Goal: Task Accomplishment & Management: Manage account settings

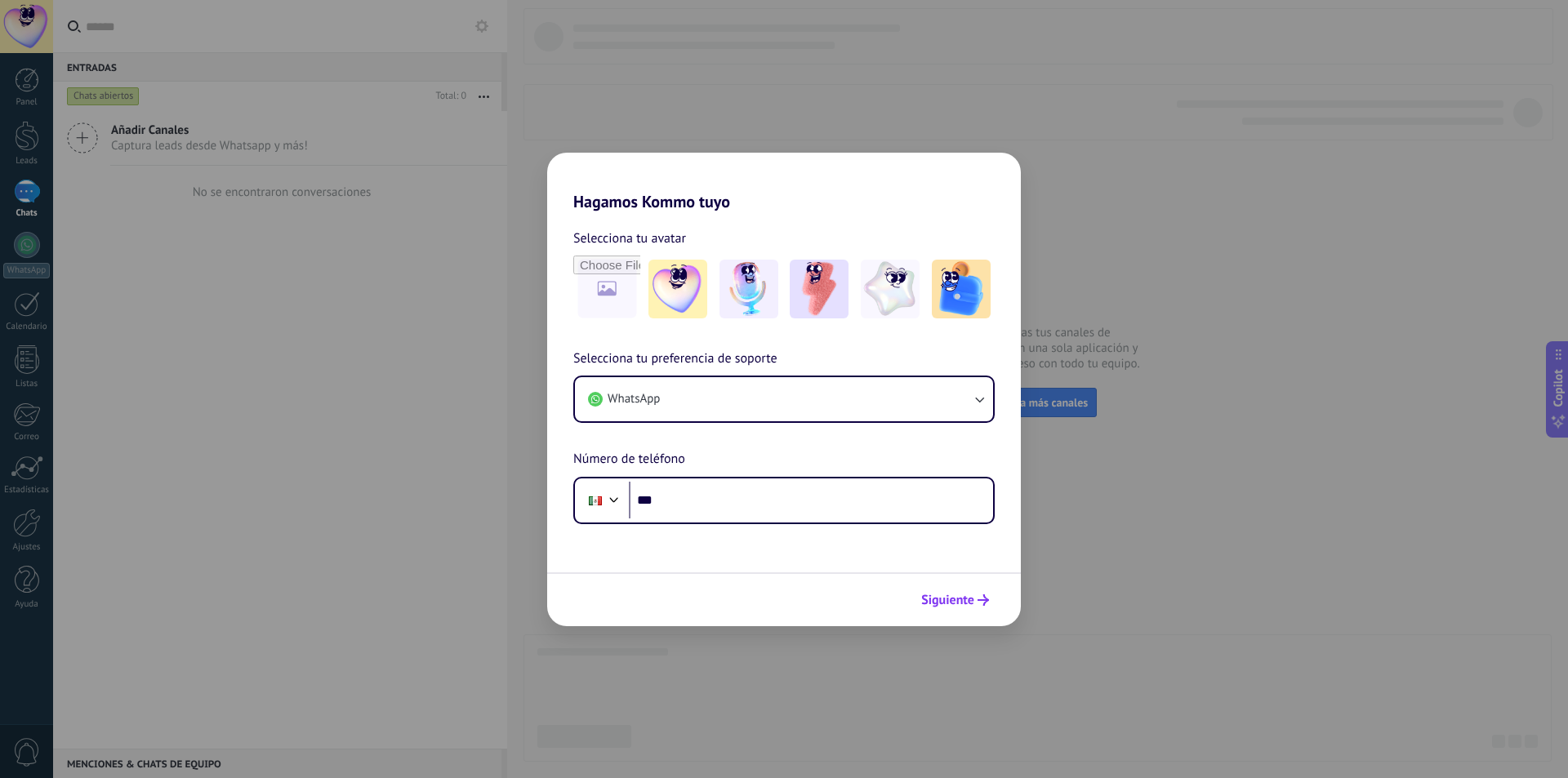
click at [949, 594] on span "Siguiente" at bounding box center [947, 600] width 53 height 11
click at [951, 606] on span "Siguiente" at bounding box center [947, 600] width 53 height 11
click at [432, 307] on div "Hagamos Kommo tuyo Selecciona tu avatar Selecciona tu preferencia de soporte Wh…" at bounding box center [784, 389] width 1568 height 778
click at [604, 116] on div "Hagamos Kommo tuyo Selecciona tu avatar Selecciona tu preferencia de soporte Wh…" at bounding box center [784, 389] width 1568 height 778
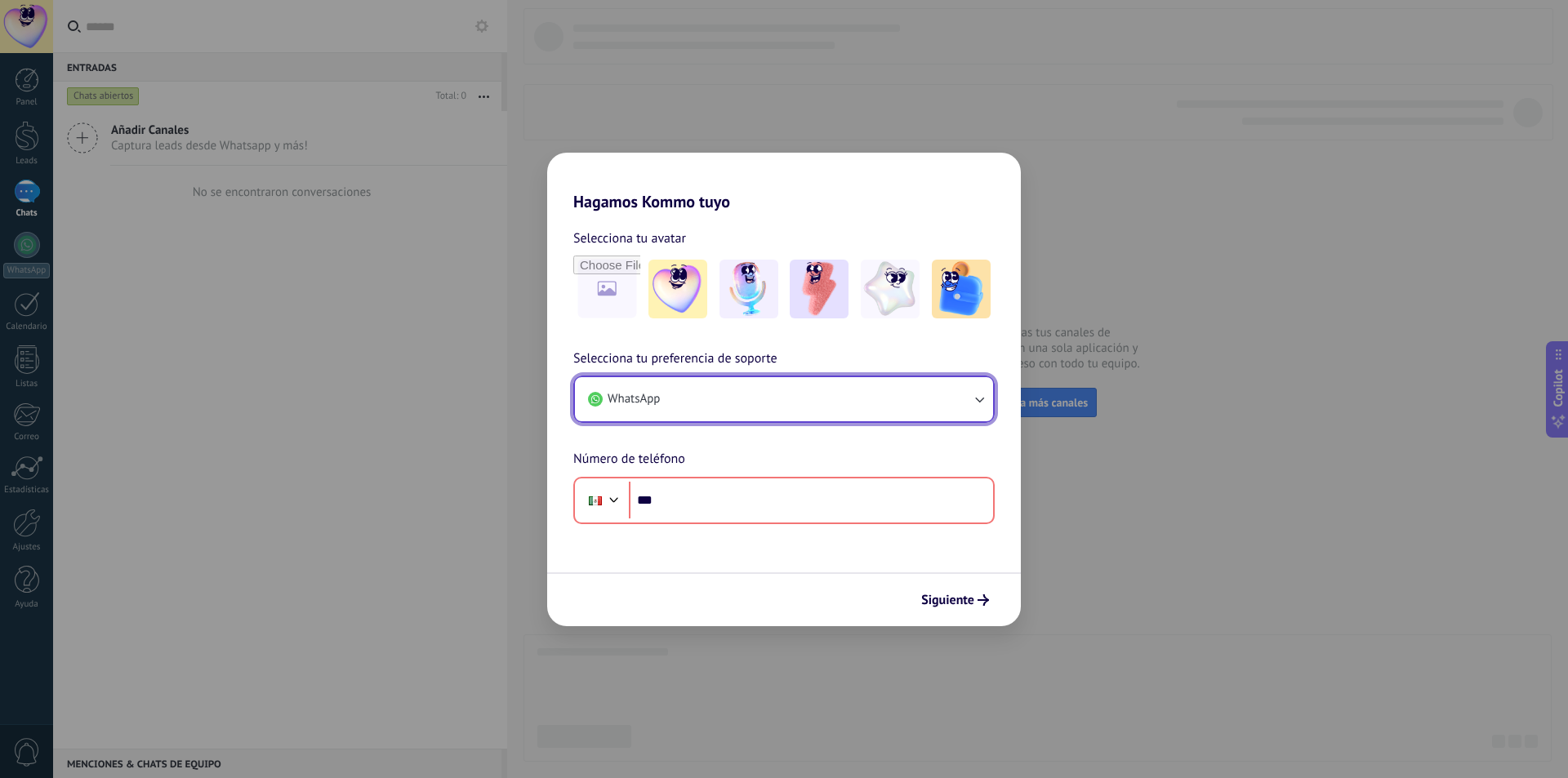
click at [719, 404] on button "WhatsApp" at bounding box center [784, 399] width 418 height 44
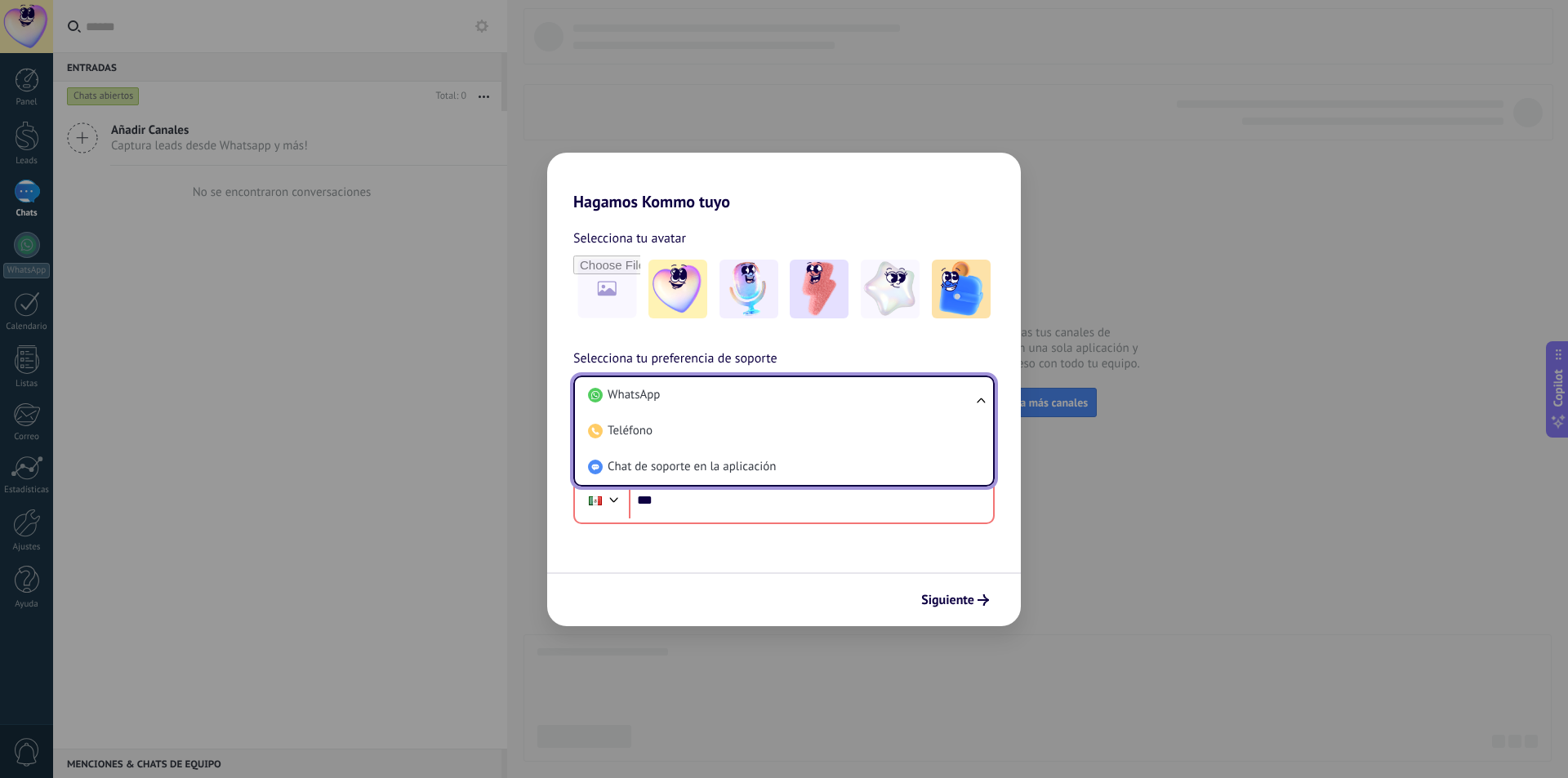
click at [719, 404] on li "WhatsApp" at bounding box center [781, 395] width 399 height 36
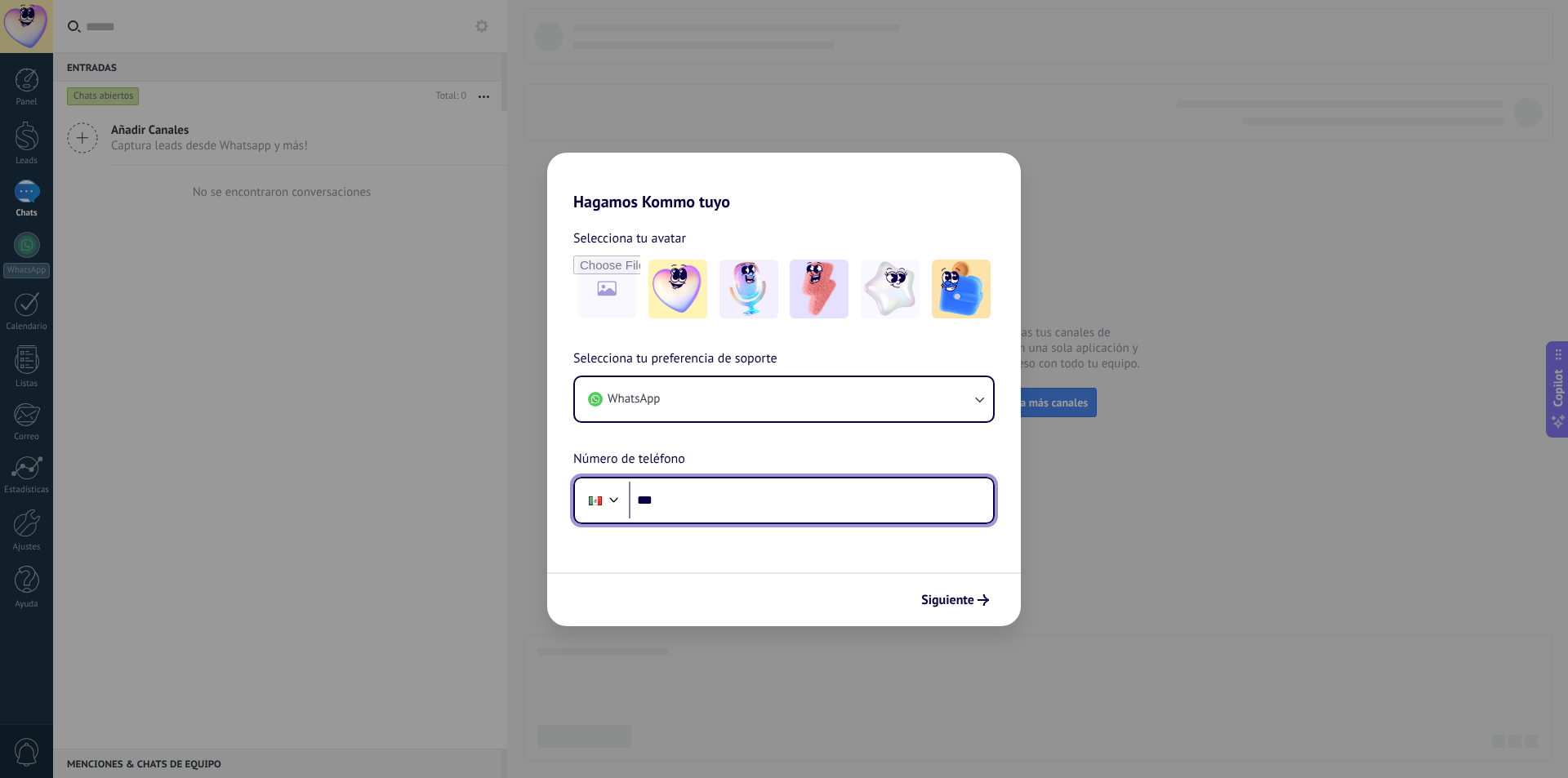
click at [696, 508] on input "***" at bounding box center [811, 501] width 364 height 38
paste input "**********"
type input "**********"
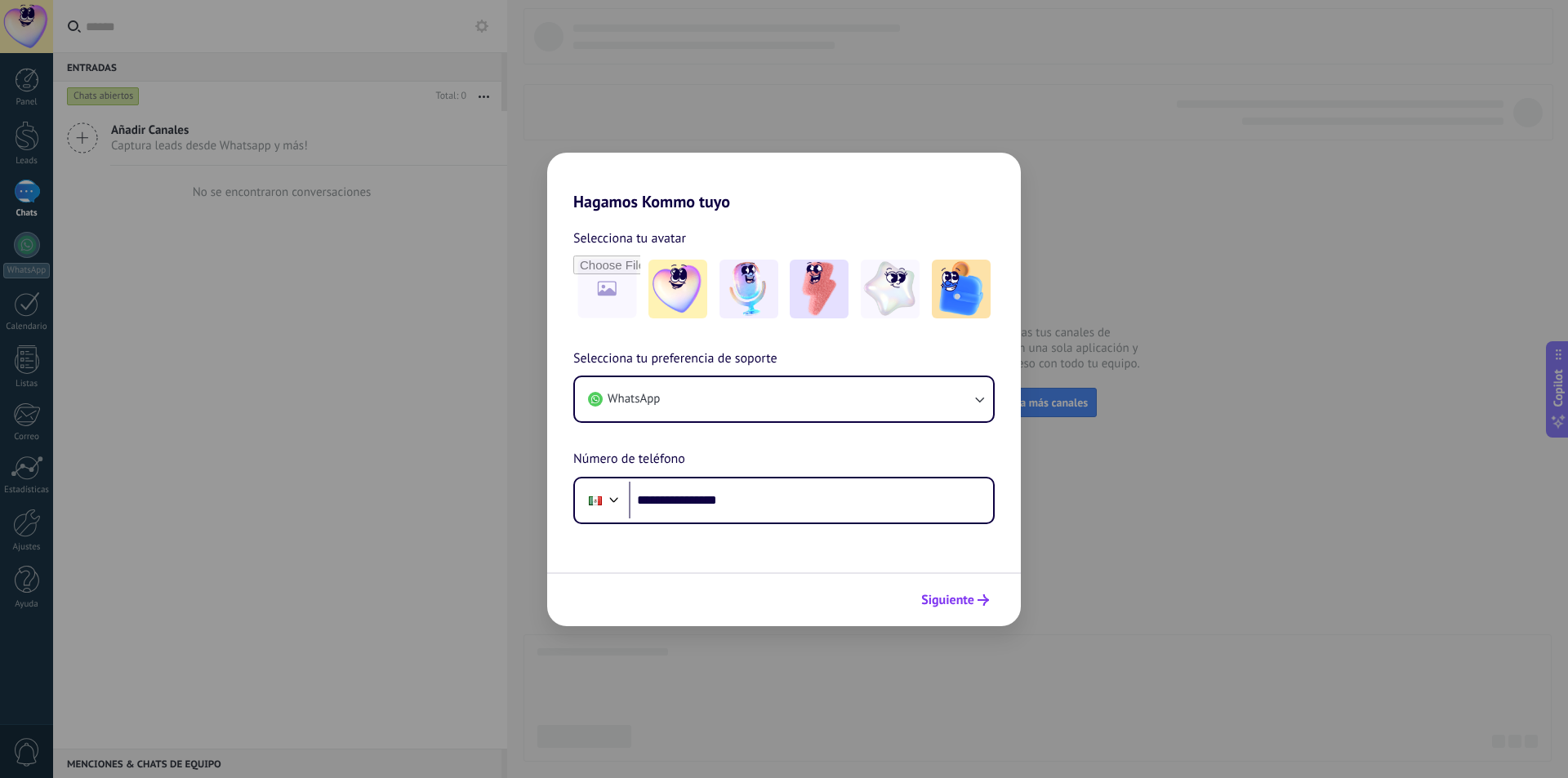
click at [989, 602] on button "Siguiente" at bounding box center [955, 600] width 83 height 28
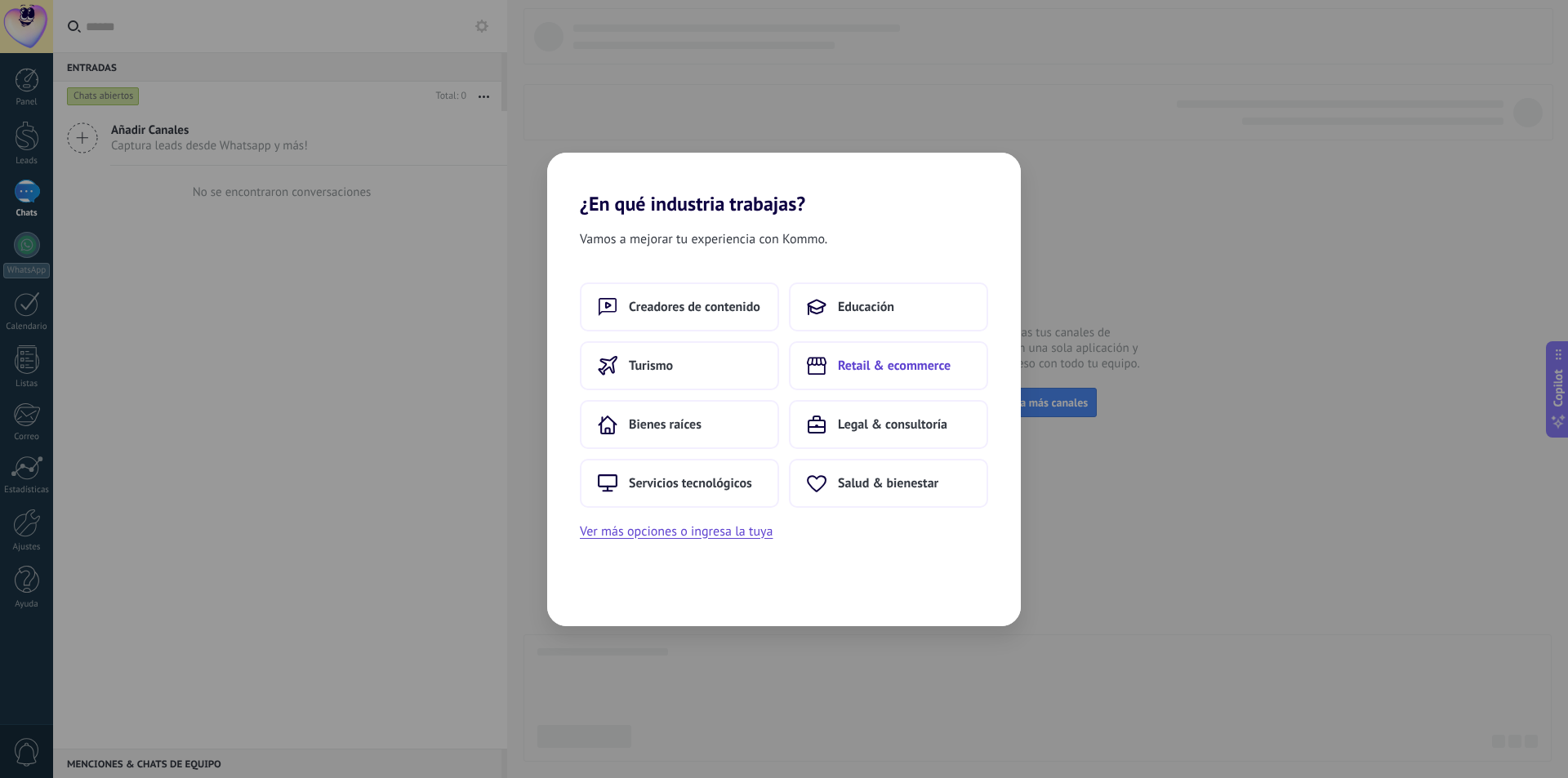
click at [854, 377] on button "Retail & ecommerce" at bounding box center [888, 366] width 199 height 49
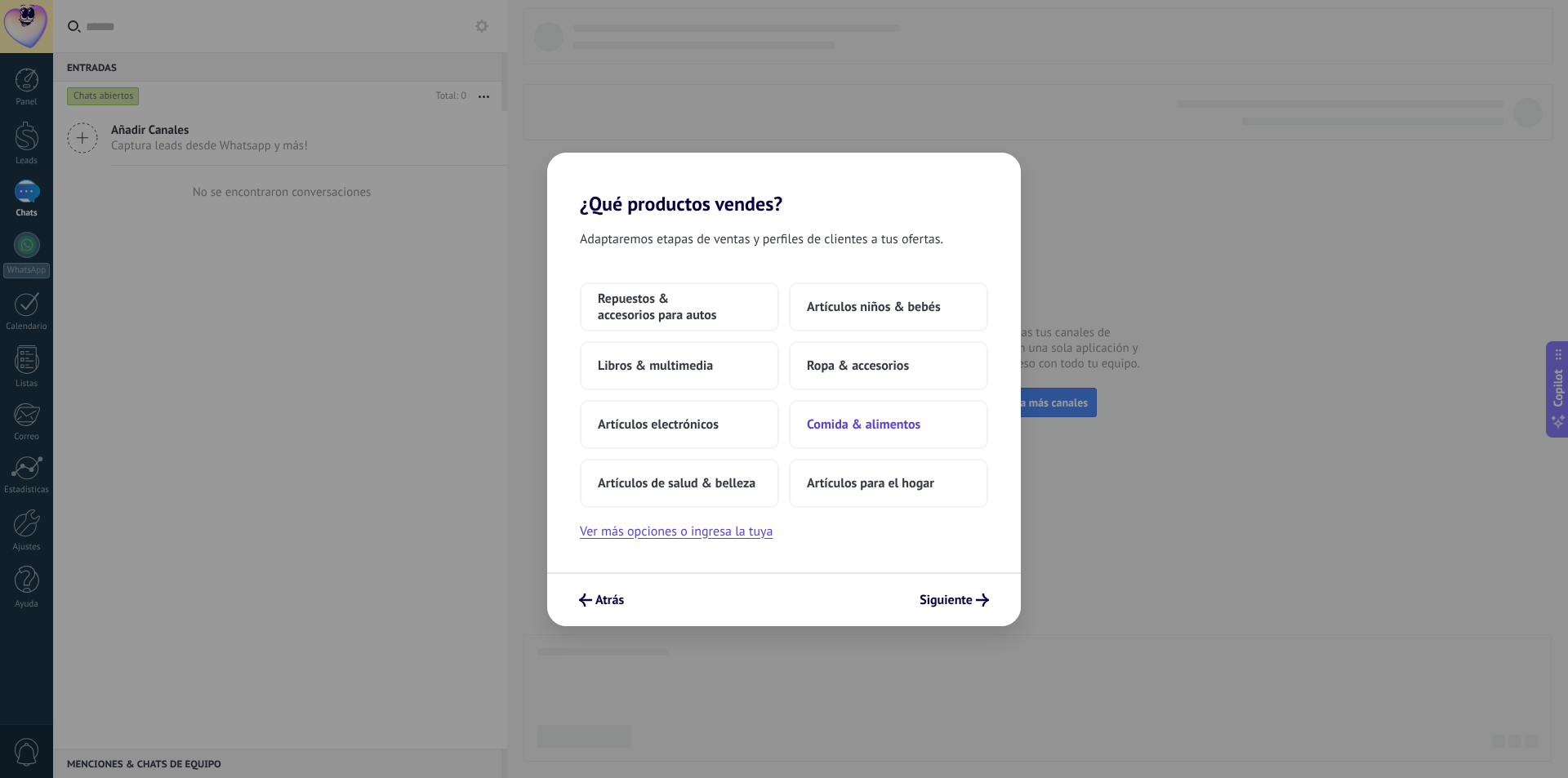
click at [899, 423] on span "Comida & alimentos" at bounding box center [864, 425] width 113 height 16
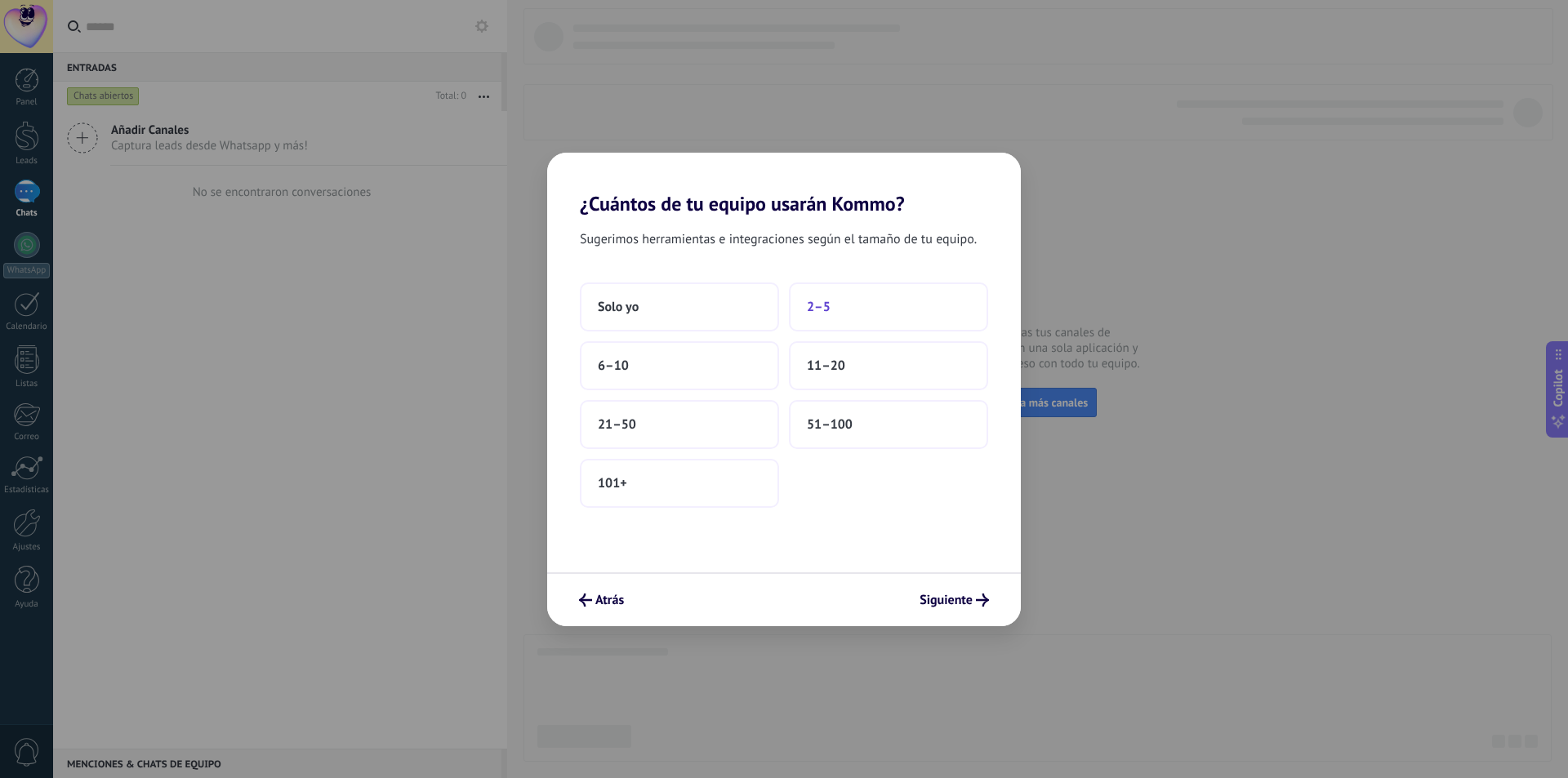
click at [832, 308] on button "2–5" at bounding box center [888, 307] width 199 height 49
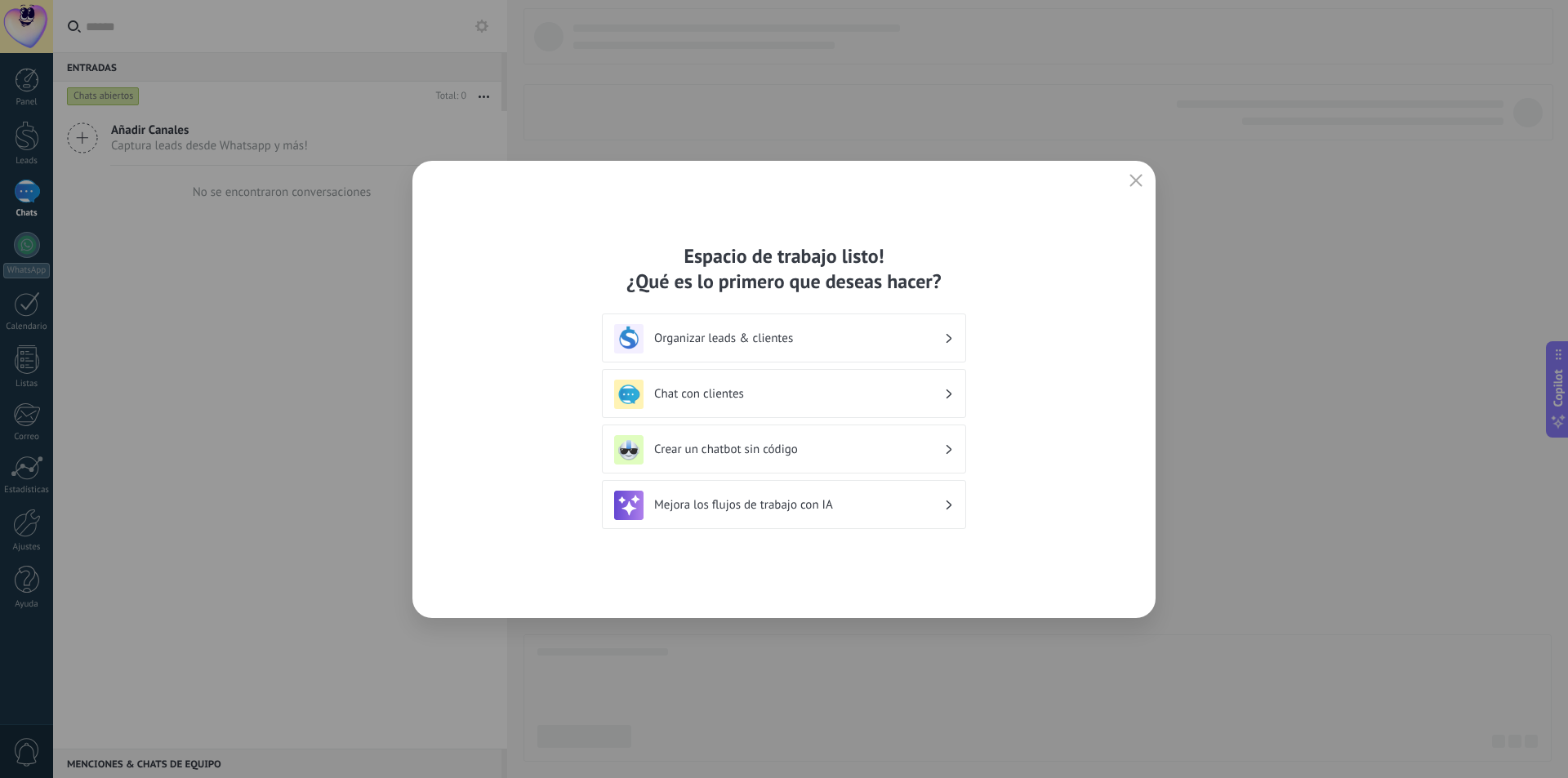
click at [813, 342] on h3 "Organizar leads & clientes" at bounding box center [800, 338] width 290 height 16
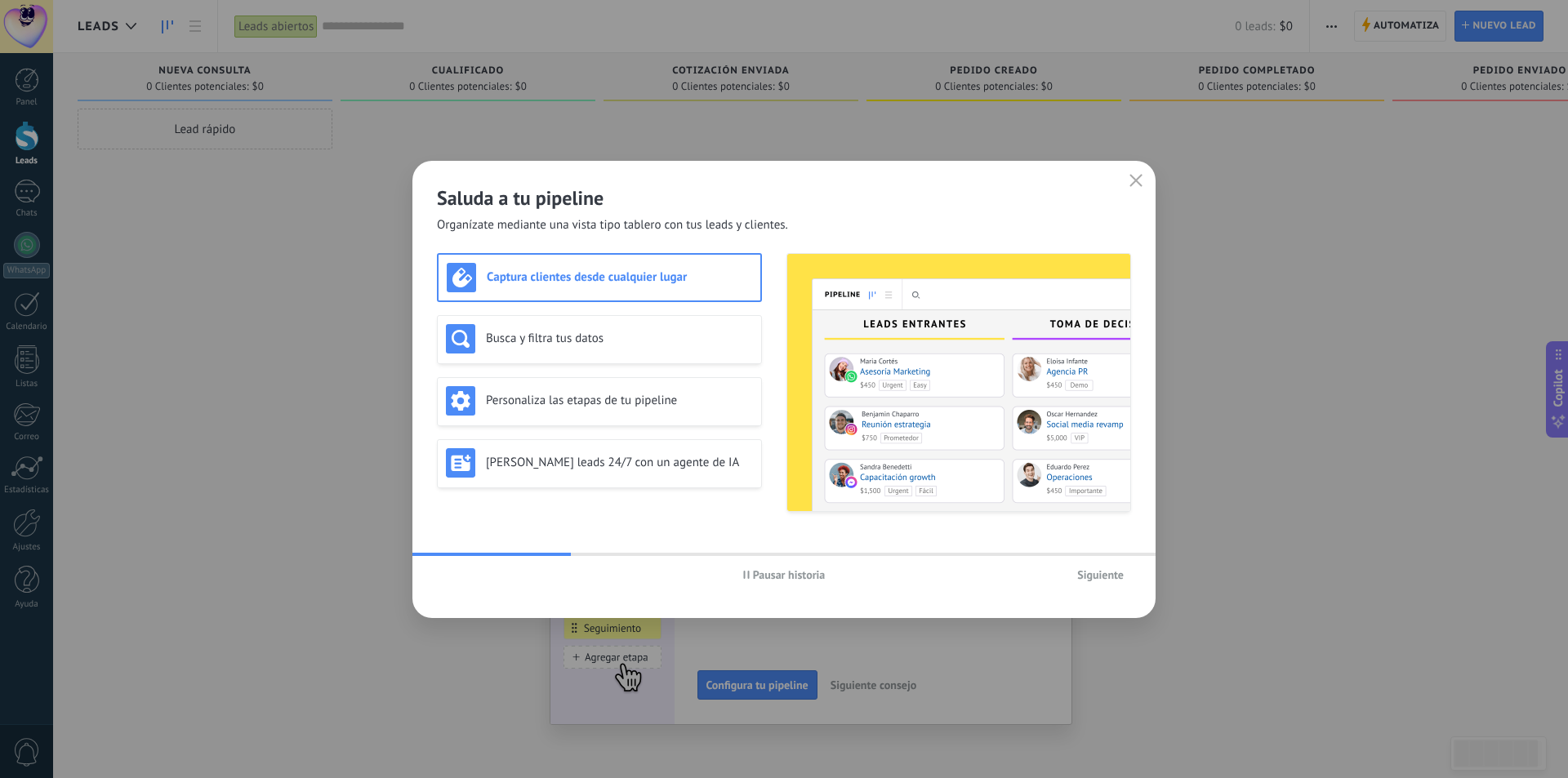
click at [801, 575] on span "Pausar historia" at bounding box center [789, 575] width 73 height 11
click at [551, 356] on div "Busca y filtra tus datos" at bounding box center [599, 339] width 325 height 49
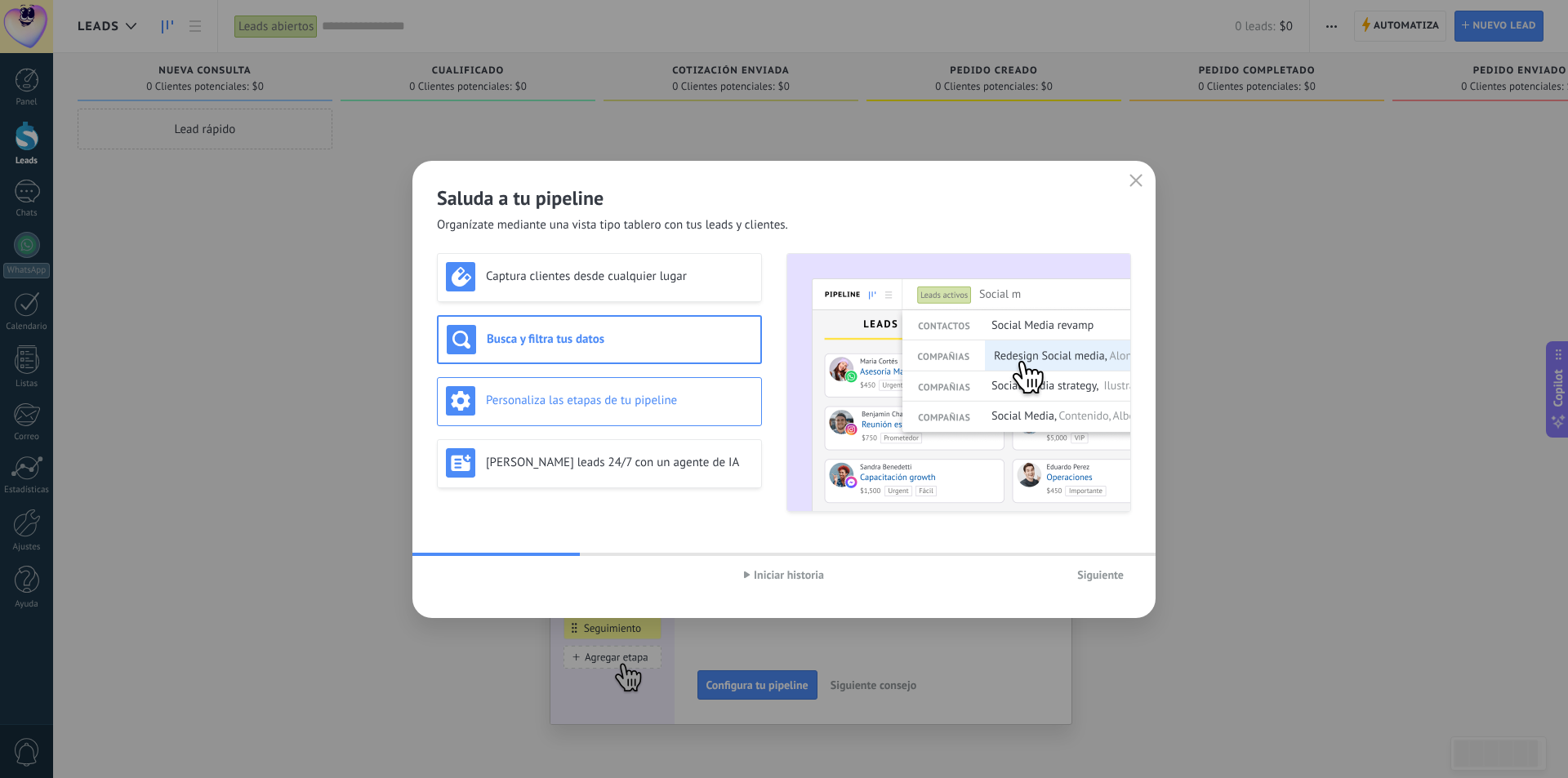
click at [568, 399] on h3 "Personaliza las etapas de tu pipeline" at bounding box center [620, 400] width 267 height 16
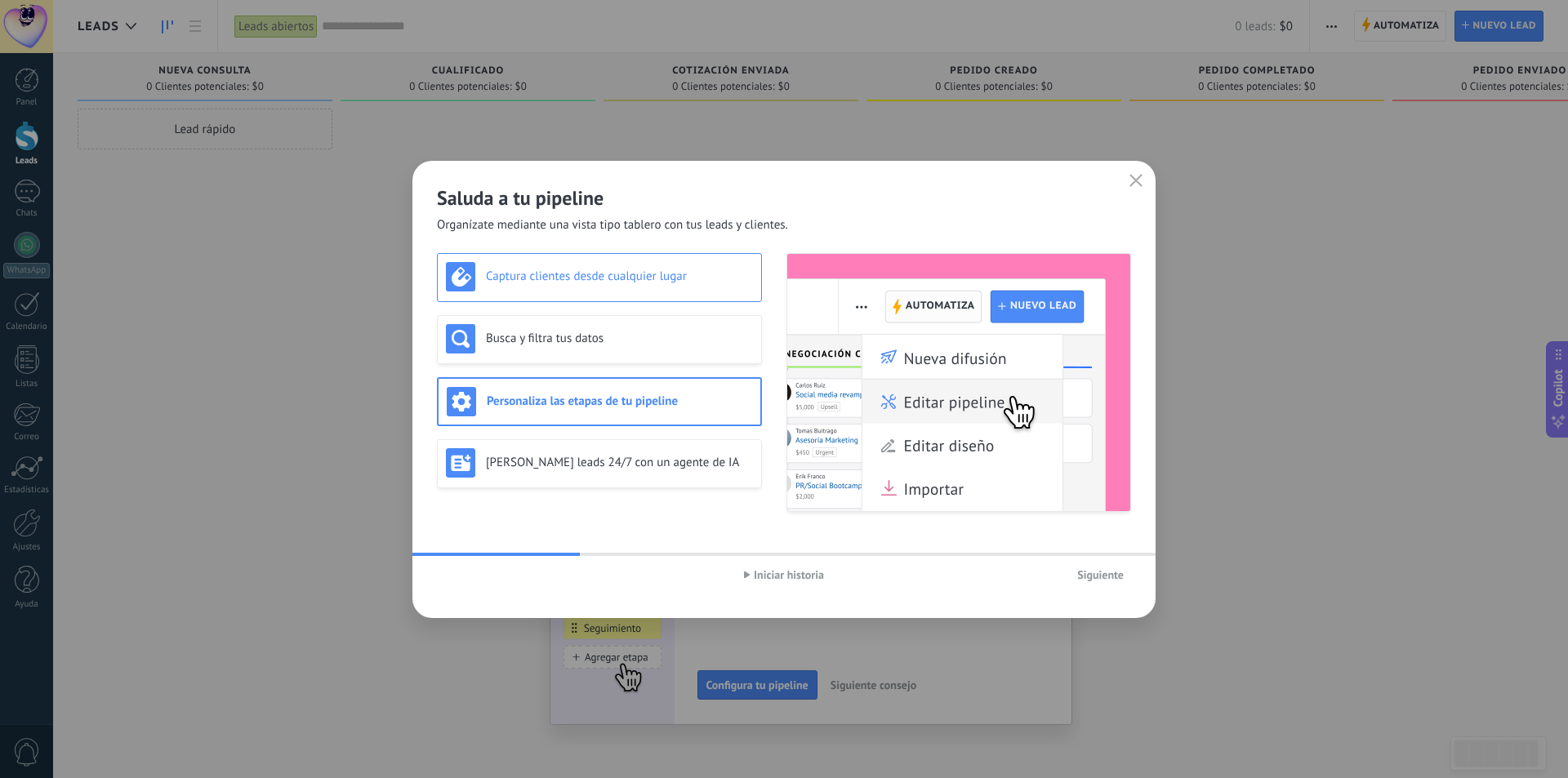
click at [579, 291] on div "Captura clientes desde cualquier lugar" at bounding box center [599, 277] width 307 height 30
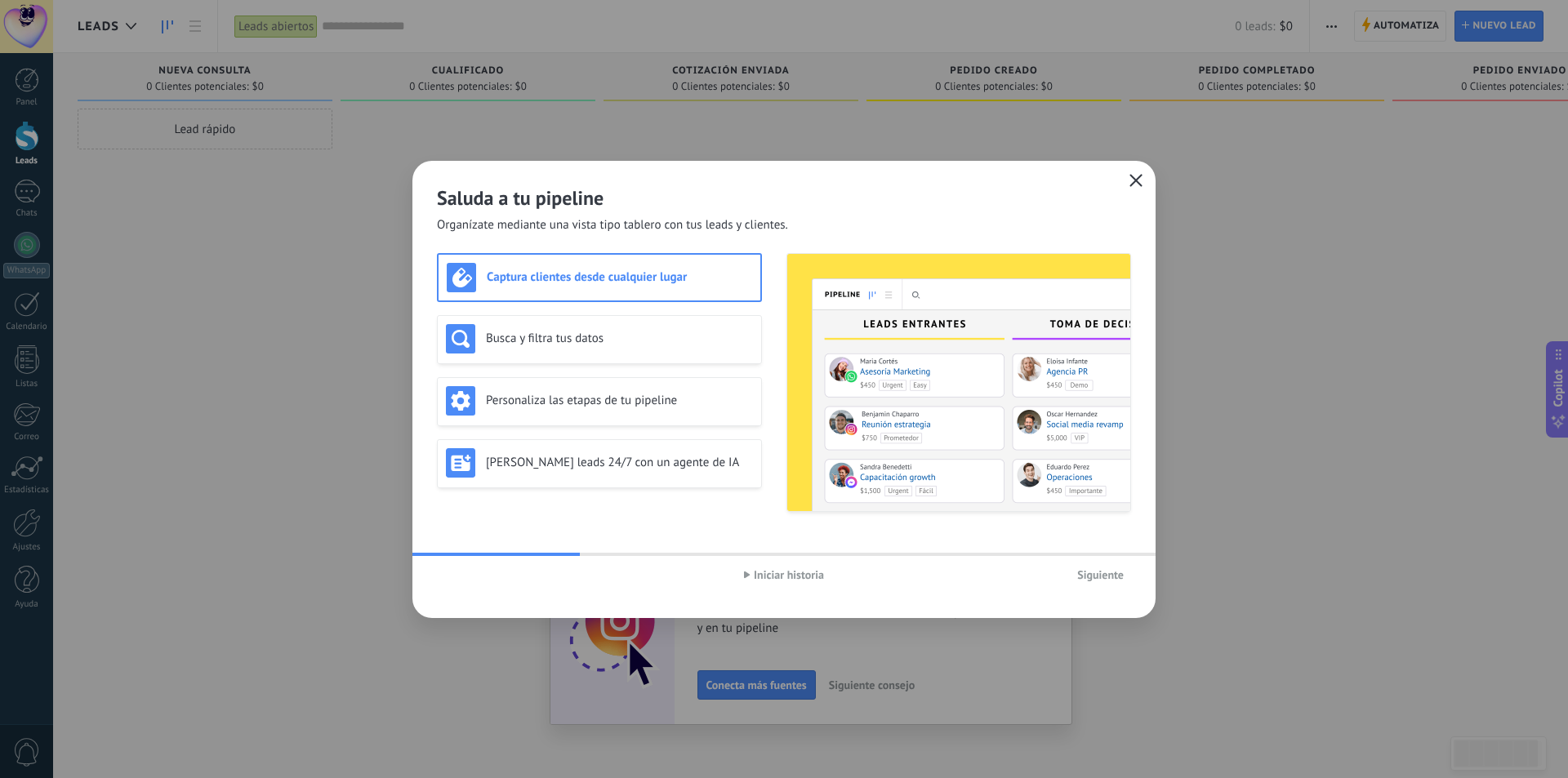
click at [1128, 184] on button "button" at bounding box center [1136, 181] width 21 height 23
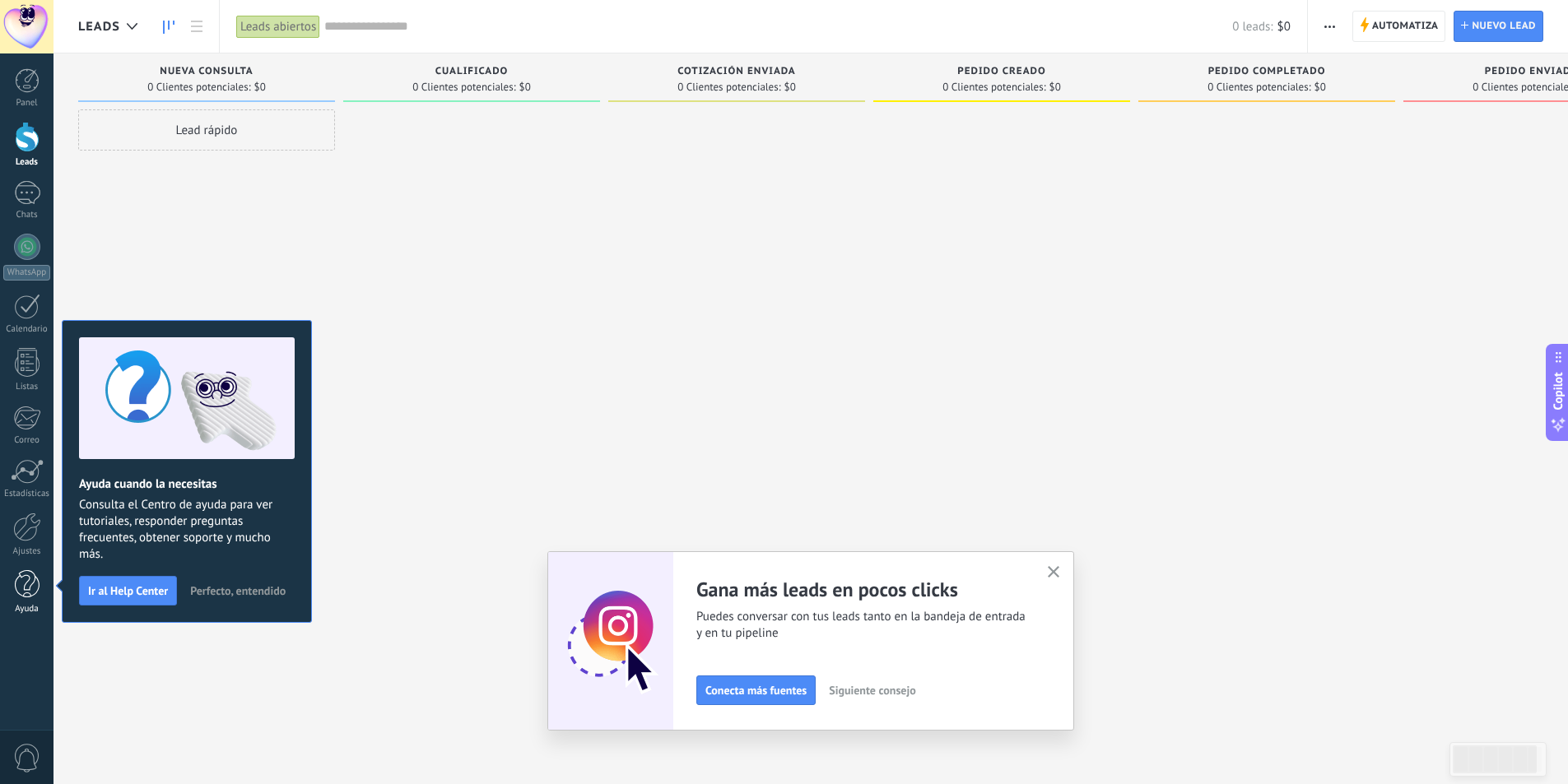
click at [38, 595] on div at bounding box center [27, 584] width 25 height 29
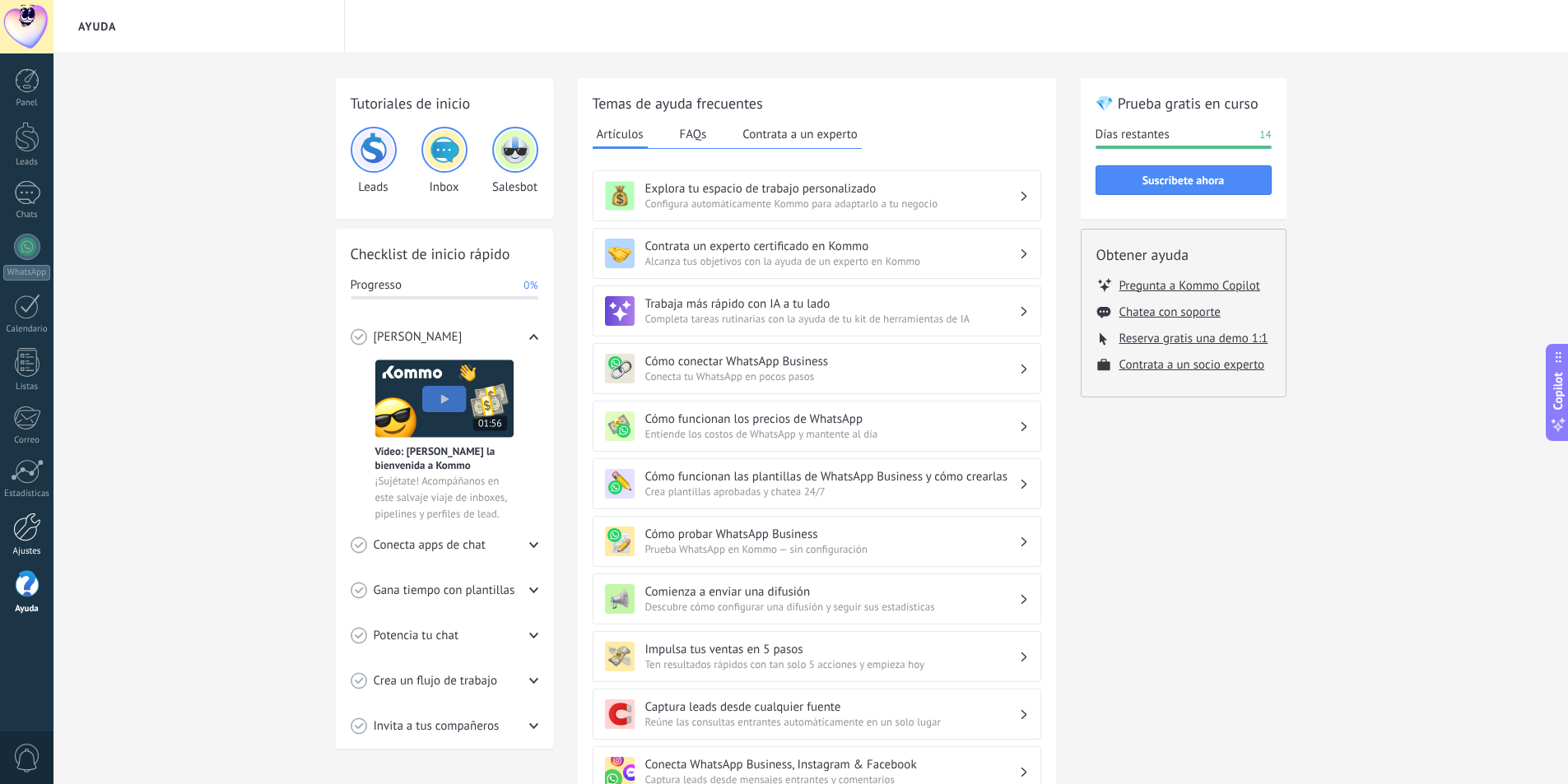
click at [15, 521] on div at bounding box center [27, 526] width 28 height 29
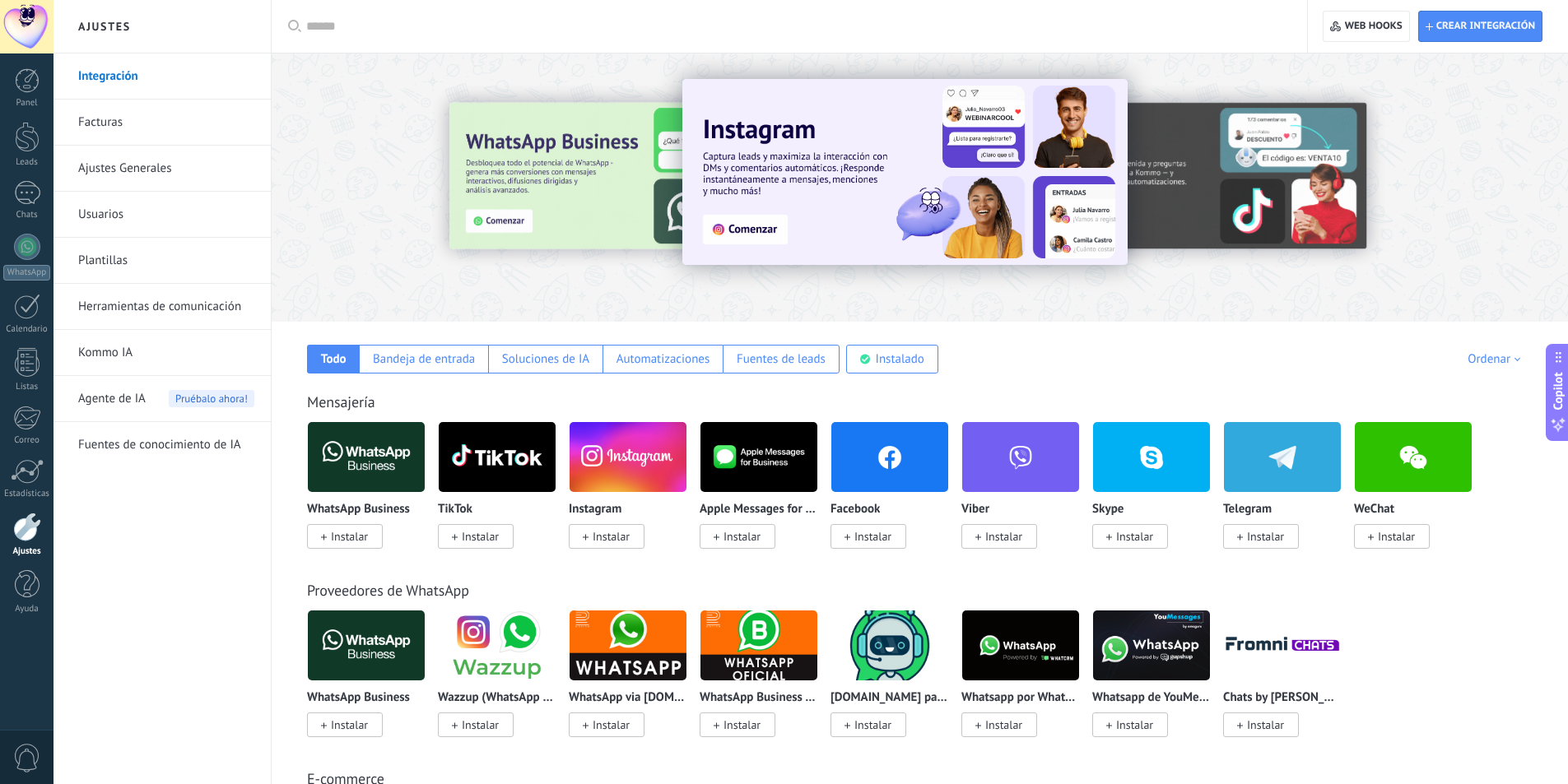
click at [104, 125] on link "Facturas" at bounding box center [166, 123] width 176 height 46
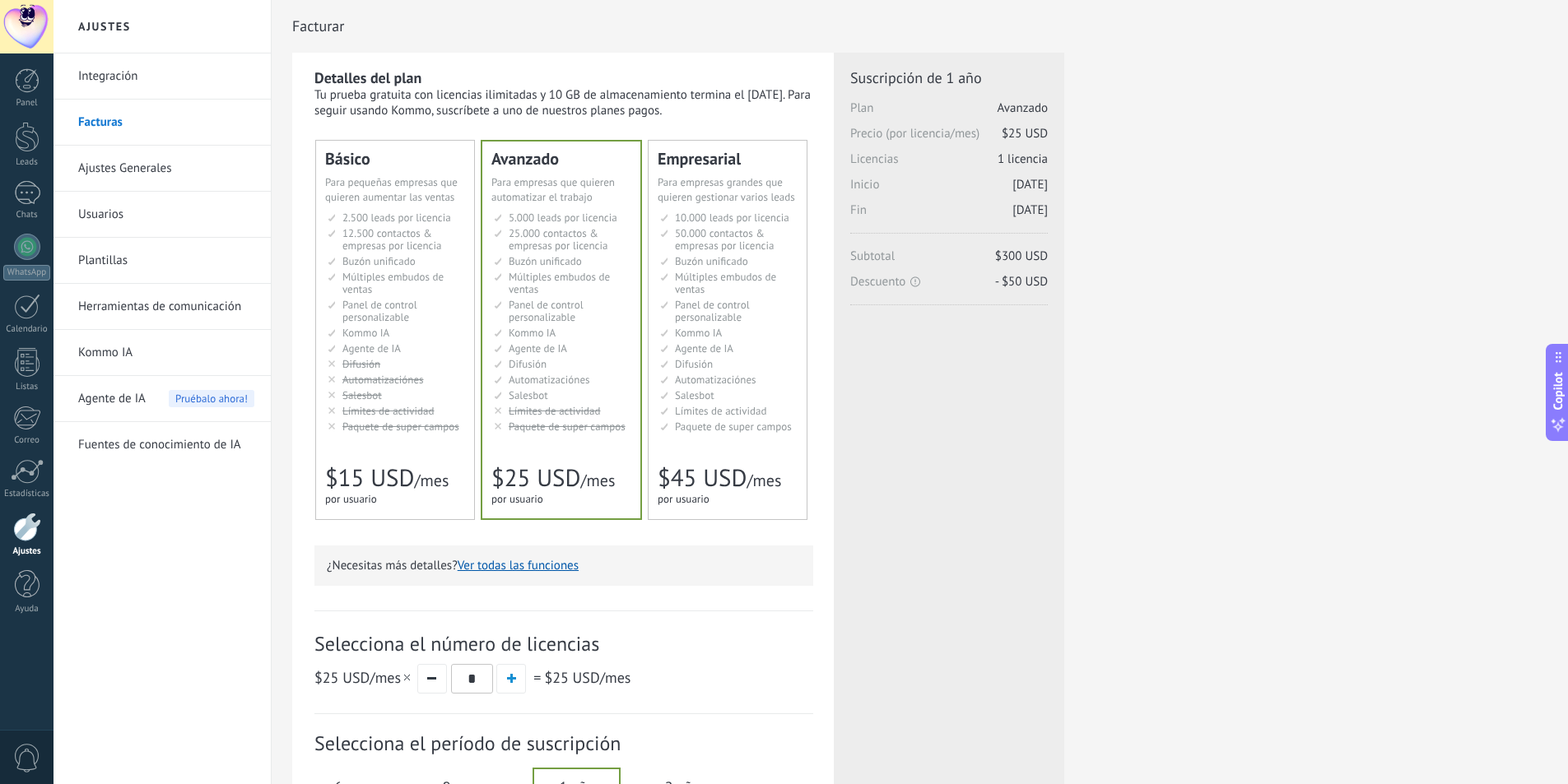
click at [146, 72] on link "Integración" at bounding box center [166, 77] width 176 height 46
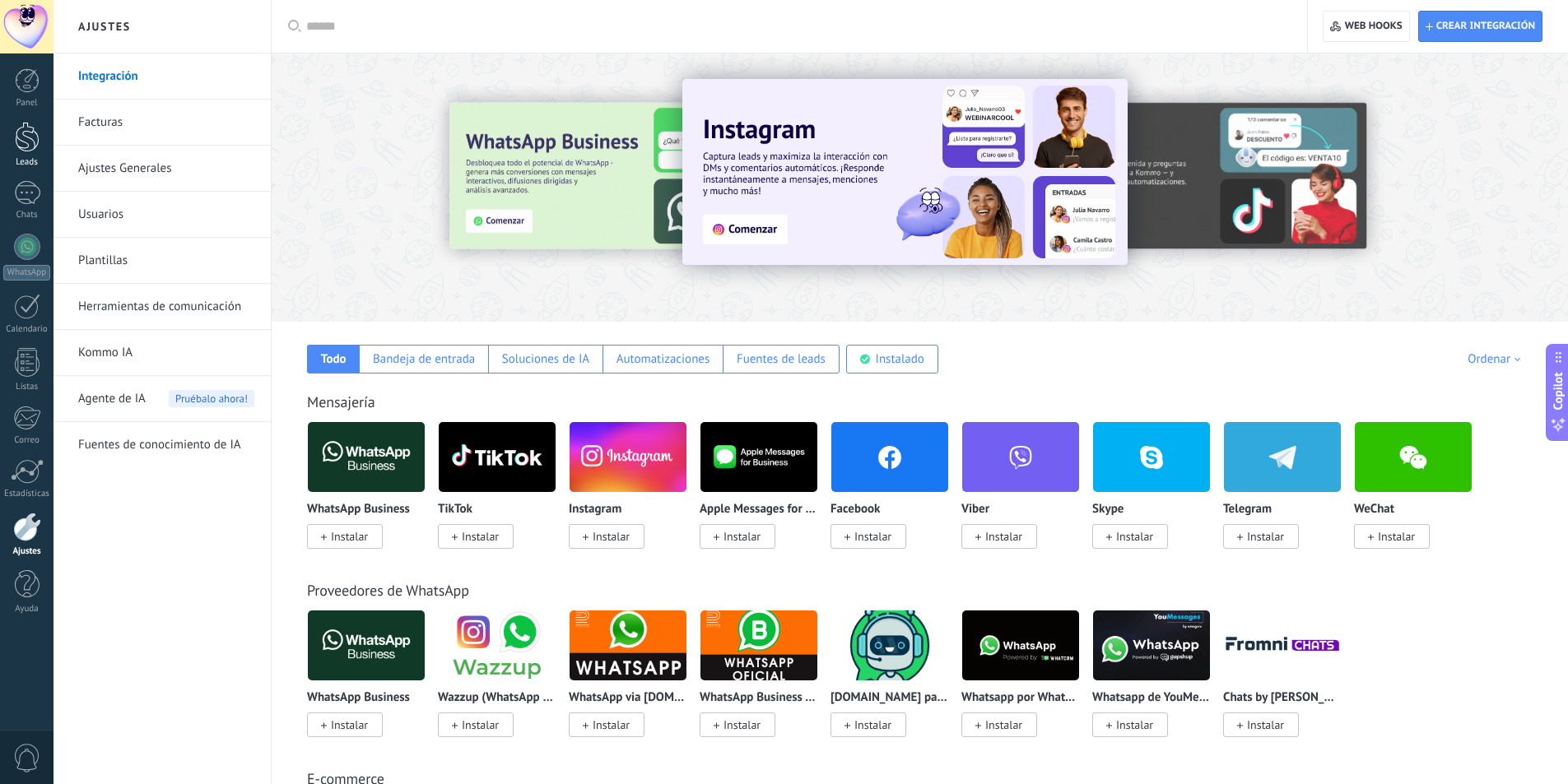
click at [34, 147] on div at bounding box center [27, 136] width 25 height 31
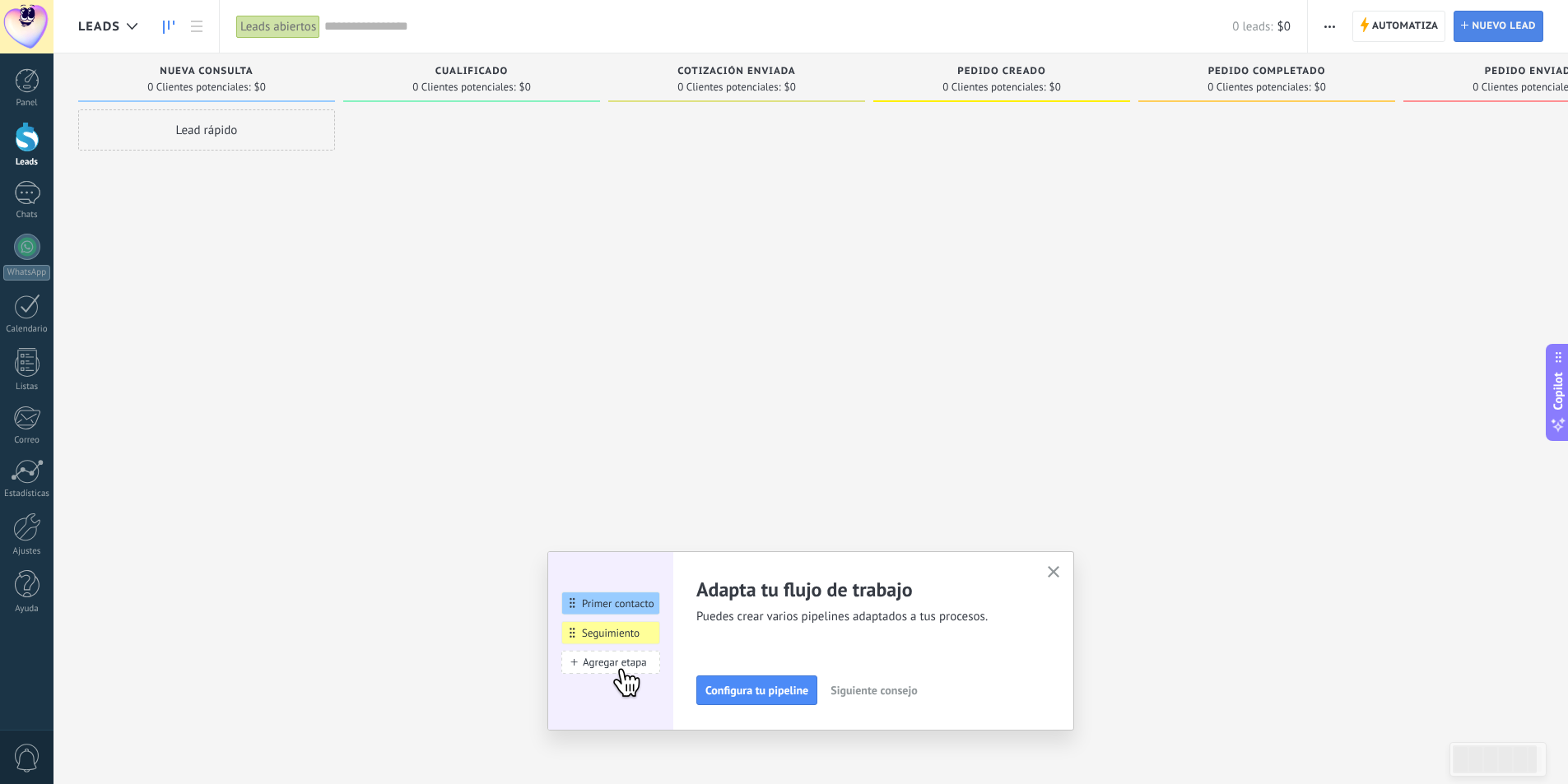
click at [1478, 17] on span "Nuevo lead" at bounding box center [1504, 26] width 64 height 30
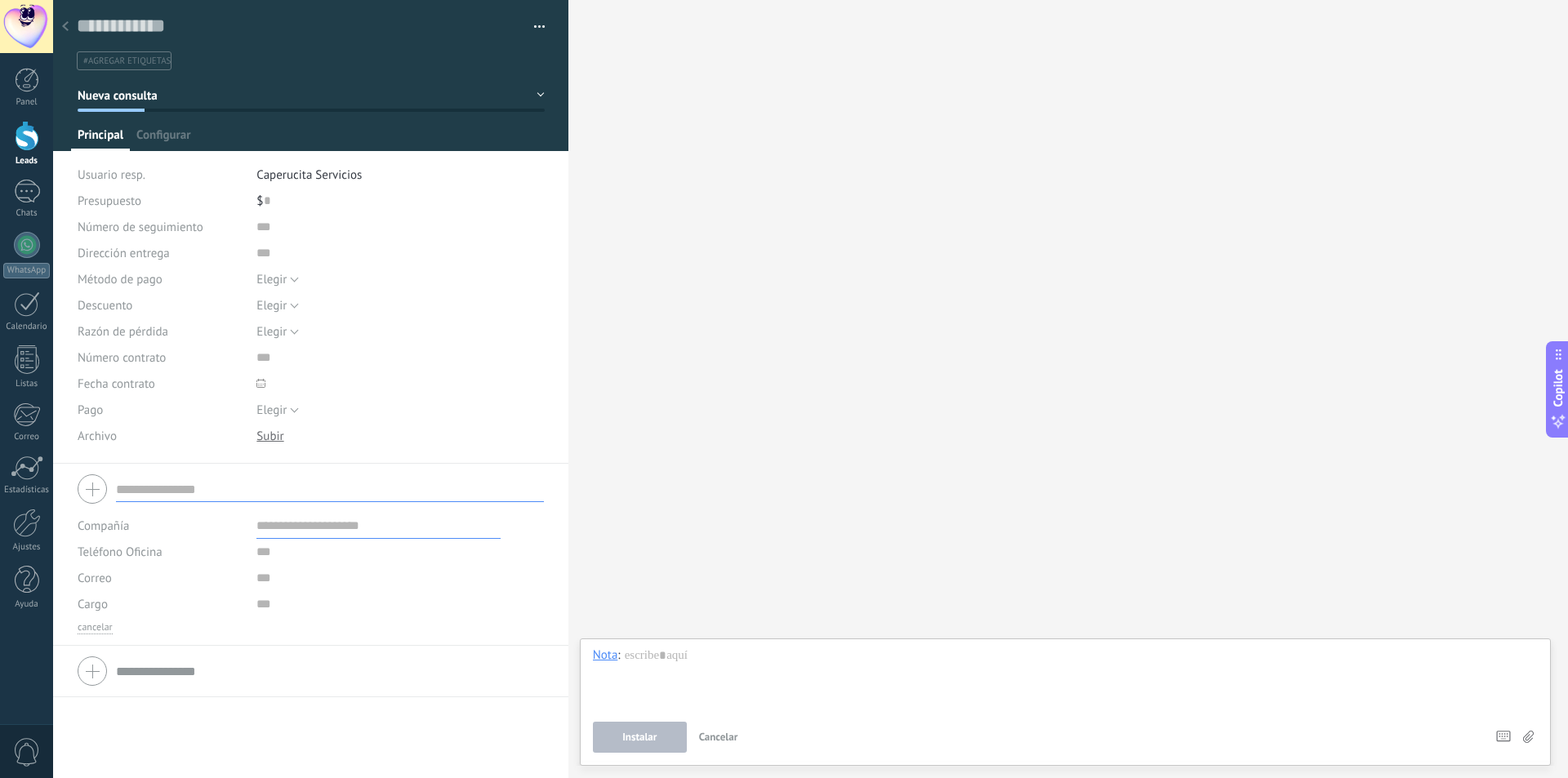
click at [60, 15] on div at bounding box center [66, 27] width 23 height 32
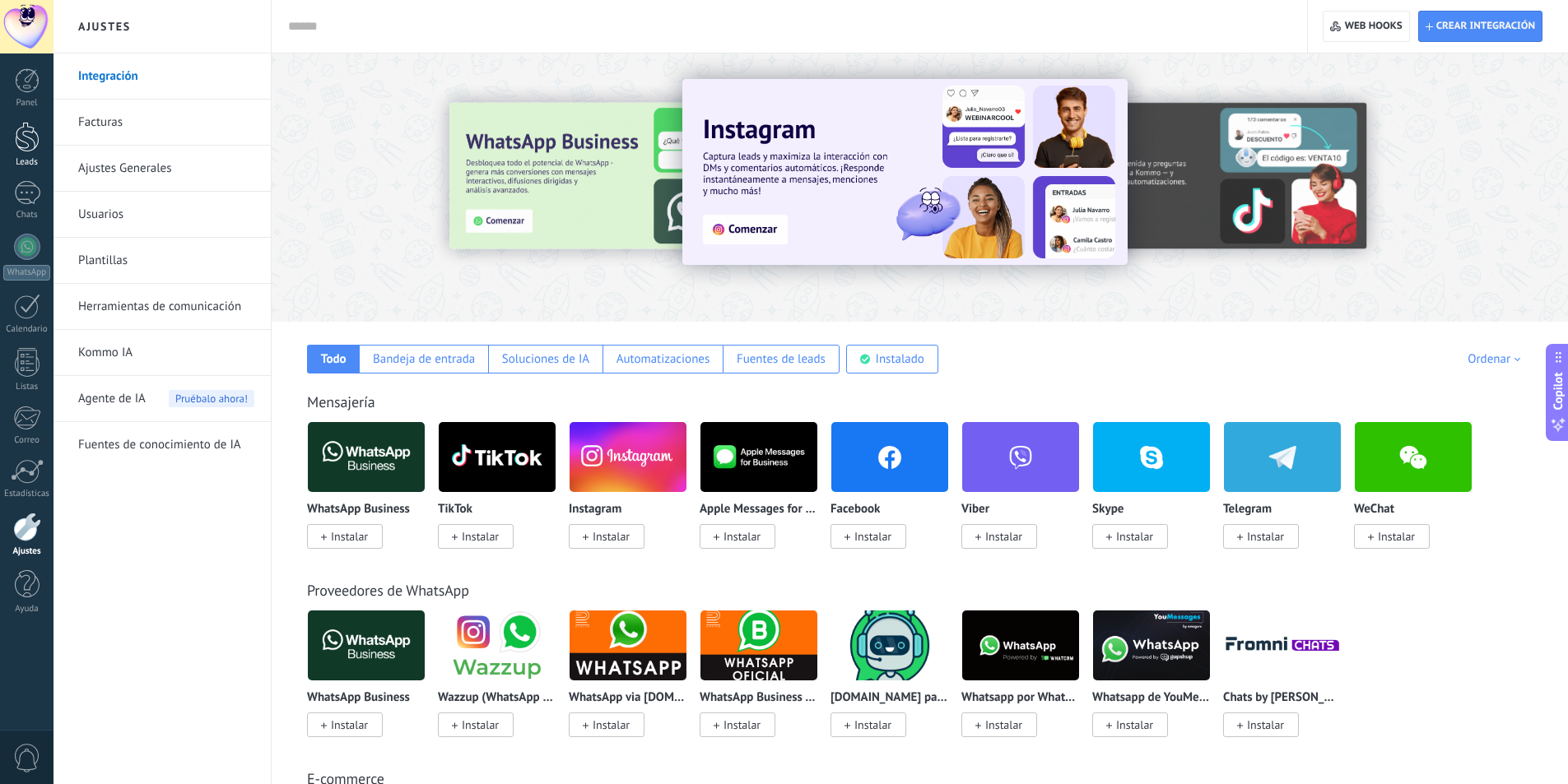
click at [33, 148] on div at bounding box center [27, 136] width 25 height 31
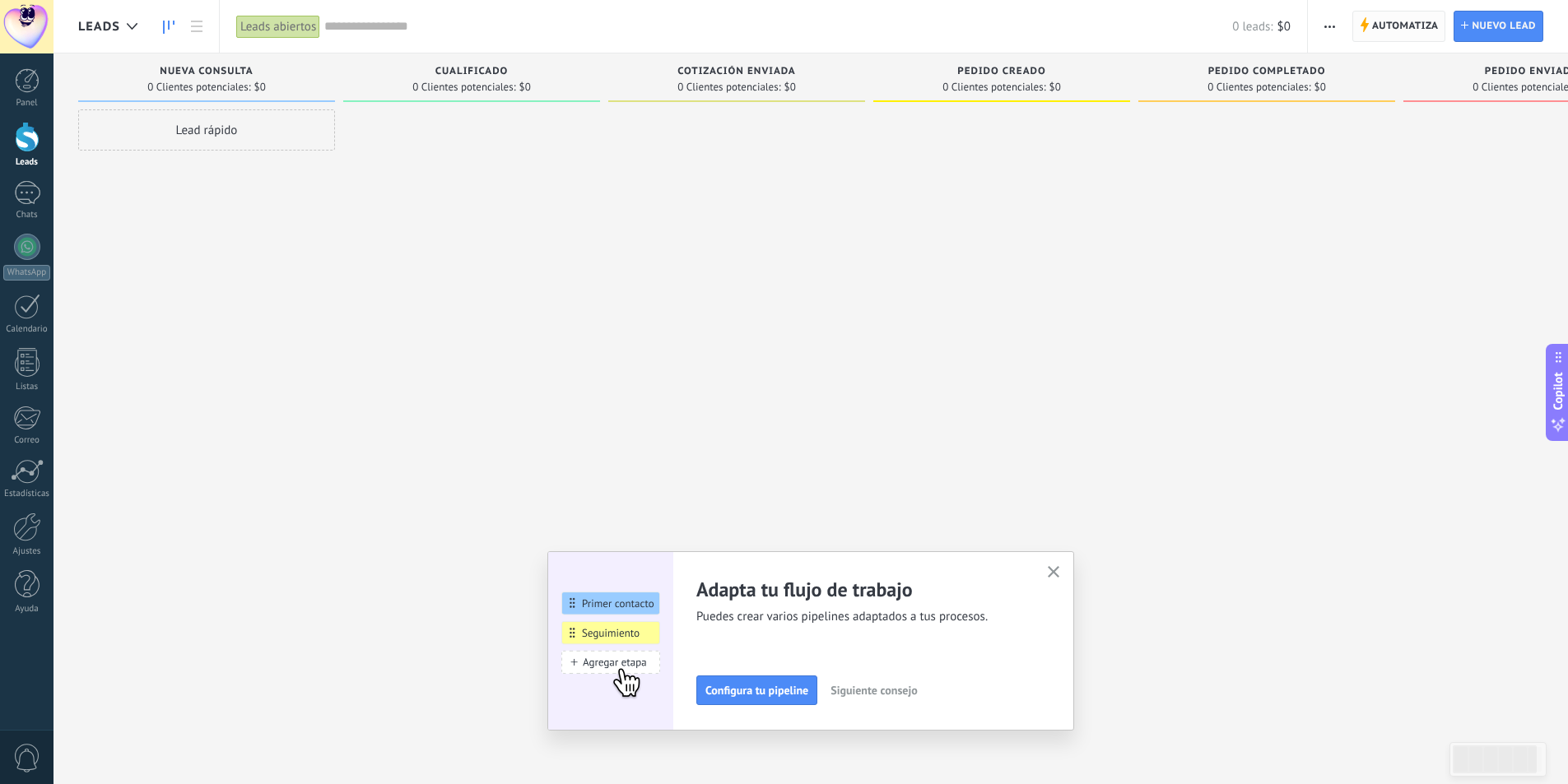
click at [1381, 31] on span "Automatiza" at bounding box center [1405, 26] width 67 height 30
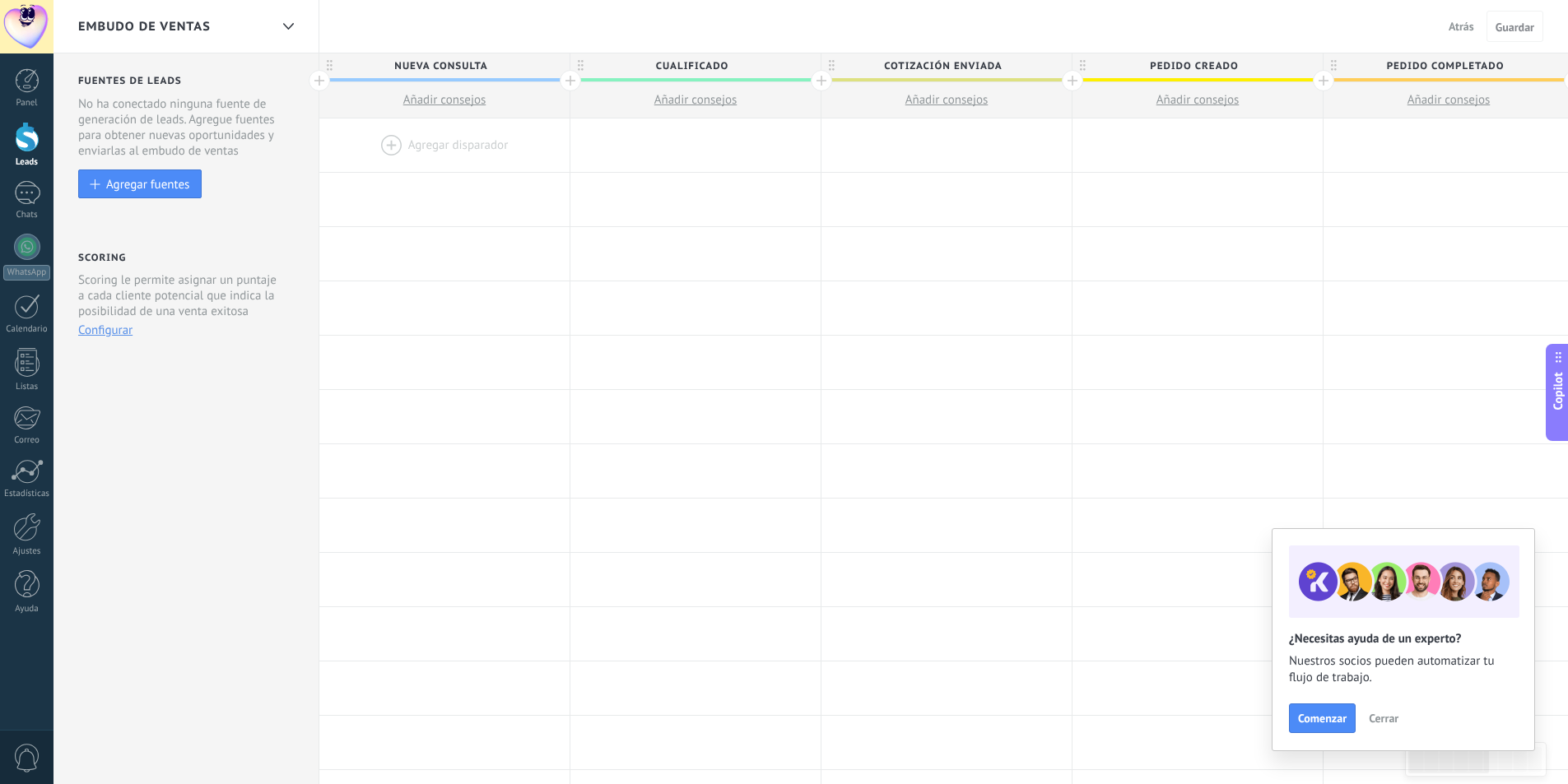
click at [574, 82] on div at bounding box center [570, 81] width 21 height 21
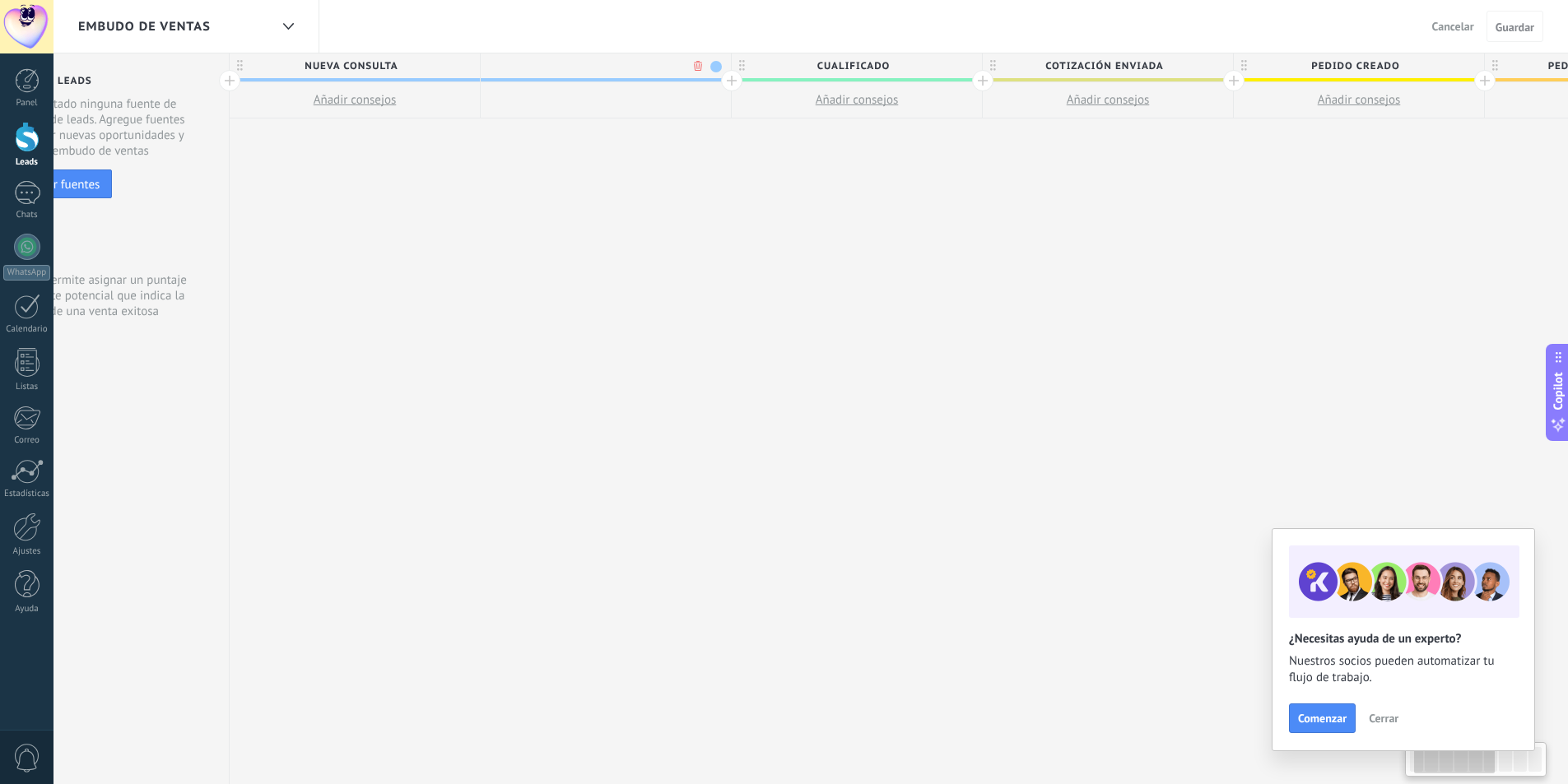
scroll to position [0, 122]
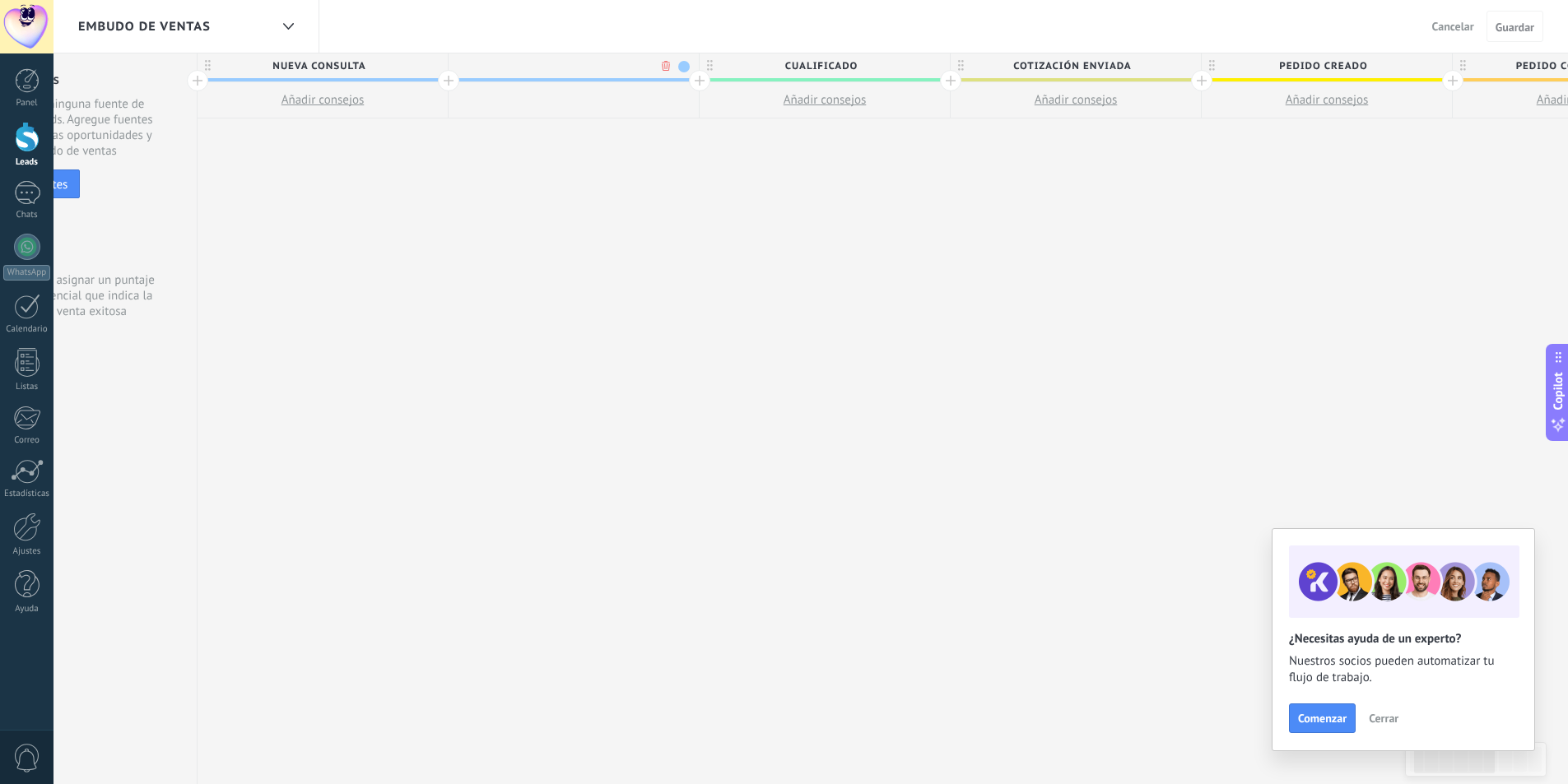
click at [683, 63] on span at bounding box center [684, 67] width 12 height 12
click at [701, 114] on span at bounding box center [698, 114] width 15 height 16
click at [625, 65] on input "**********" at bounding box center [570, 66] width 218 height 25
type input "**********"
click at [1523, 33] on span "Guardar" at bounding box center [1515, 27] width 39 height 12
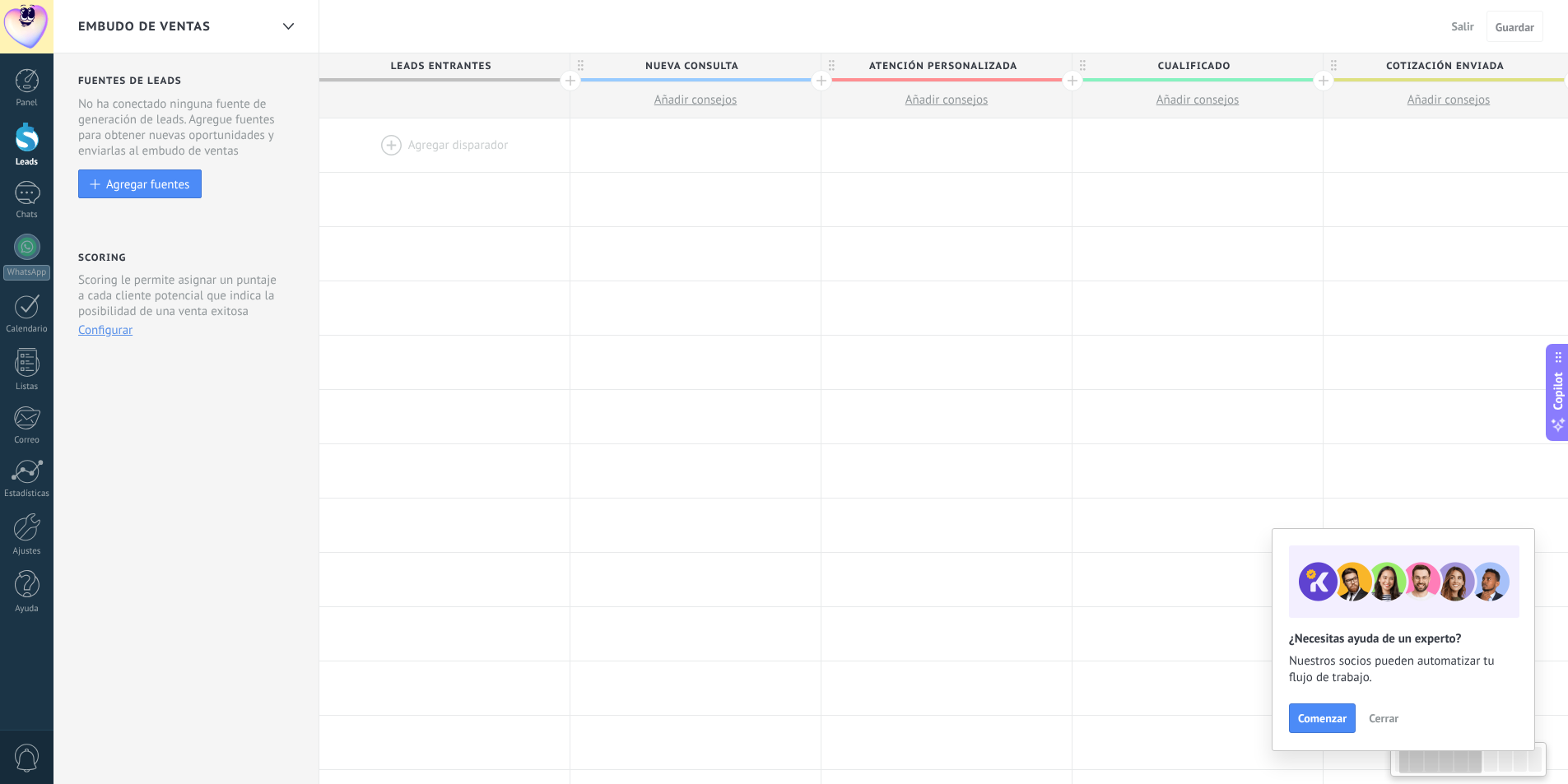
scroll to position [0, 122]
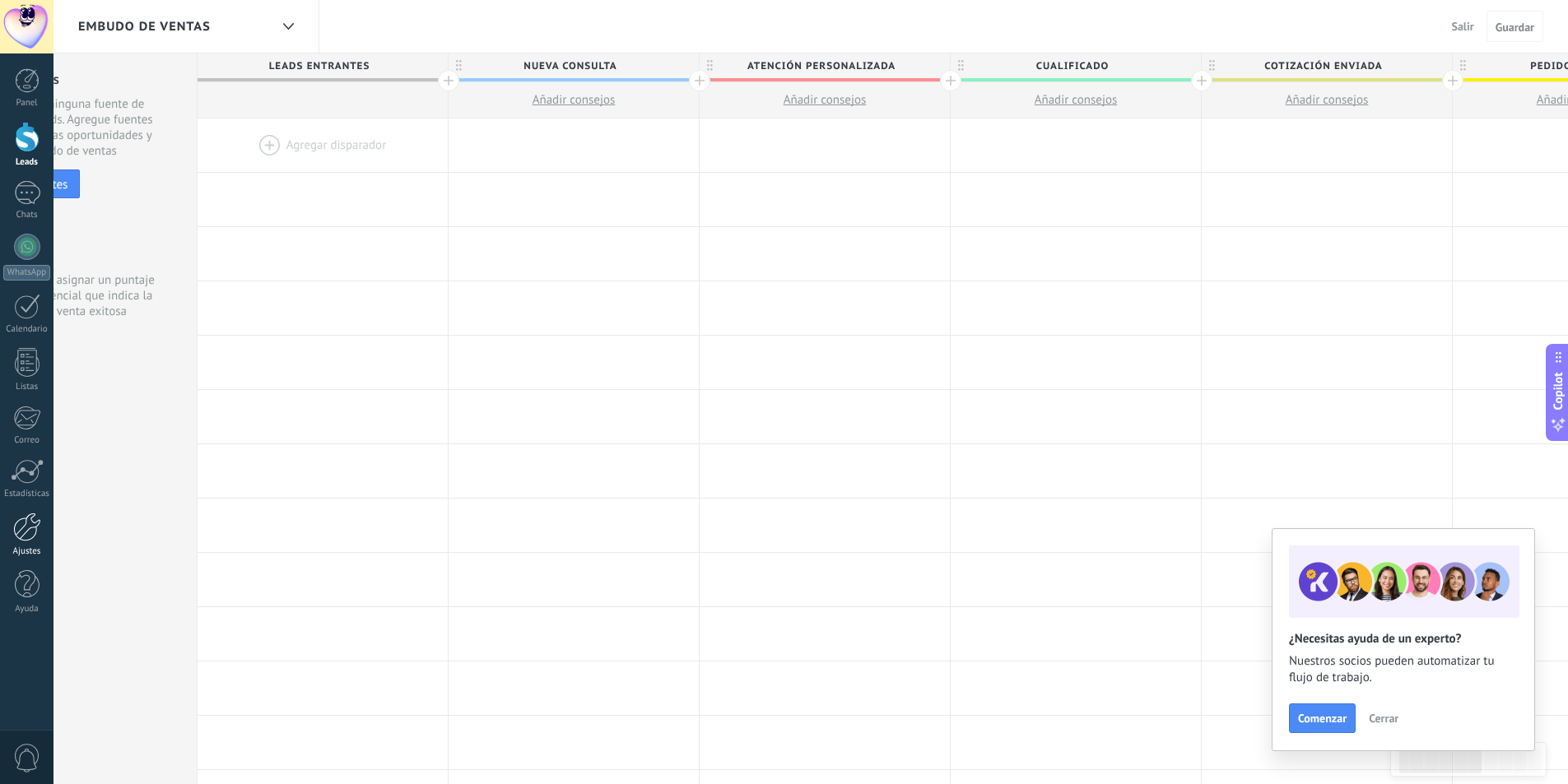
click at [36, 528] on div at bounding box center [27, 526] width 28 height 29
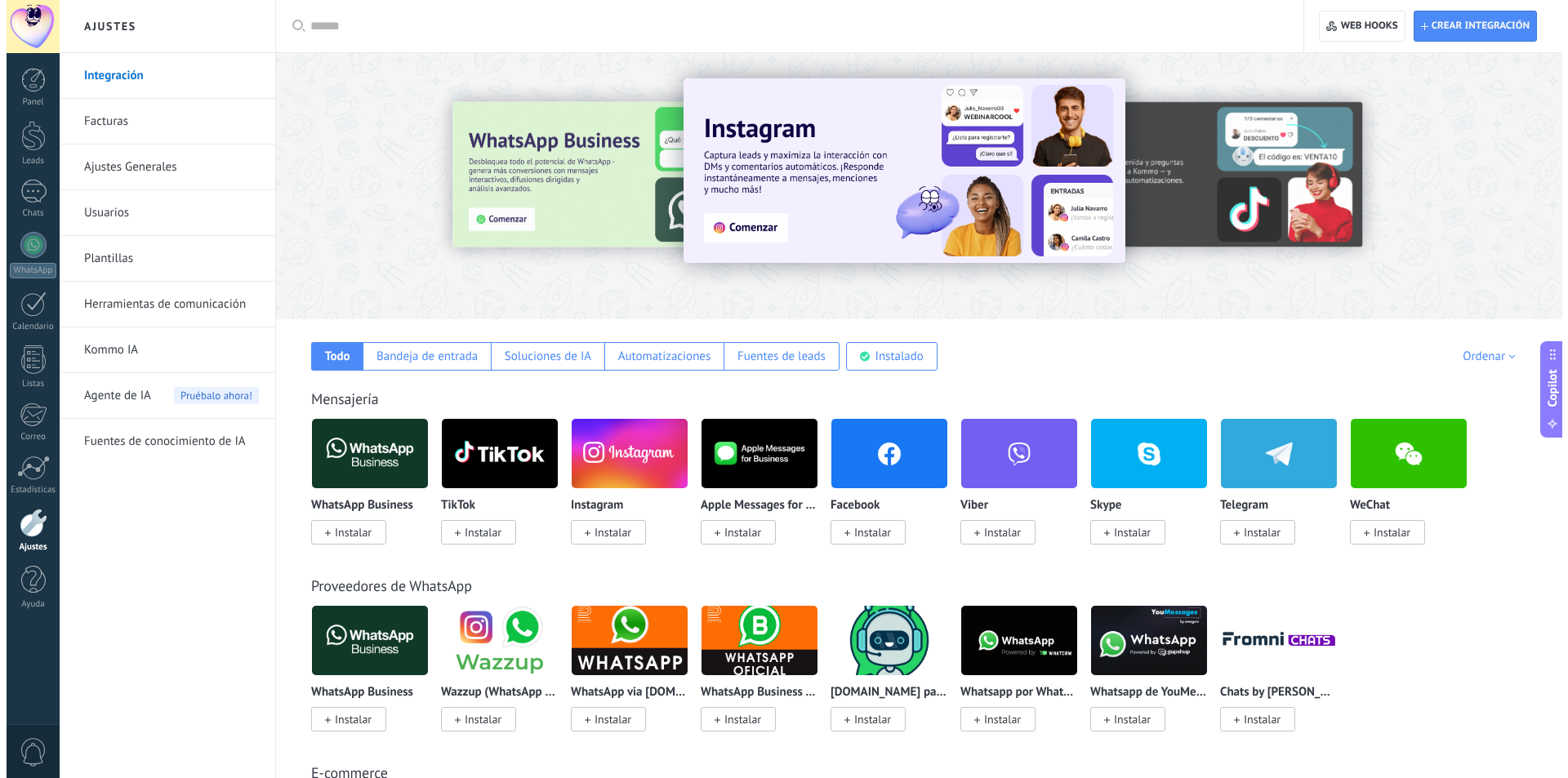
scroll to position [82, 0]
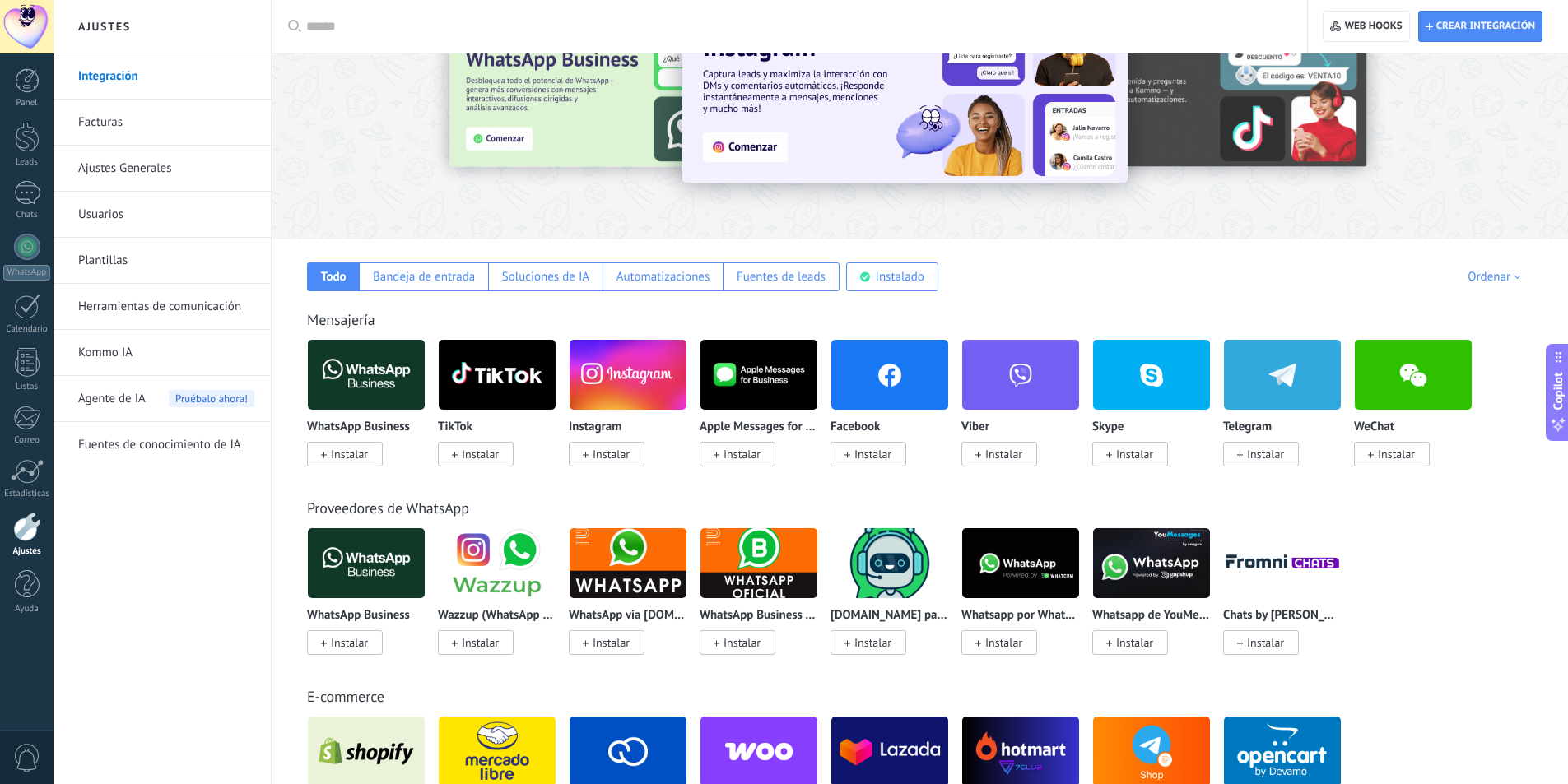
click at [1269, 450] on span "Instalar" at bounding box center [1265, 454] width 37 height 15
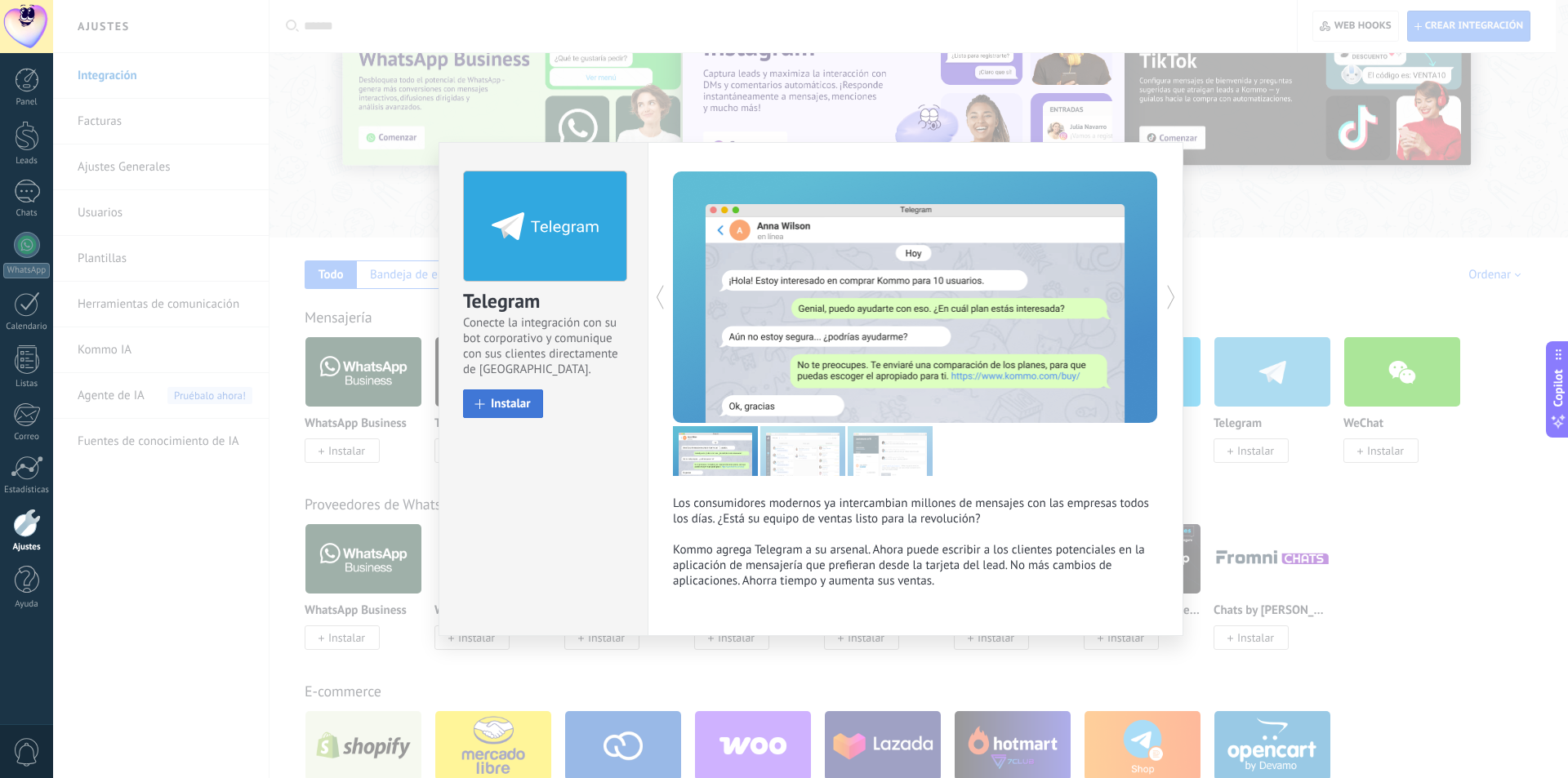
click at [531, 417] on button "Instalar" at bounding box center [504, 403] width 80 height 29
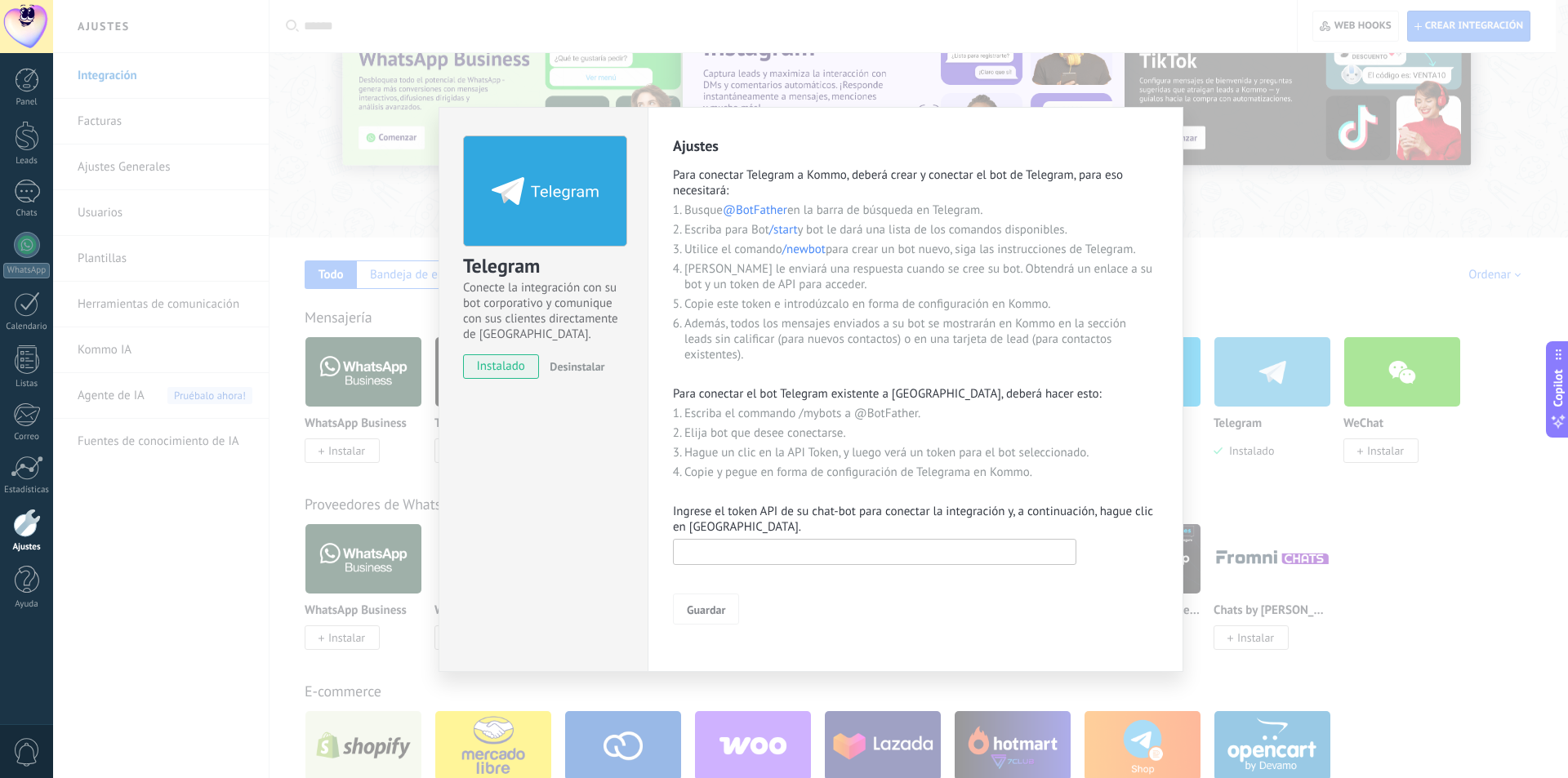
click at [788, 556] on input "text" at bounding box center [875, 552] width 403 height 26
paste input "**********"
type input "**********"
click at [711, 607] on span "Guardar" at bounding box center [706, 610] width 39 height 11
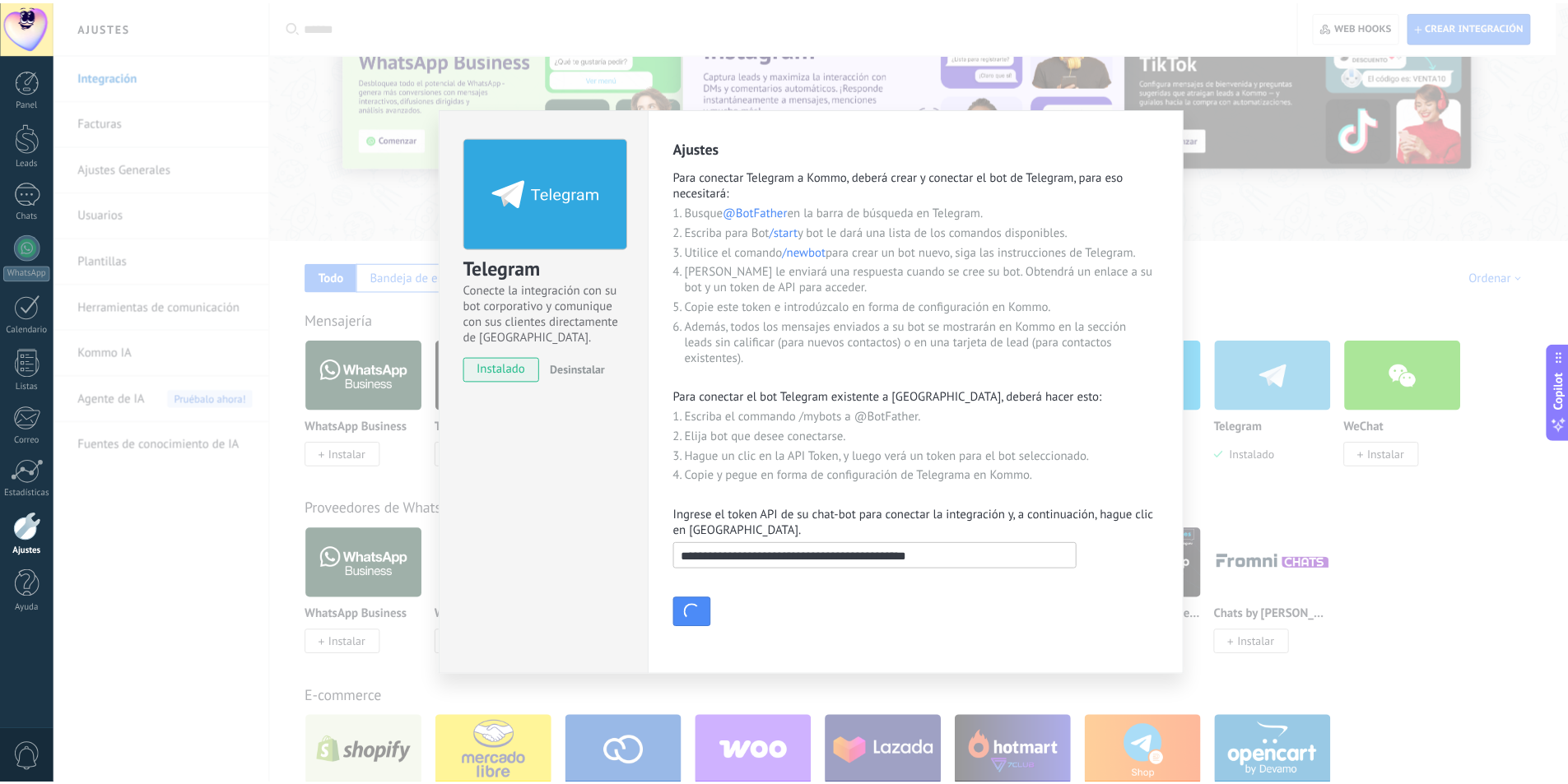
scroll to position [0, 0]
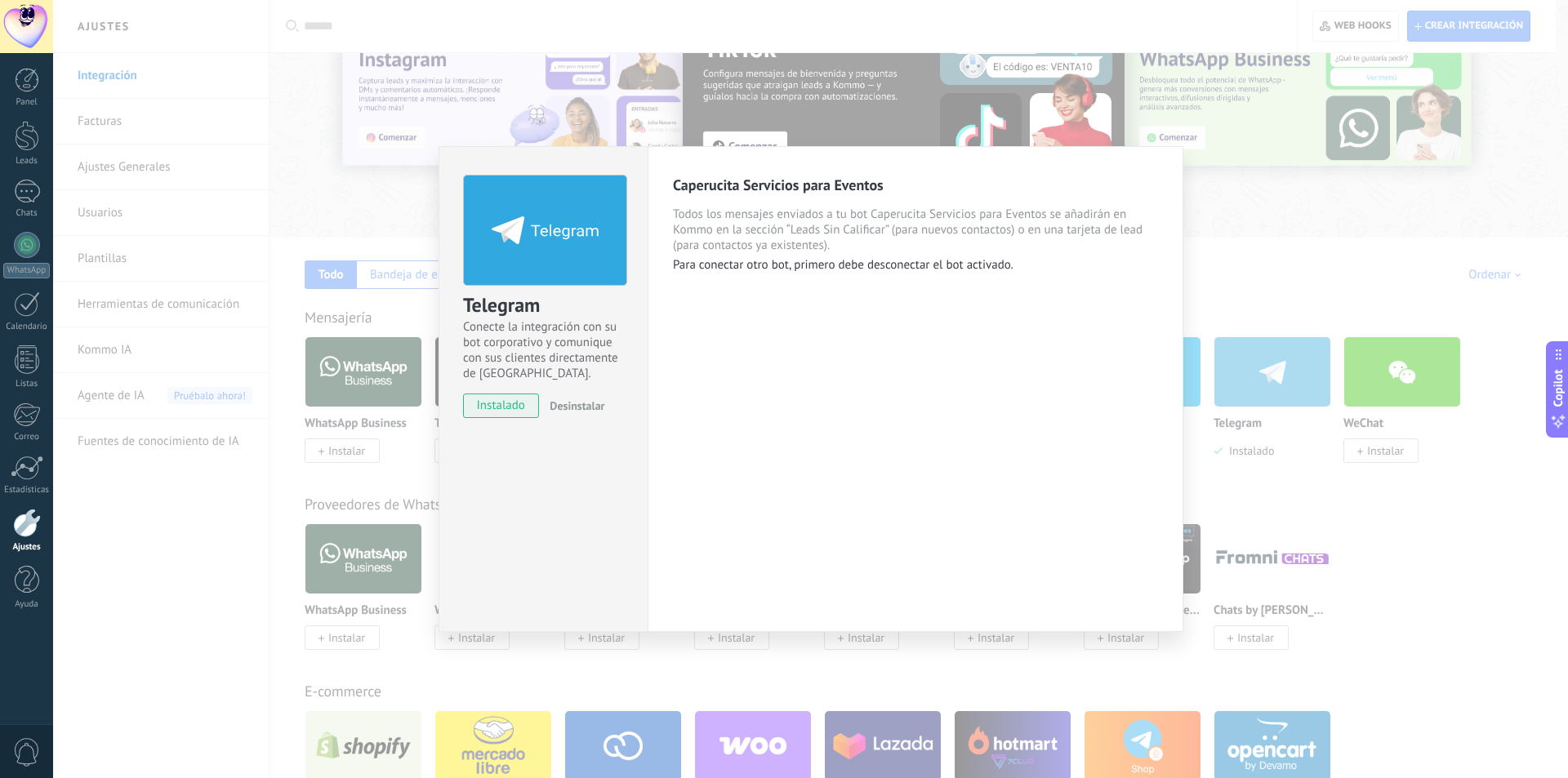
click at [1230, 222] on div "Telegram Conecte la integración con su bot corporativo y comunique con sus clie…" at bounding box center [811, 389] width 1516 height 778
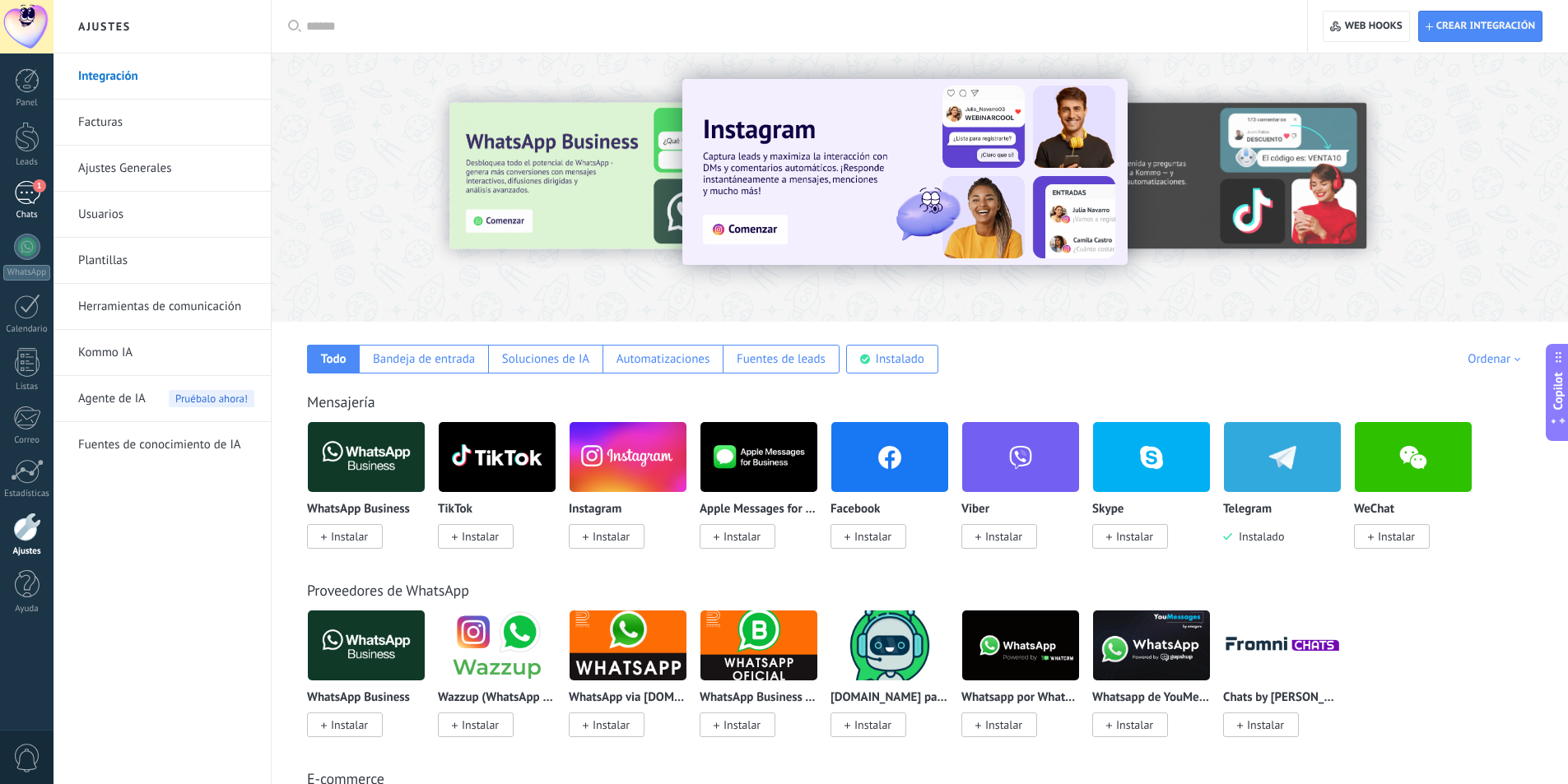
click at [31, 202] on div "1" at bounding box center [27, 192] width 26 height 24
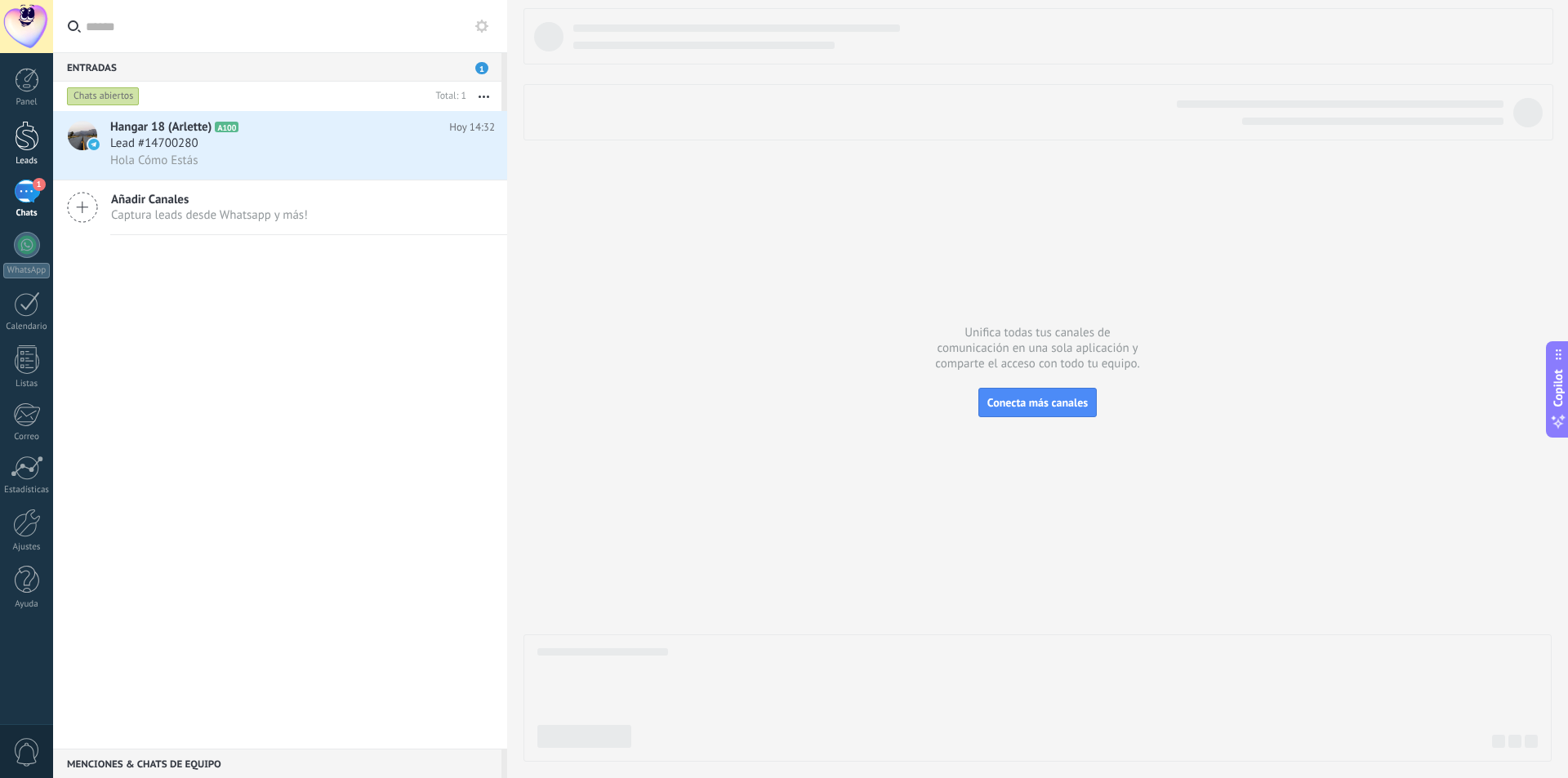
click at [26, 156] on div "Leads" at bounding box center [27, 161] width 48 height 11
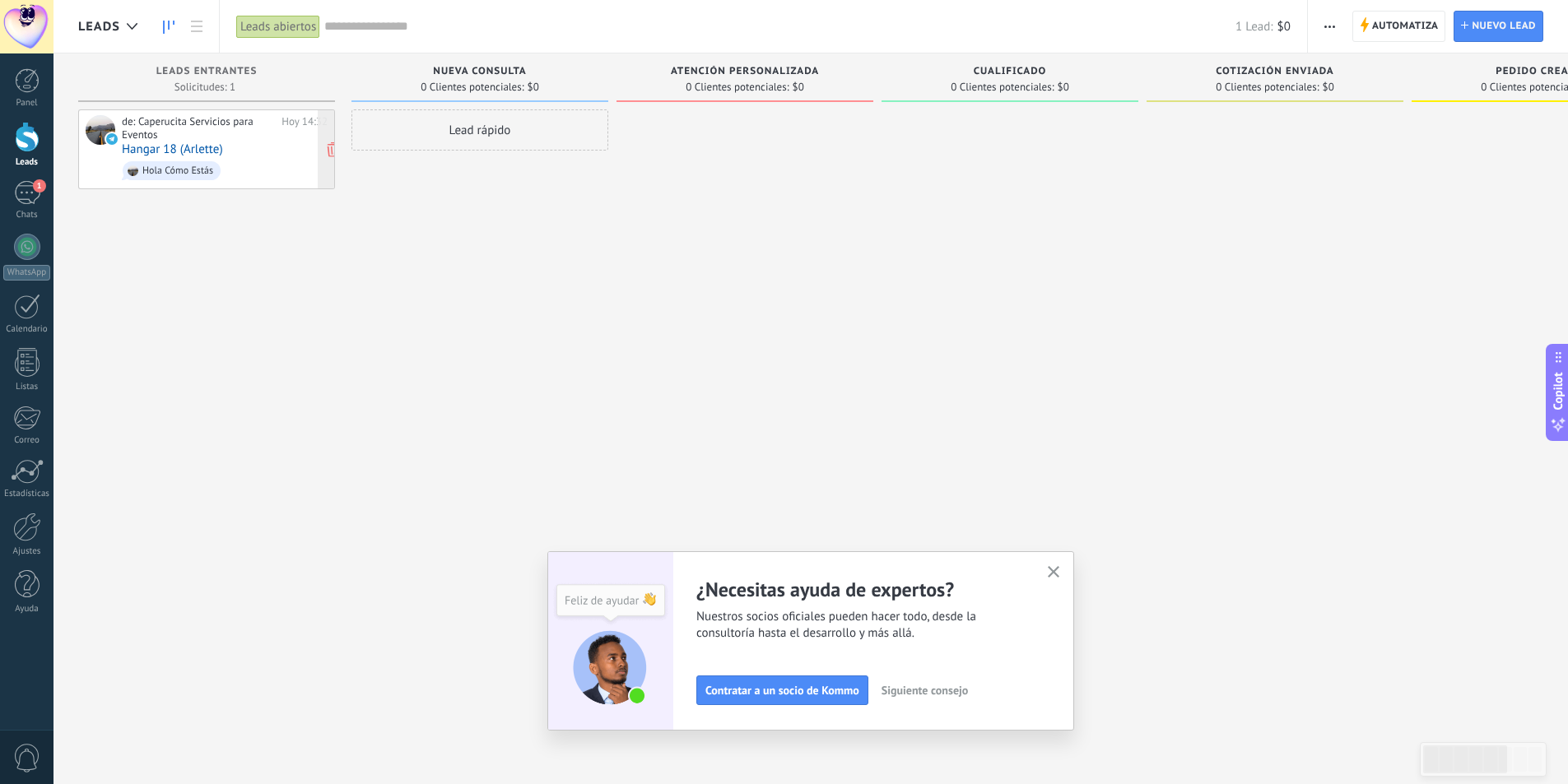
click at [231, 137] on div "de: Caperucita Servicios para Eventos" at bounding box center [198, 127] width 154 height 26
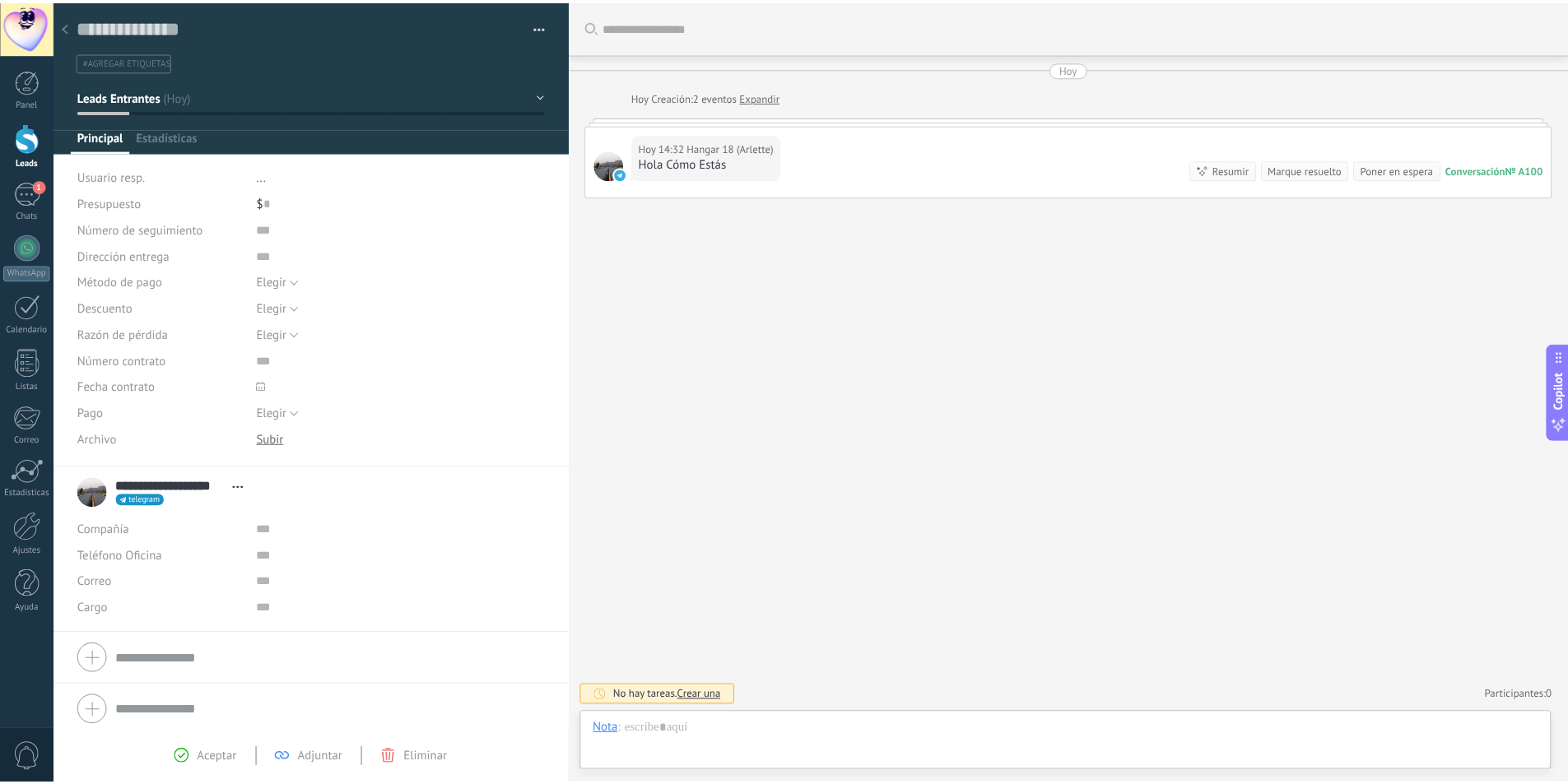
scroll to position [25, 0]
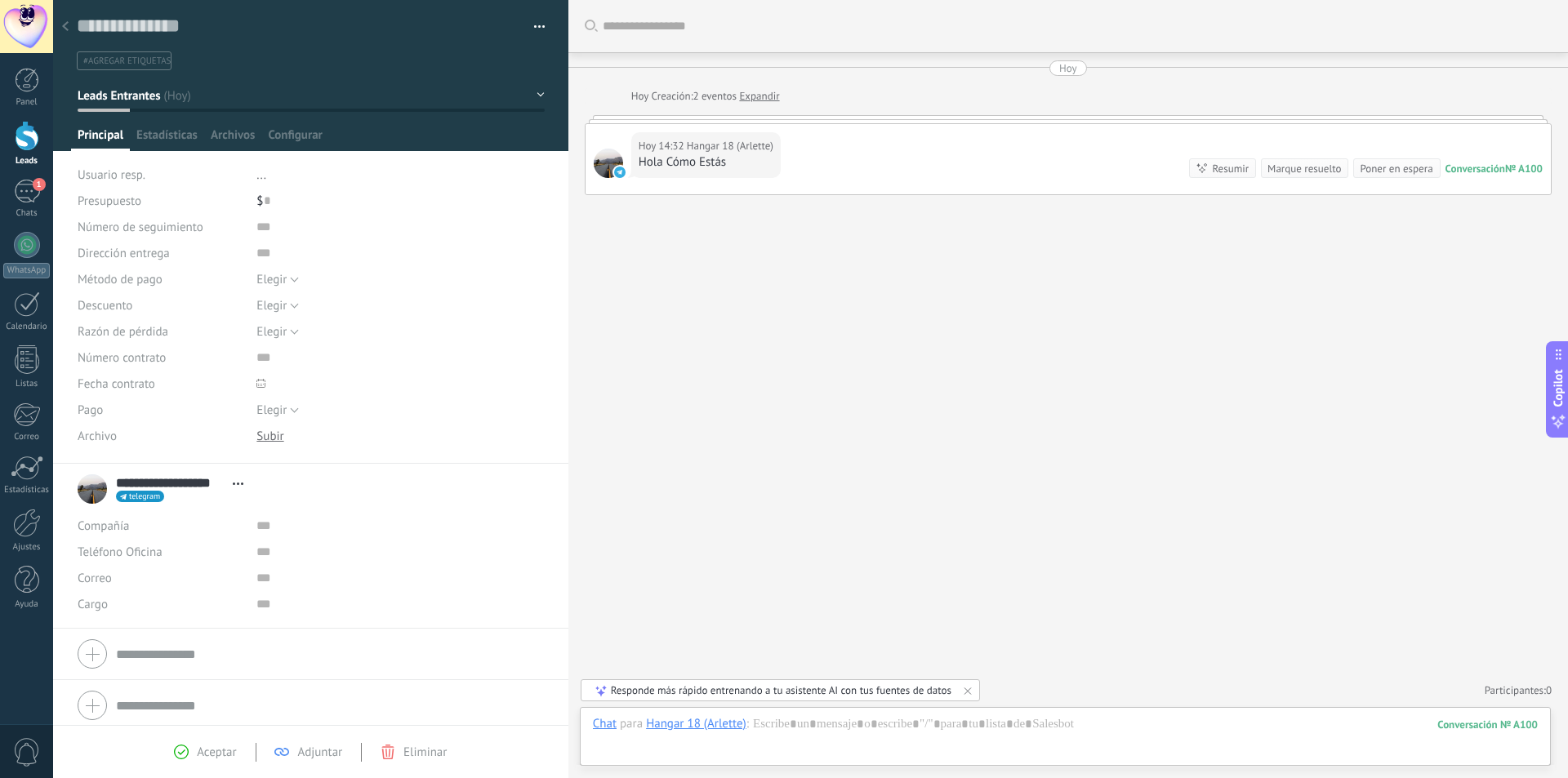
click at [61, 25] on div at bounding box center [66, 27] width 23 height 32
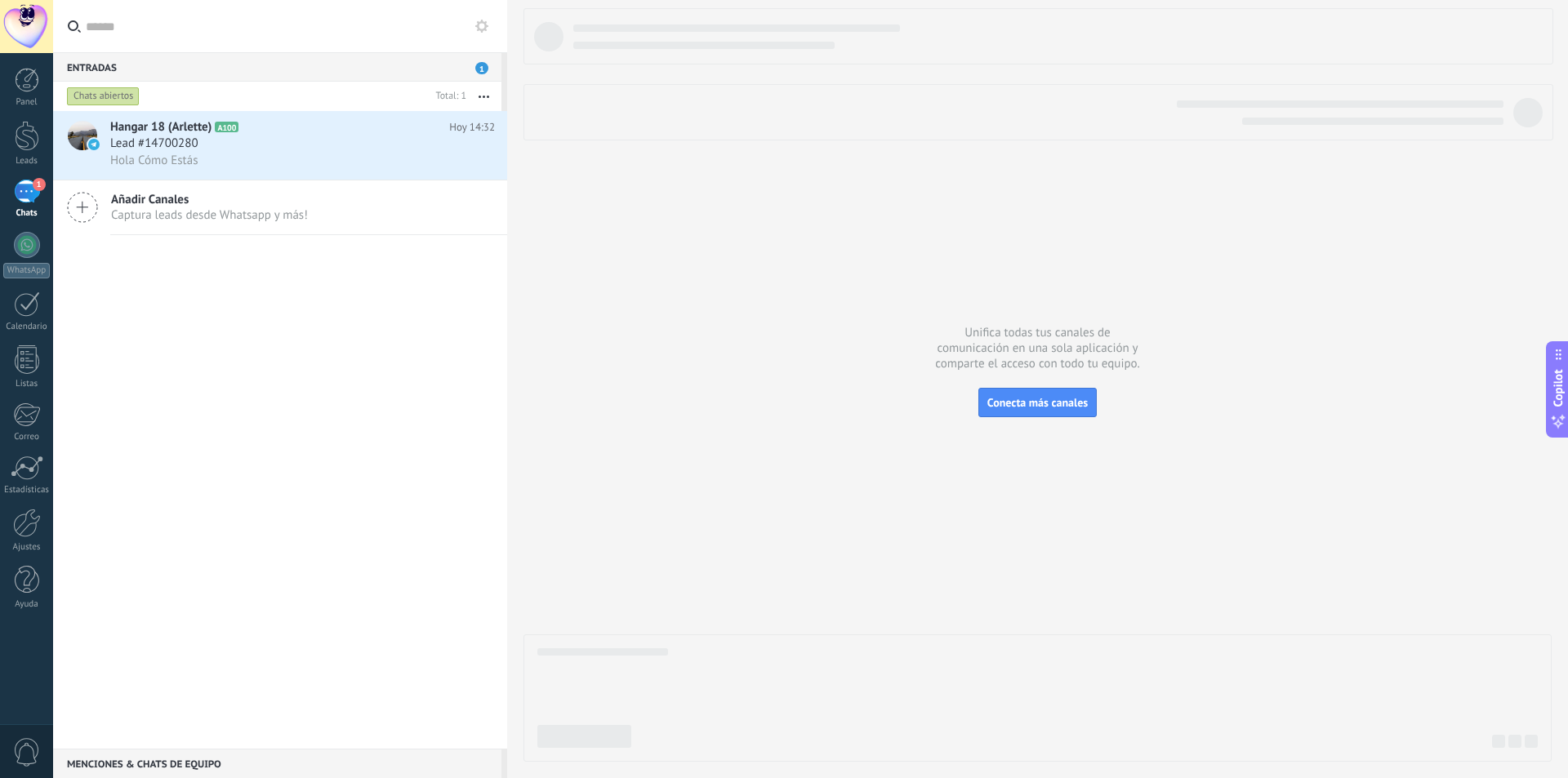
click at [17, 202] on div "1" at bounding box center [27, 191] width 26 height 24
click at [9, 139] on link "Leads" at bounding box center [26, 143] width 53 height 46
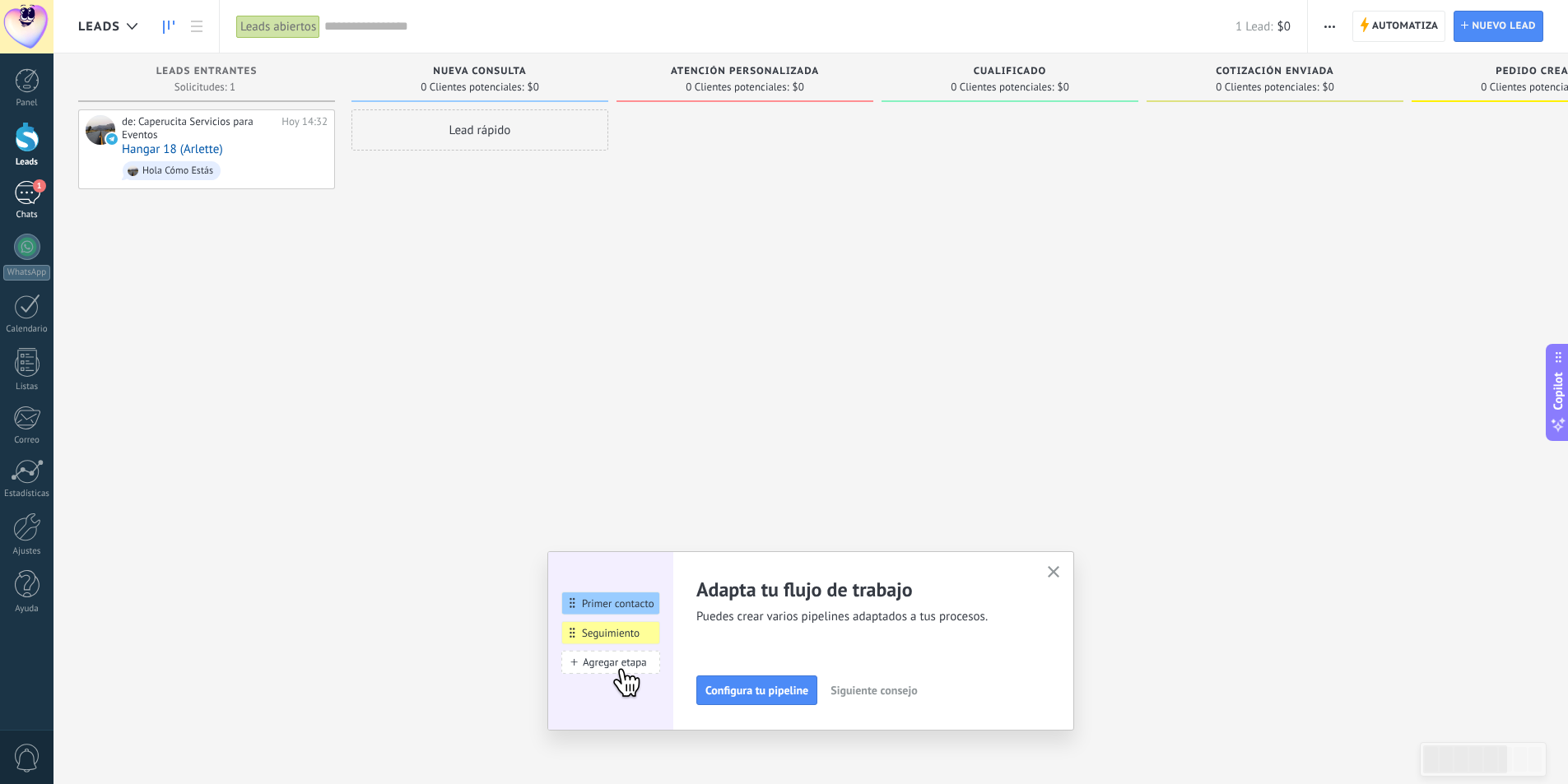
click at [33, 208] on link "1 Chats" at bounding box center [26, 201] width 54 height 40
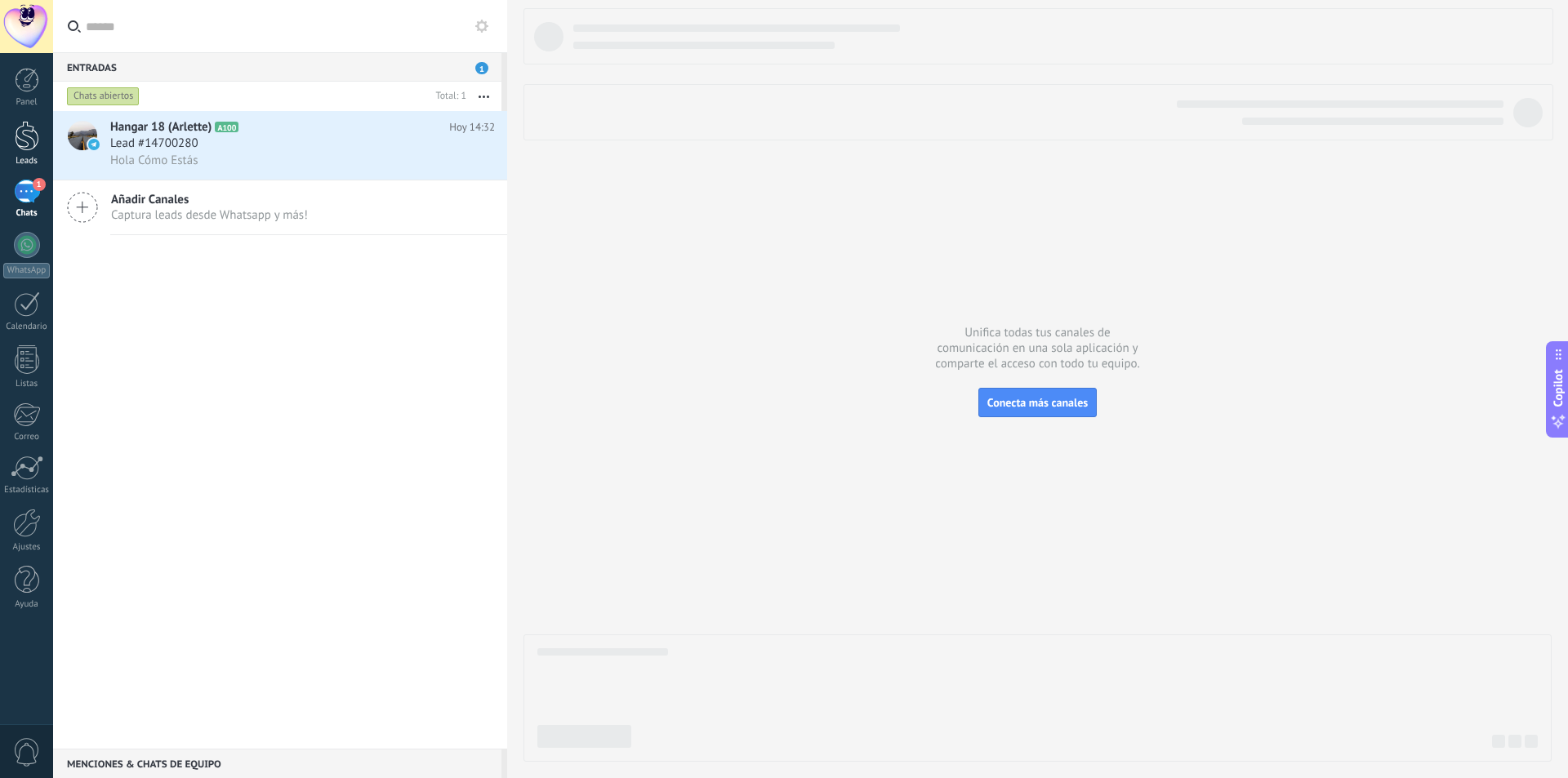
click at [17, 152] on link "Leads" at bounding box center [26, 143] width 53 height 46
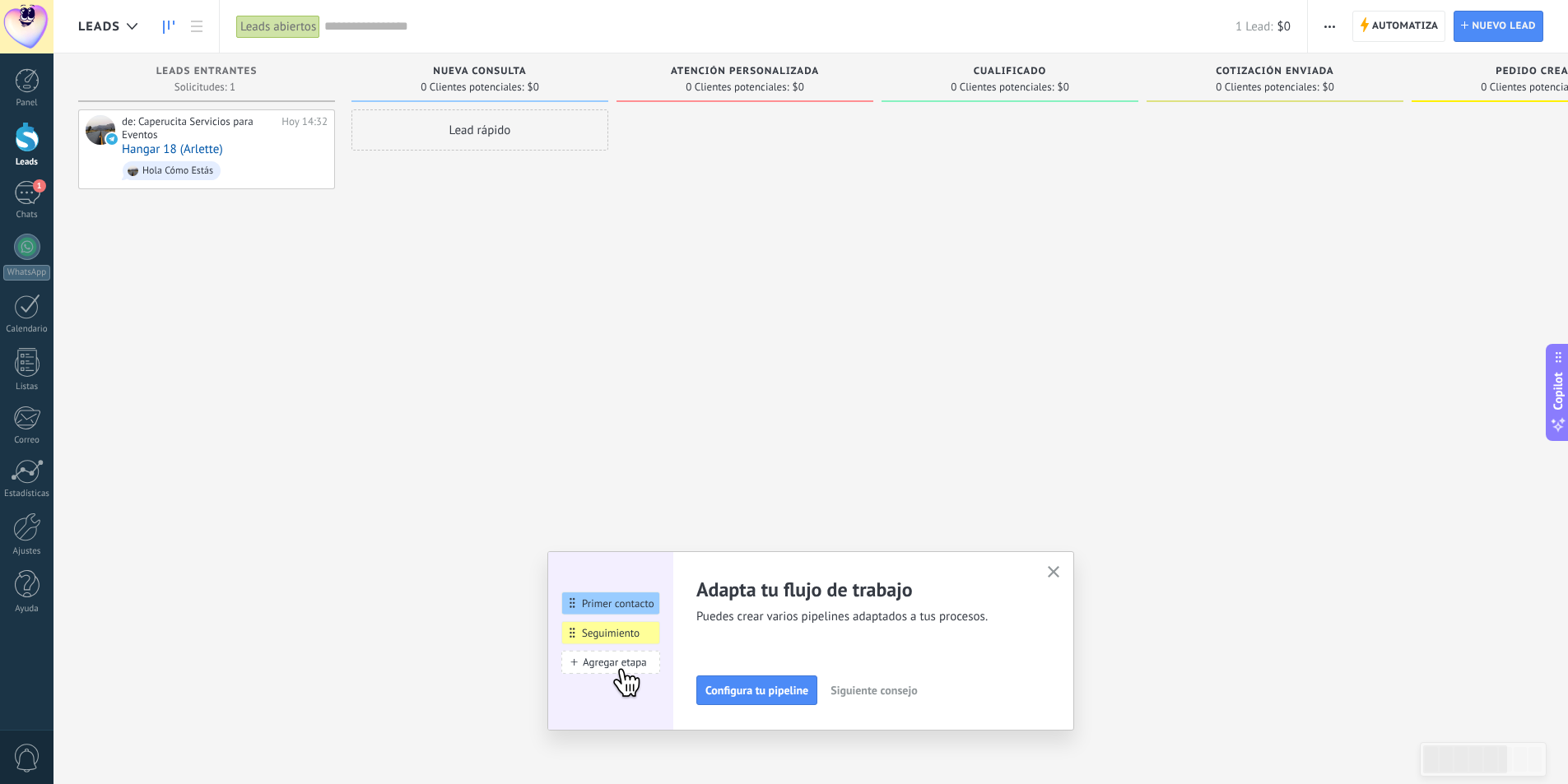
click at [1060, 573] on use "button" at bounding box center [1054, 572] width 12 height 12
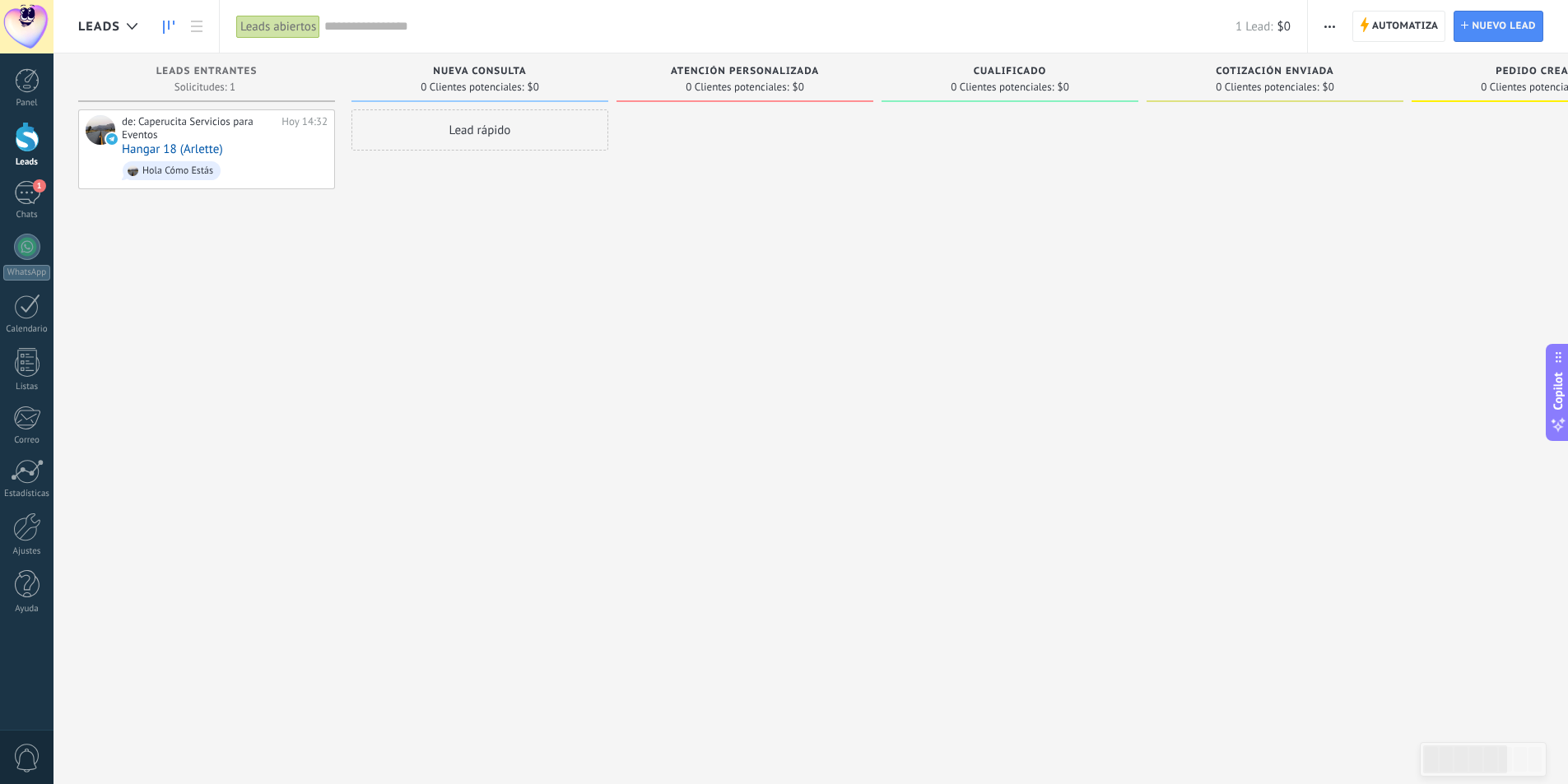
click at [860, 70] on div "atención personalizada" at bounding box center [745, 73] width 241 height 14
click at [1372, 26] on span "Automatiza" at bounding box center [1405, 26] width 67 height 30
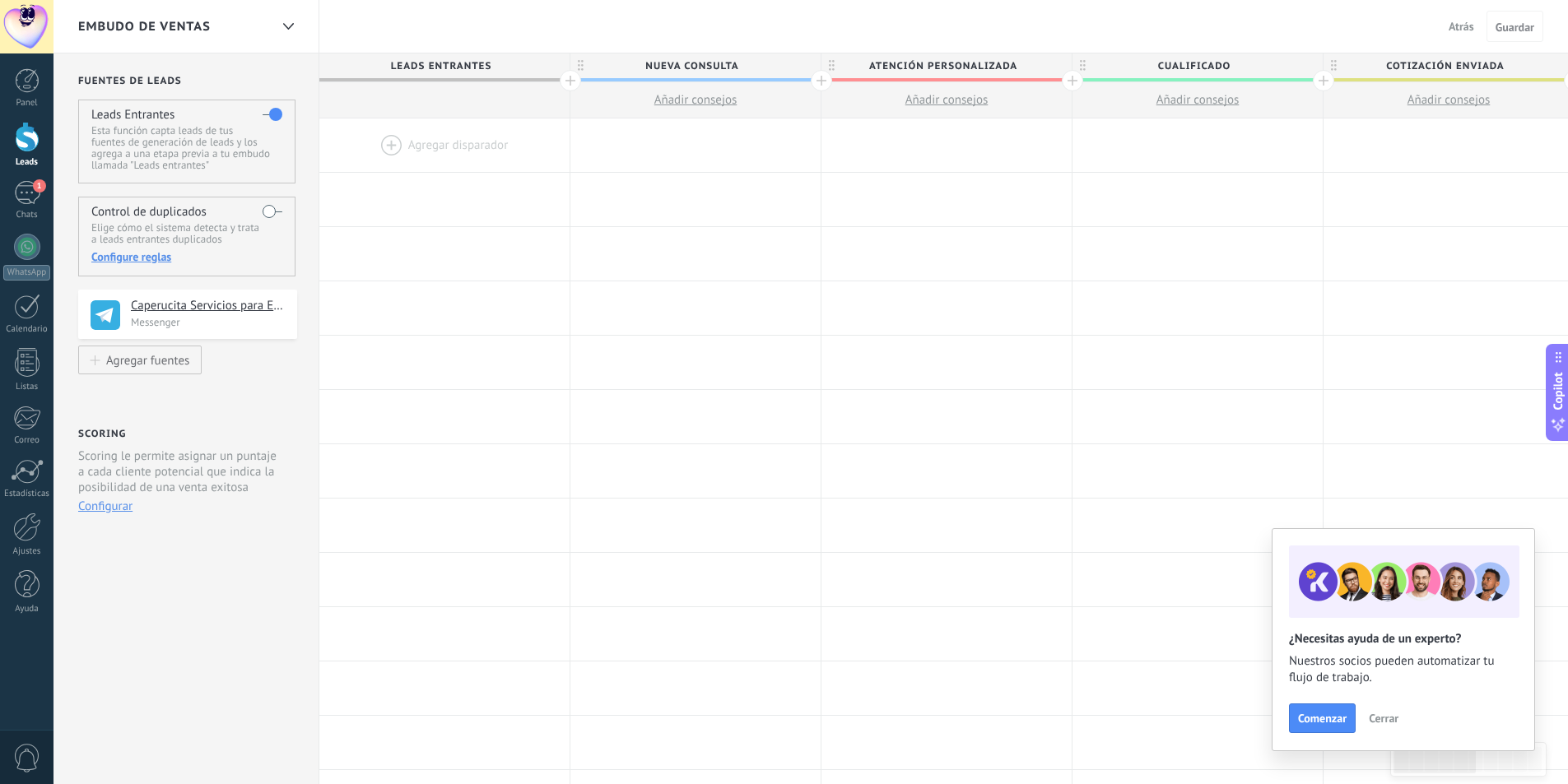
click at [1322, 81] on div at bounding box center [1324, 81] width 21 height 21
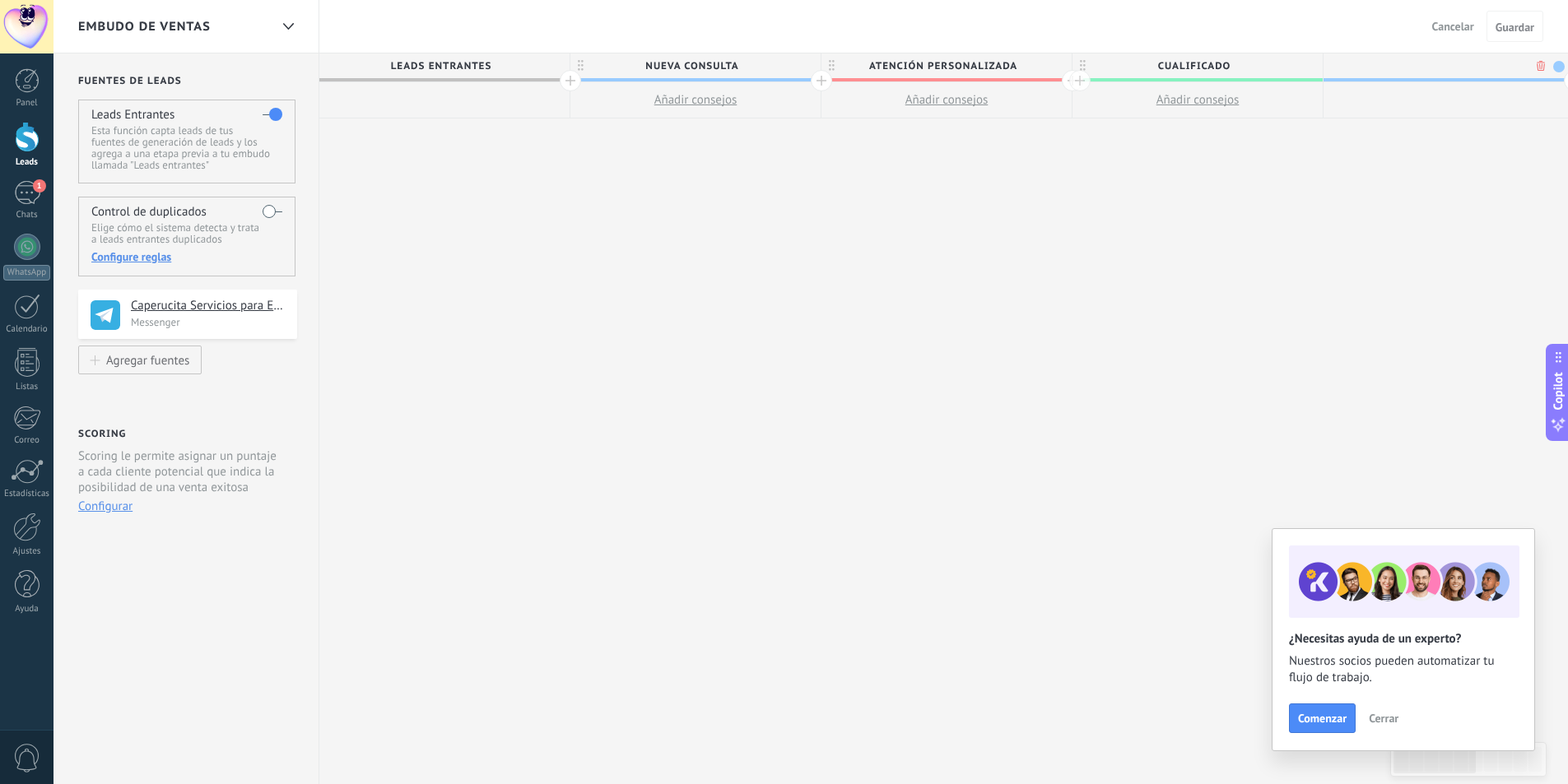
scroll to position [0, 122]
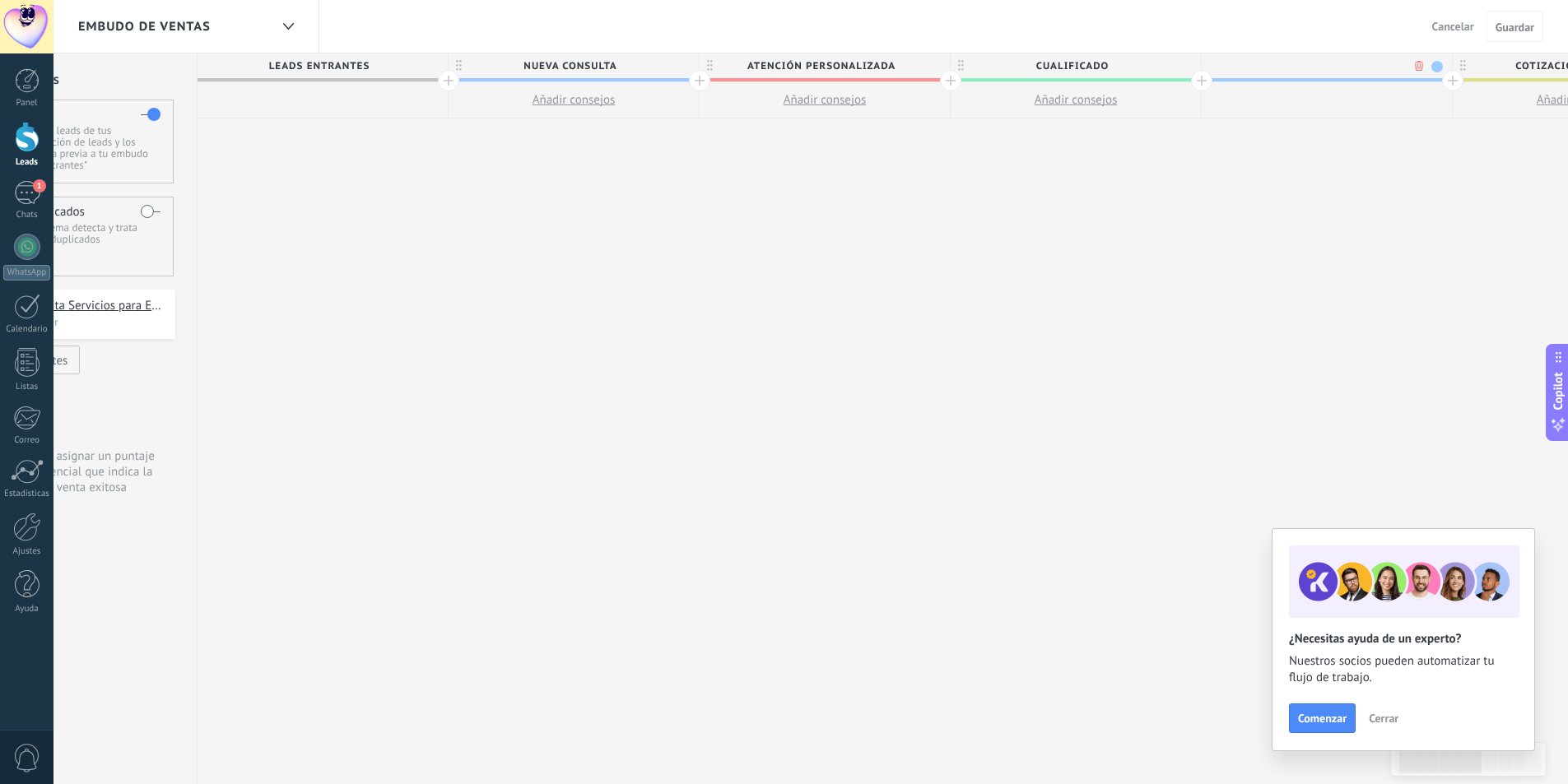
click at [1295, 65] on input "text" at bounding box center [1323, 66] width 218 height 25
click at [1268, 57] on div at bounding box center [1327, 66] width 250 height 25
type input "**********"
click at [1513, 31] on span "Guardar" at bounding box center [1515, 27] width 39 height 12
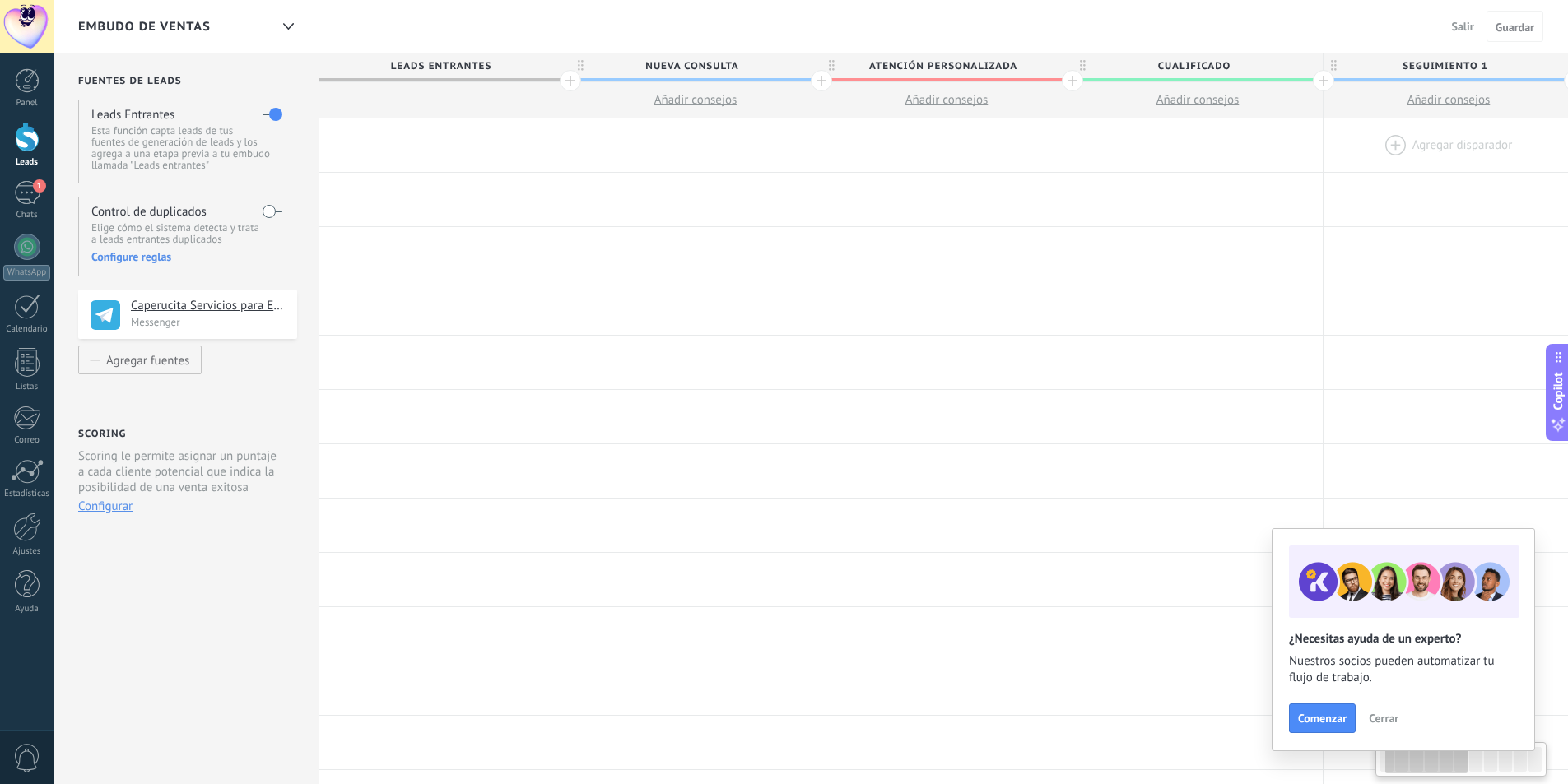
scroll to position [0, 122]
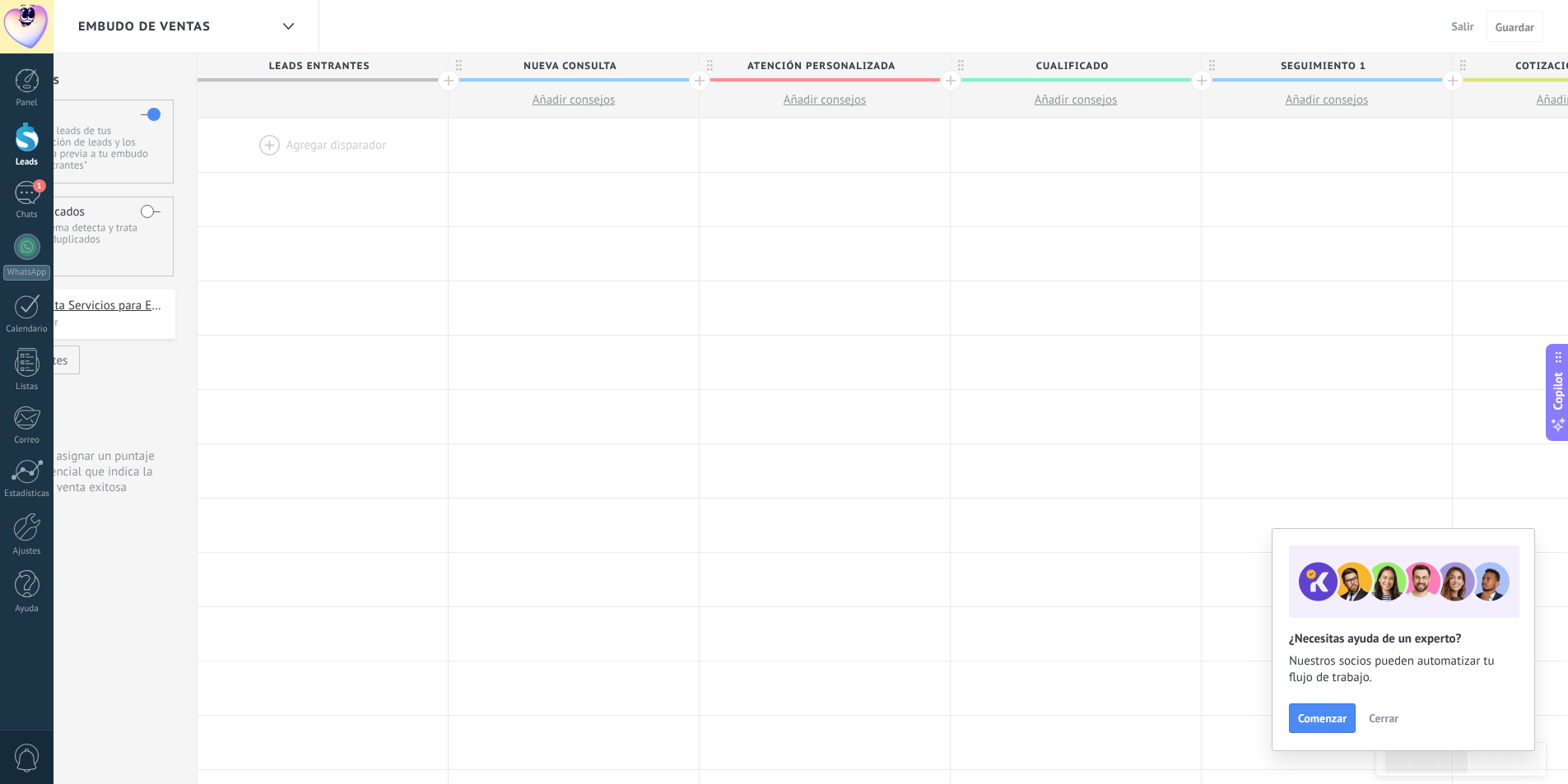
click at [1446, 79] on div at bounding box center [1453, 81] width 21 height 21
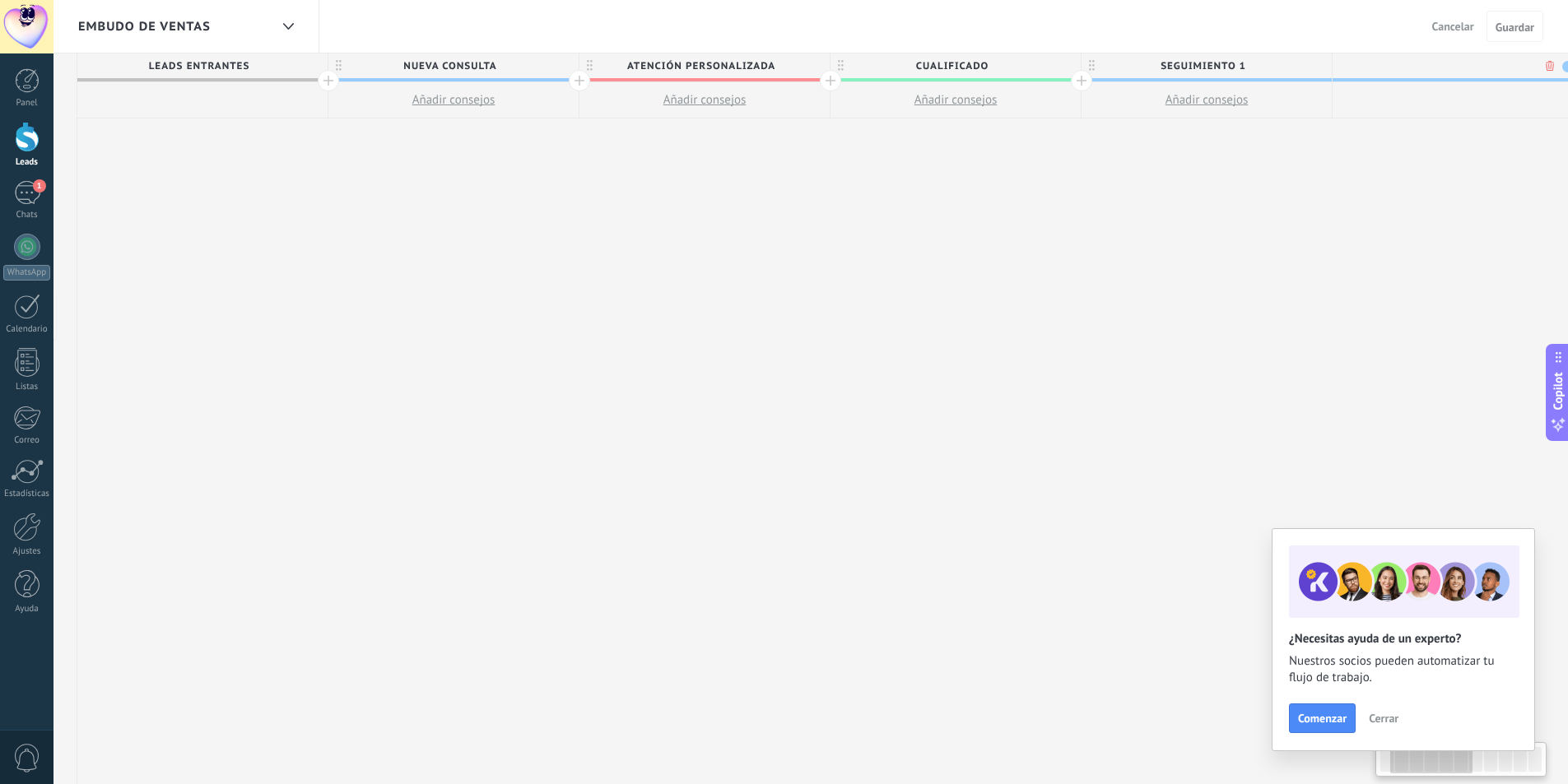
scroll to position [0, 244]
click at [1389, 64] on input "text" at bounding box center [1452, 66] width 218 height 25
type input "**********"
click at [1532, 30] on span "Guardar" at bounding box center [1515, 27] width 39 height 12
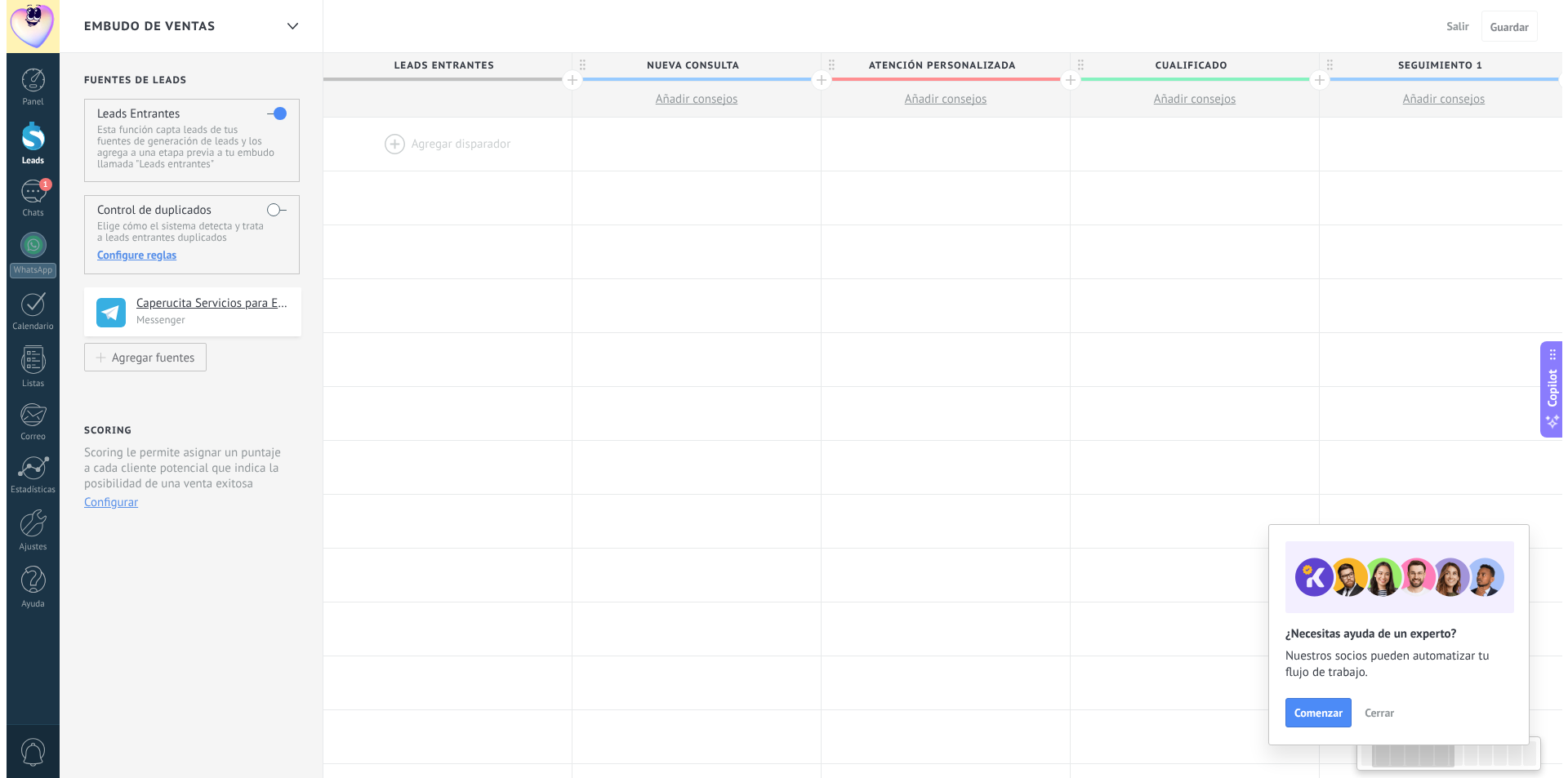
scroll to position [0, 242]
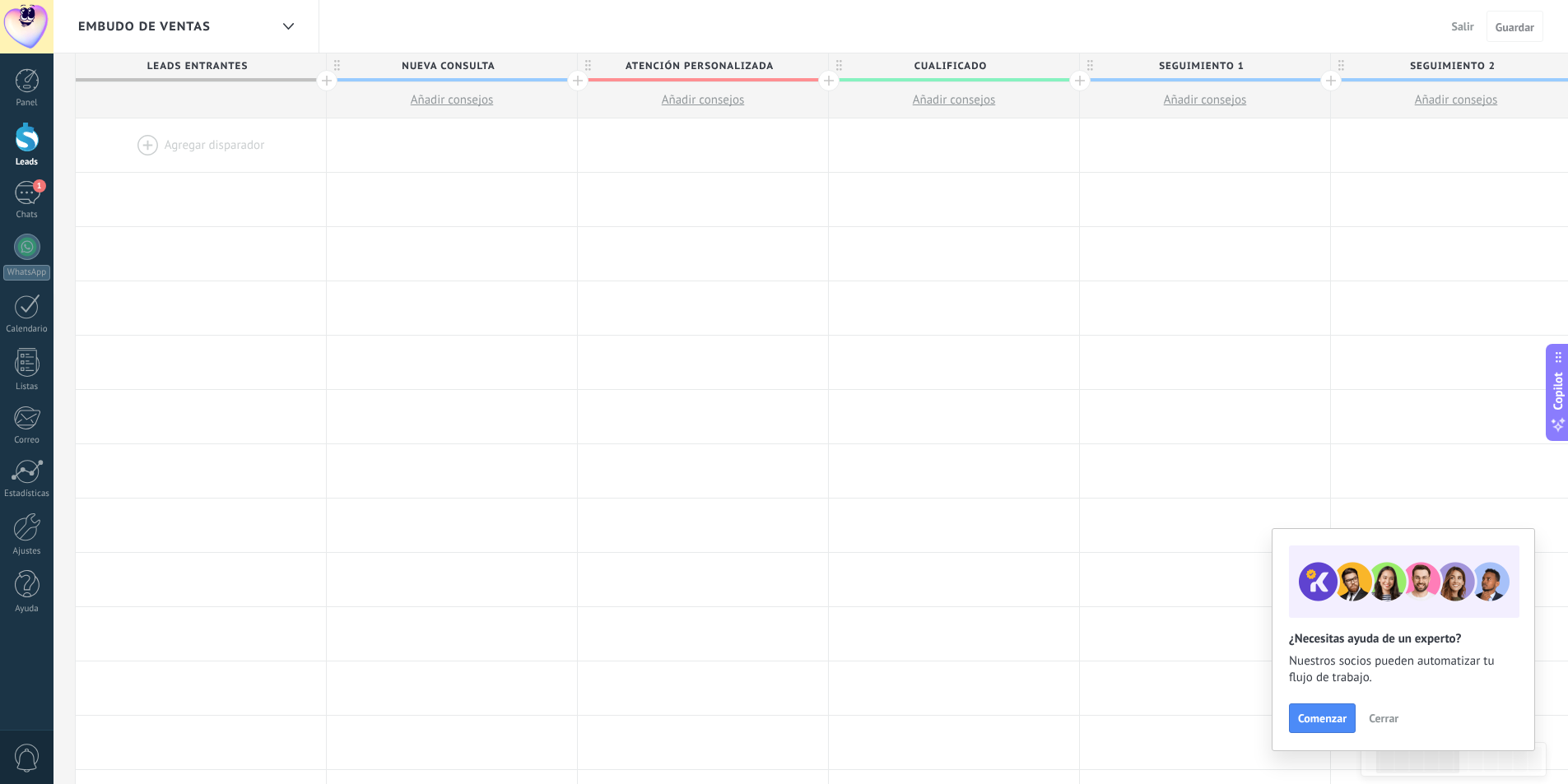
click at [1294, 69] on span "seguimiento 1" at bounding box center [1201, 66] width 242 height 26
click at [1316, 69] on span at bounding box center [1316, 67] width 12 height 12
click at [1357, 144] on span at bounding box center [1352, 138] width 15 height 16
click at [1520, 69] on span "Seguimiento 2" at bounding box center [1452, 66] width 242 height 26
click at [1566, 69] on span at bounding box center [1566, 67] width 12 height 12
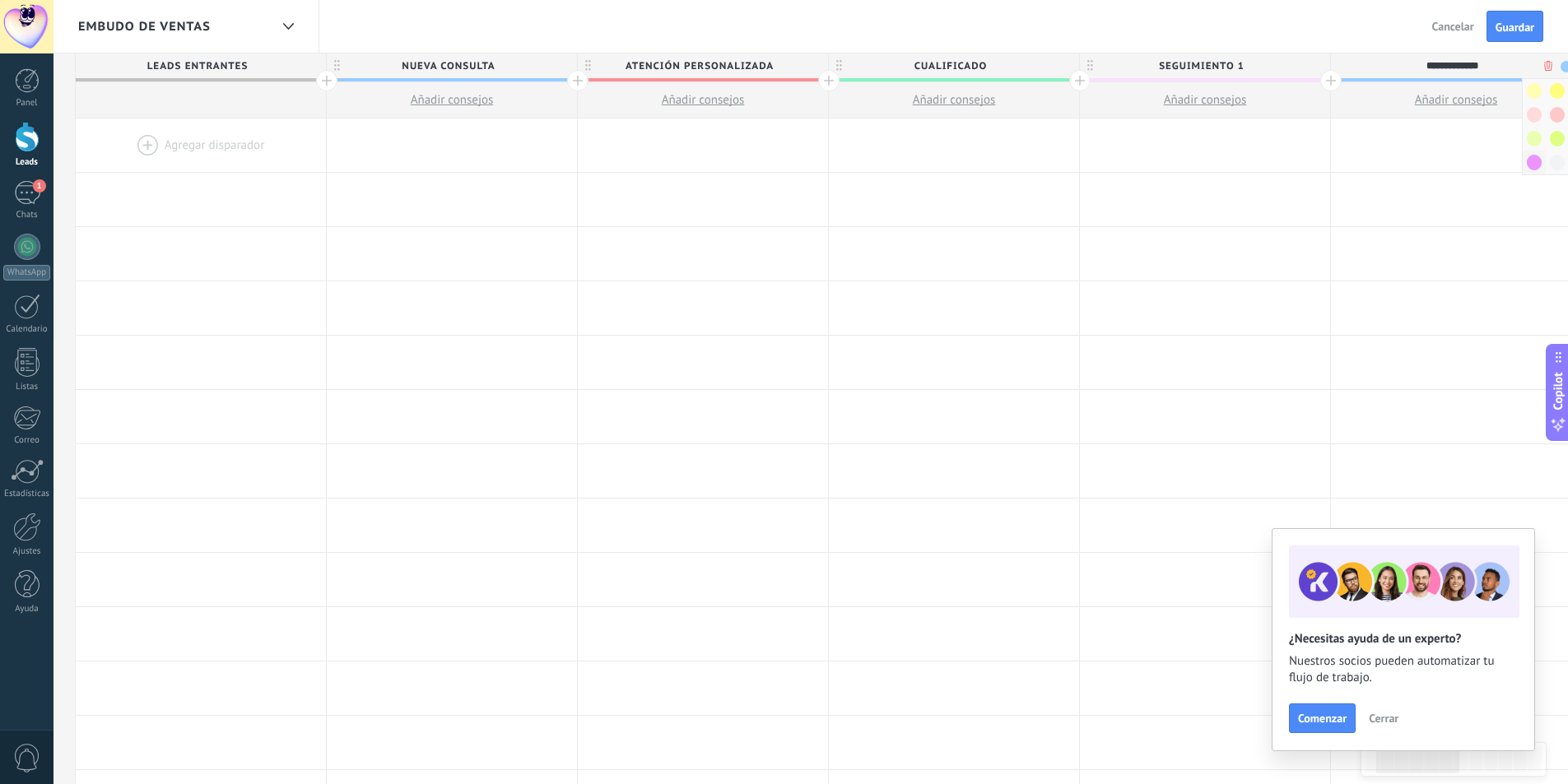
click at [1532, 159] on span at bounding box center [1535, 162] width 15 height 16
click at [1345, 268] on div at bounding box center [1456, 254] width 250 height 54
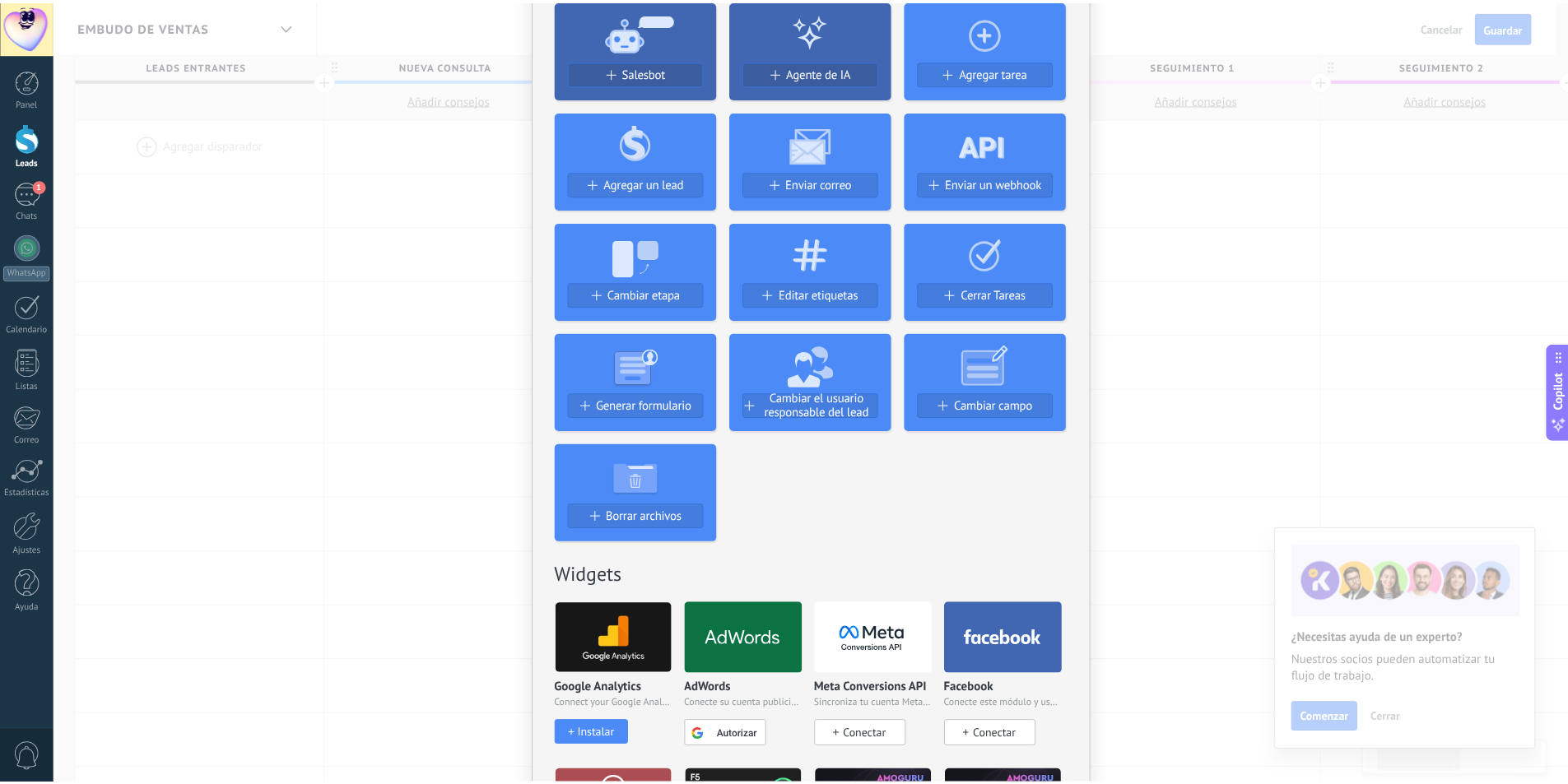
scroll to position [0, 0]
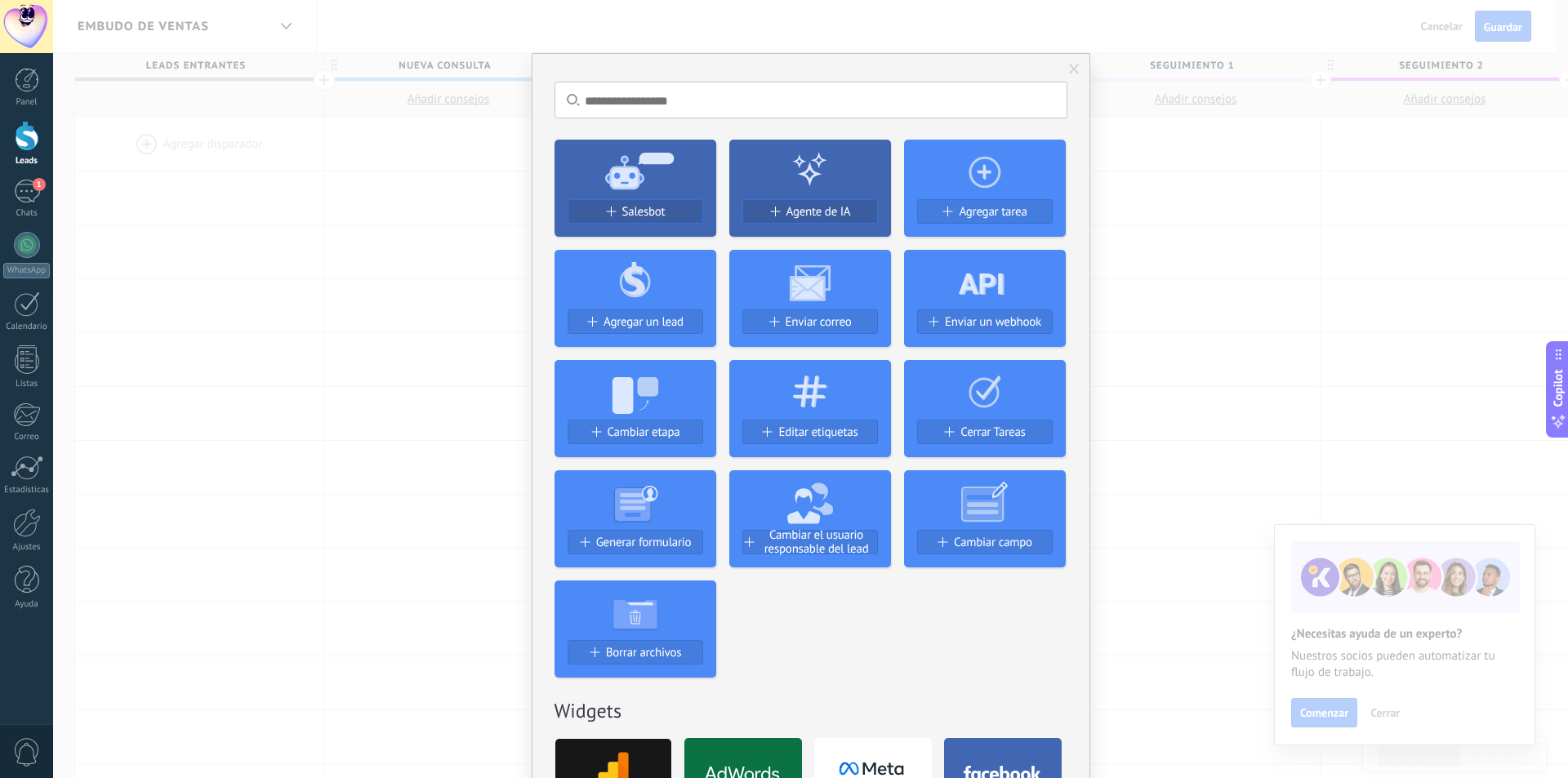
click at [1221, 198] on div "No hay resultados Salesbot Agente de IA Agregar tarea Agregar un lead Enviar co…" at bounding box center [811, 389] width 1516 height 778
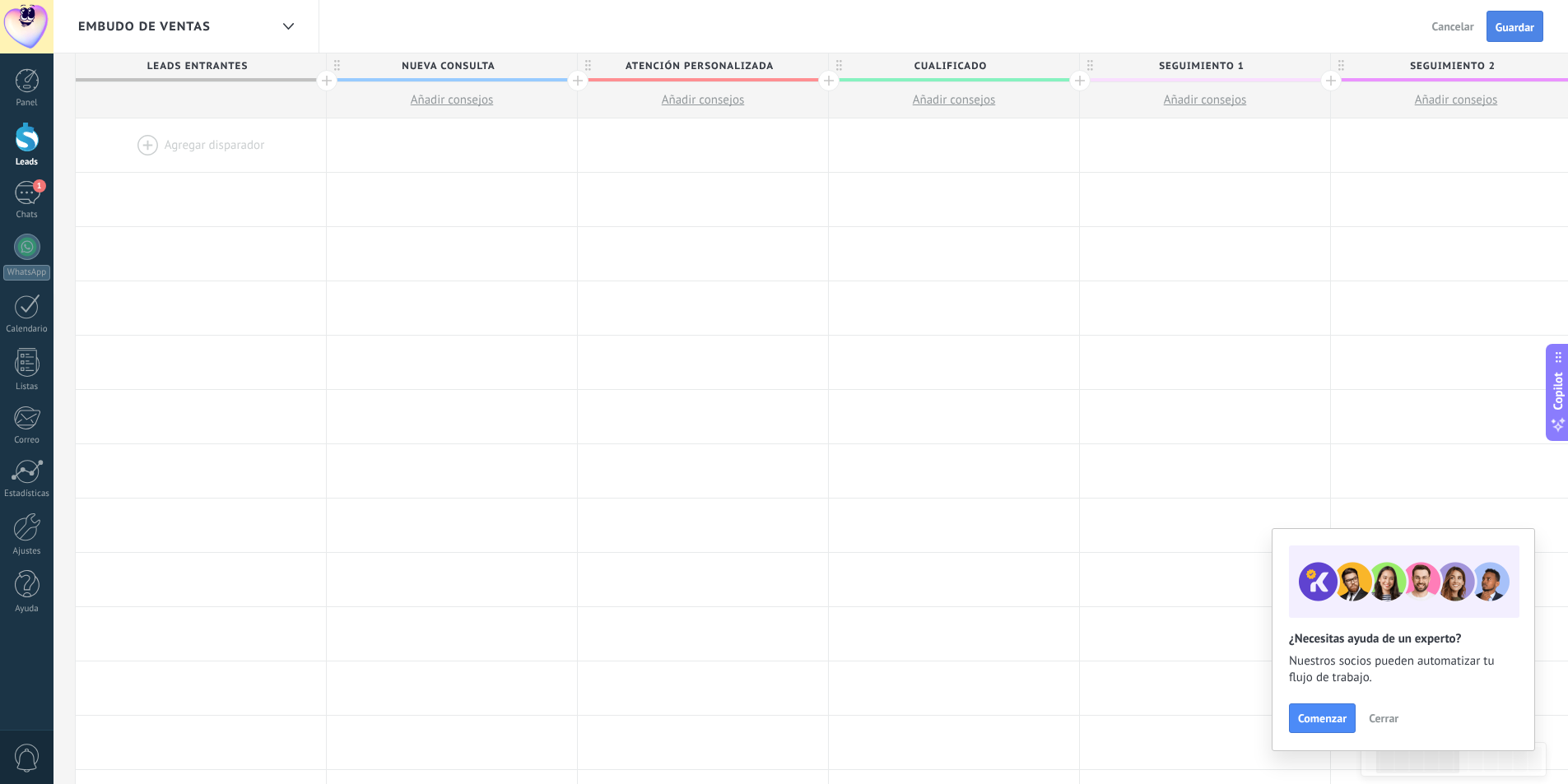
click at [1510, 28] on span "Guardar" at bounding box center [1515, 27] width 39 height 12
click at [1119, 150] on div at bounding box center [1205, 145] width 250 height 54
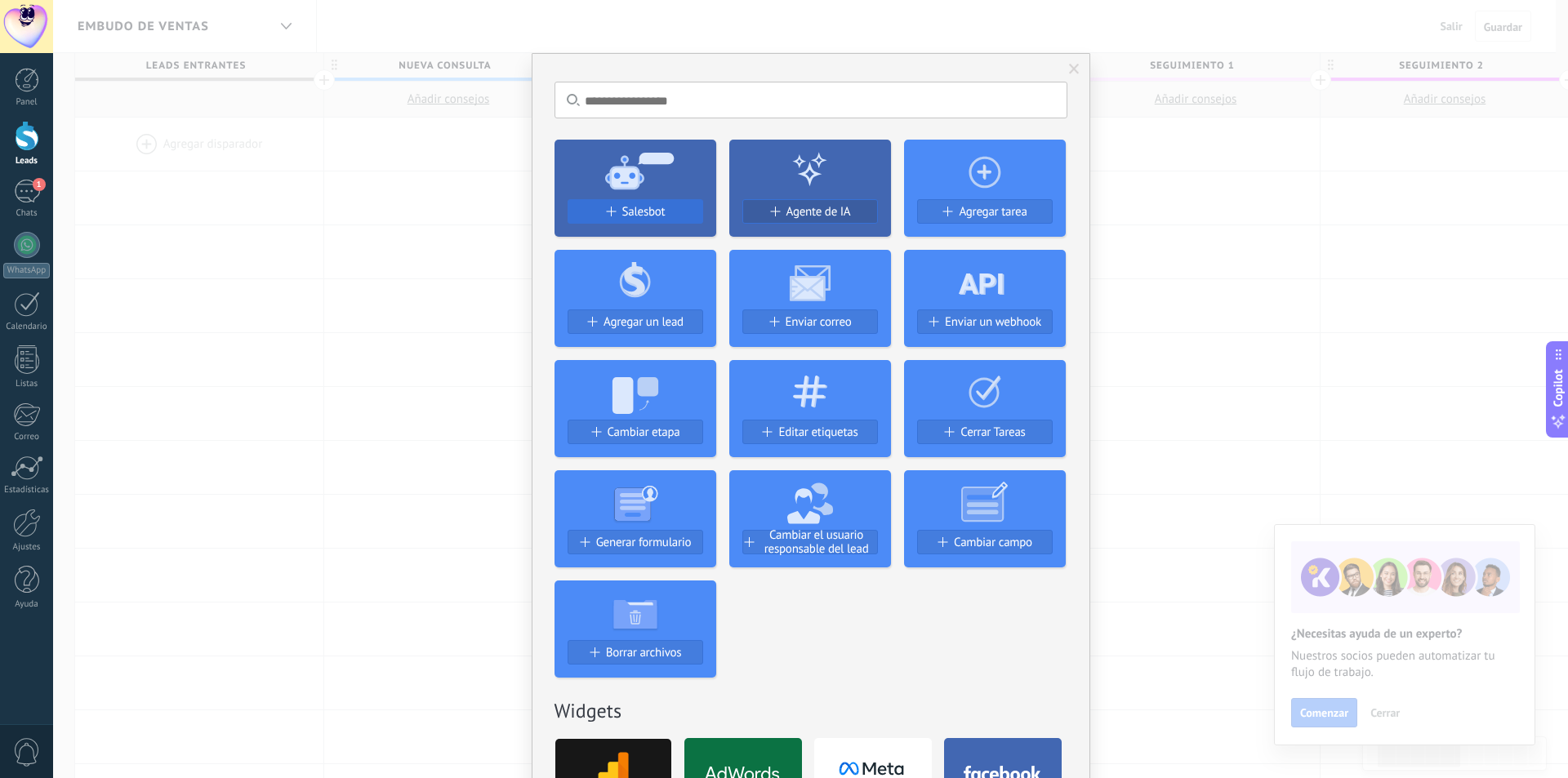
click at [618, 204] on button "Salesbot" at bounding box center [635, 212] width 135 height 25
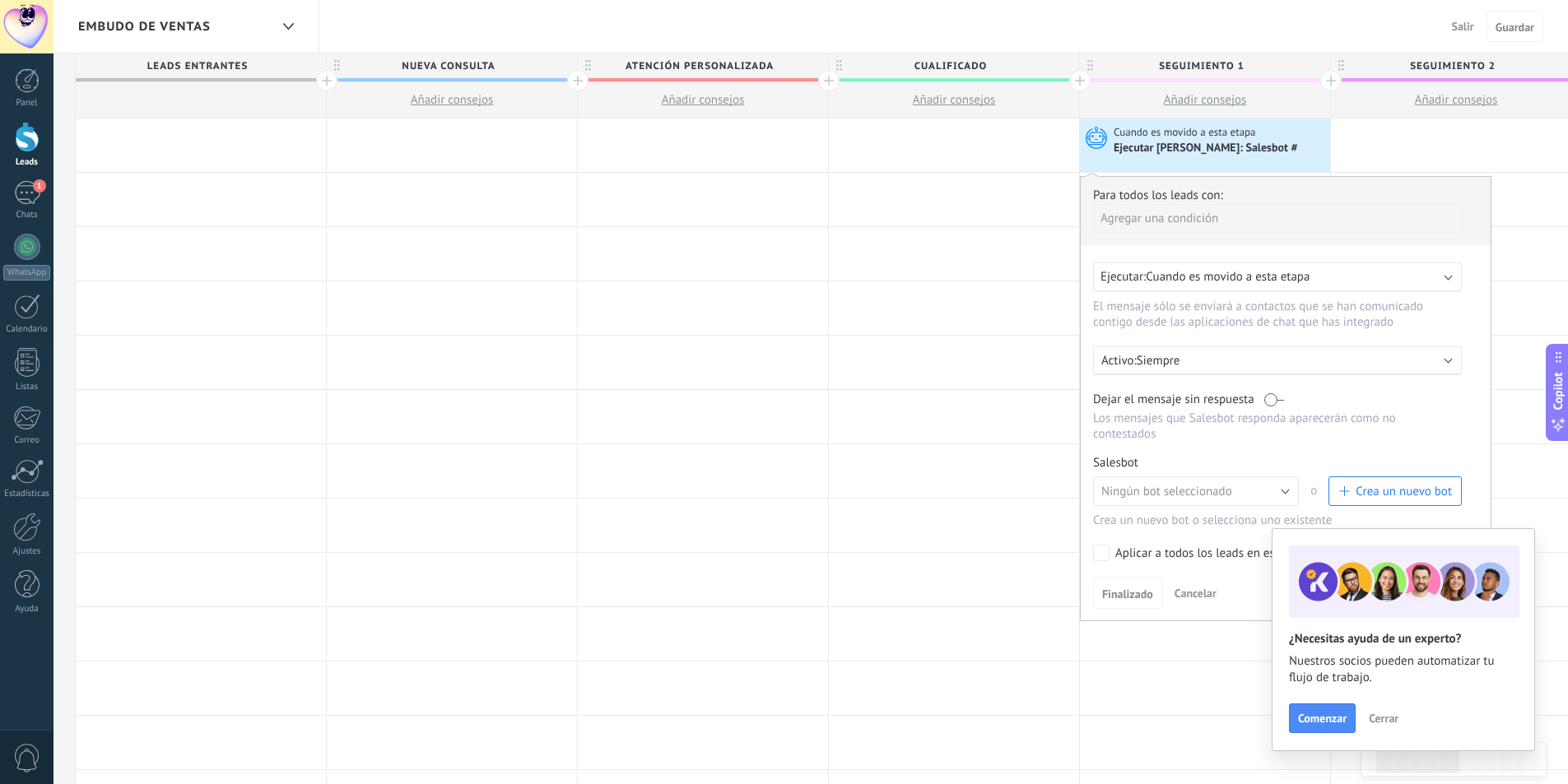
click at [1284, 397] on label at bounding box center [1275, 399] width 20 height 16
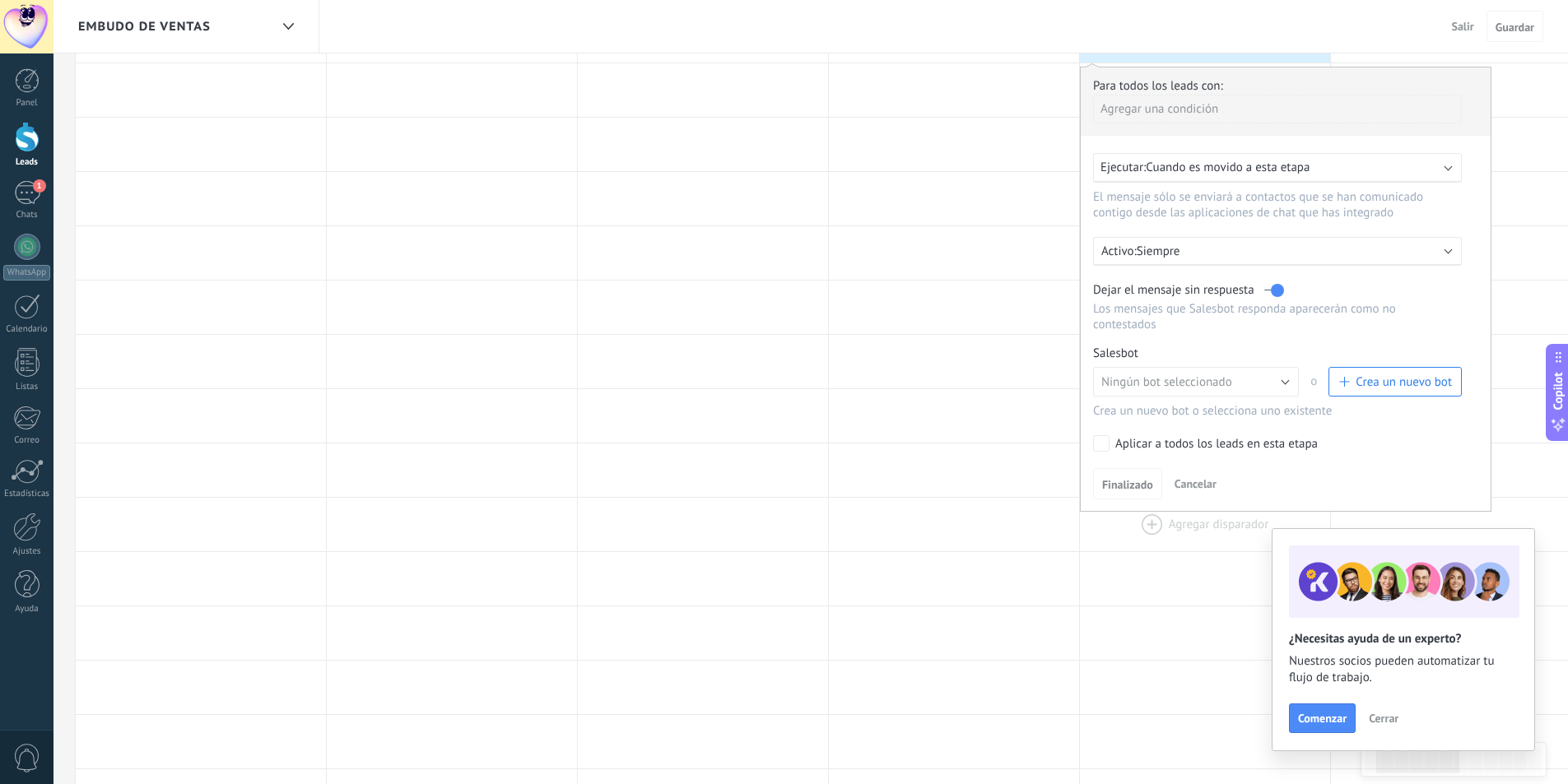
scroll to position [164, 0]
